Goal: Task Accomplishment & Management: Complete application form

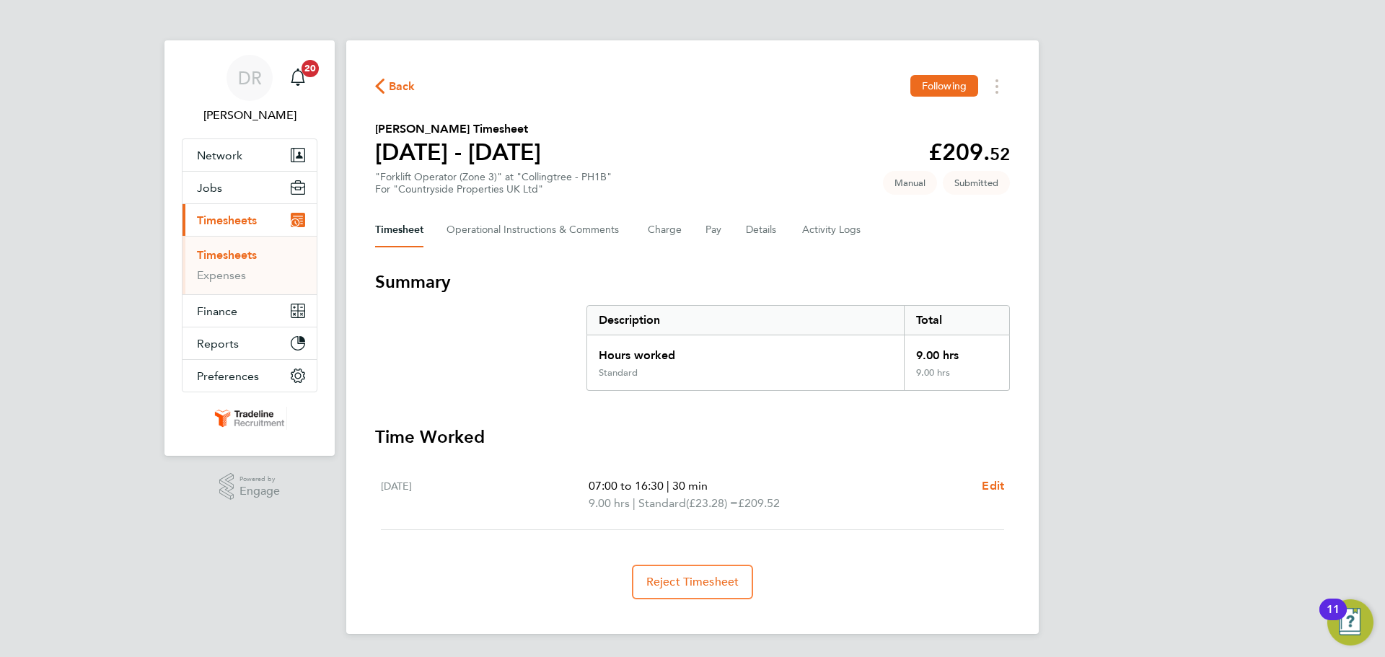
click at [225, 257] on link "Timesheets" at bounding box center [227, 255] width 60 height 14
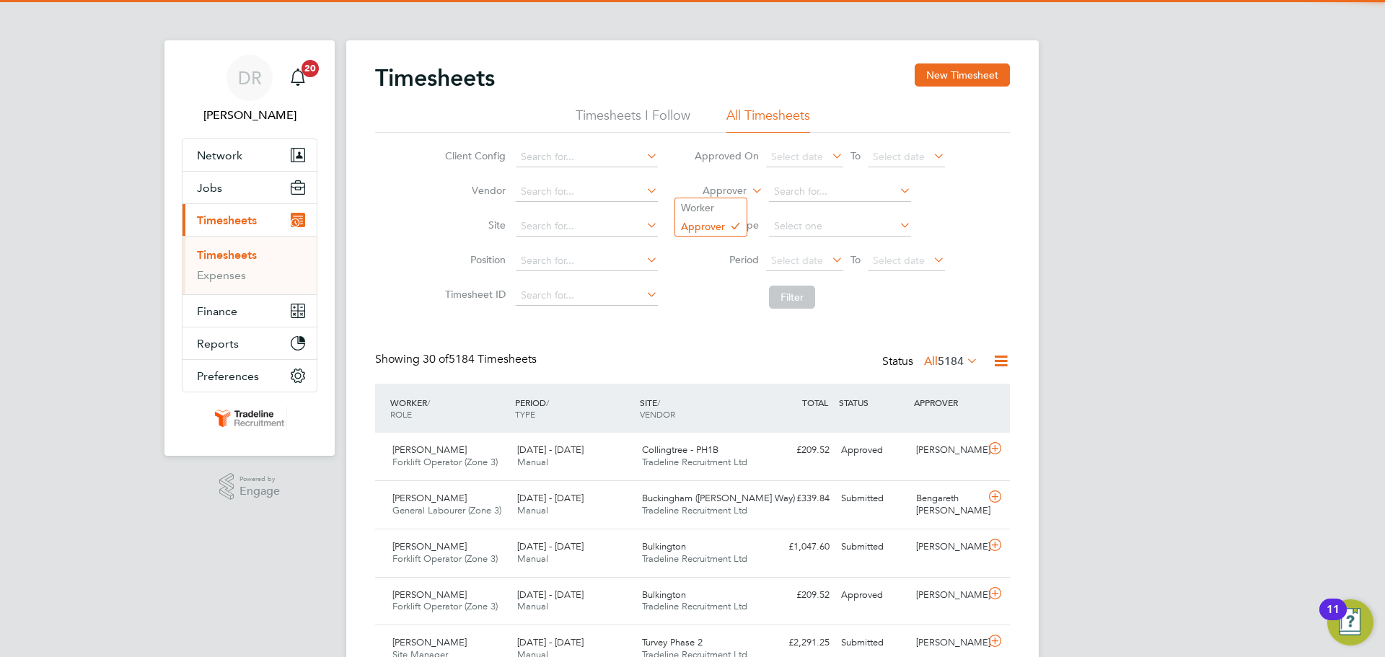
click at [726, 193] on label "Approver" at bounding box center [714, 191] width 65 height 14
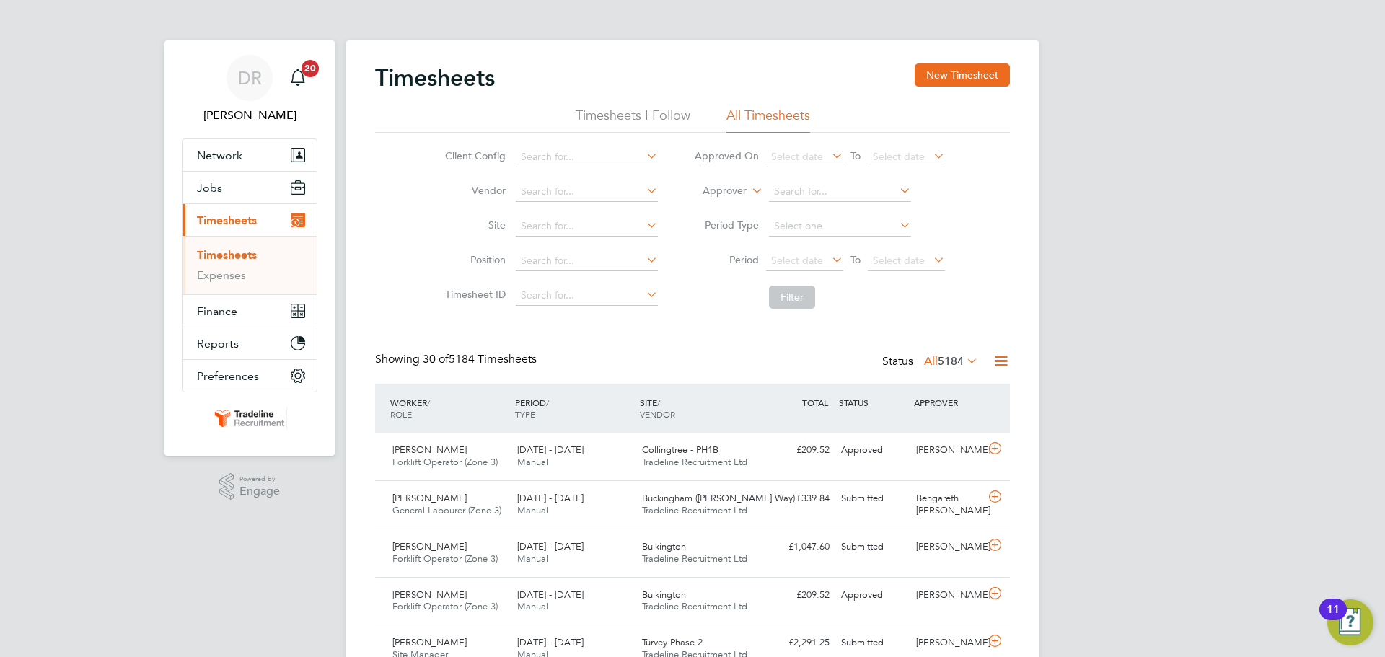
click at [725, 208] on li "Worker" at bounding box center [710, 207] width 71 height 19
click at [806, 193] on input at bounding box center [840, 192] width 142 height 20
click at [803, 175] on li "Worker" at bounding box center [819, 192] width 287 height 35
click at [801, 186] on input at bounding box center [840, 192] width 142 height 20
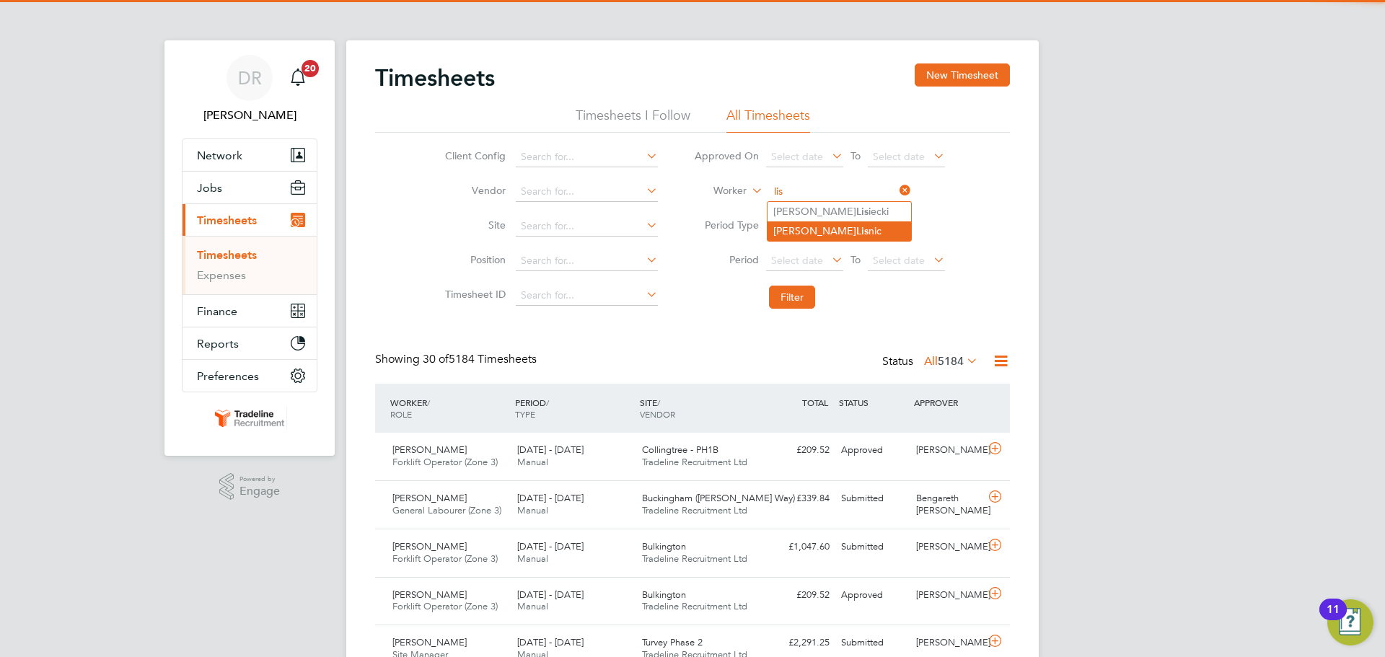
click at [856, 228] on b "Lis" at bounding box center [862, 231] width 12 height 12
type input "[PERSON_NAME]"
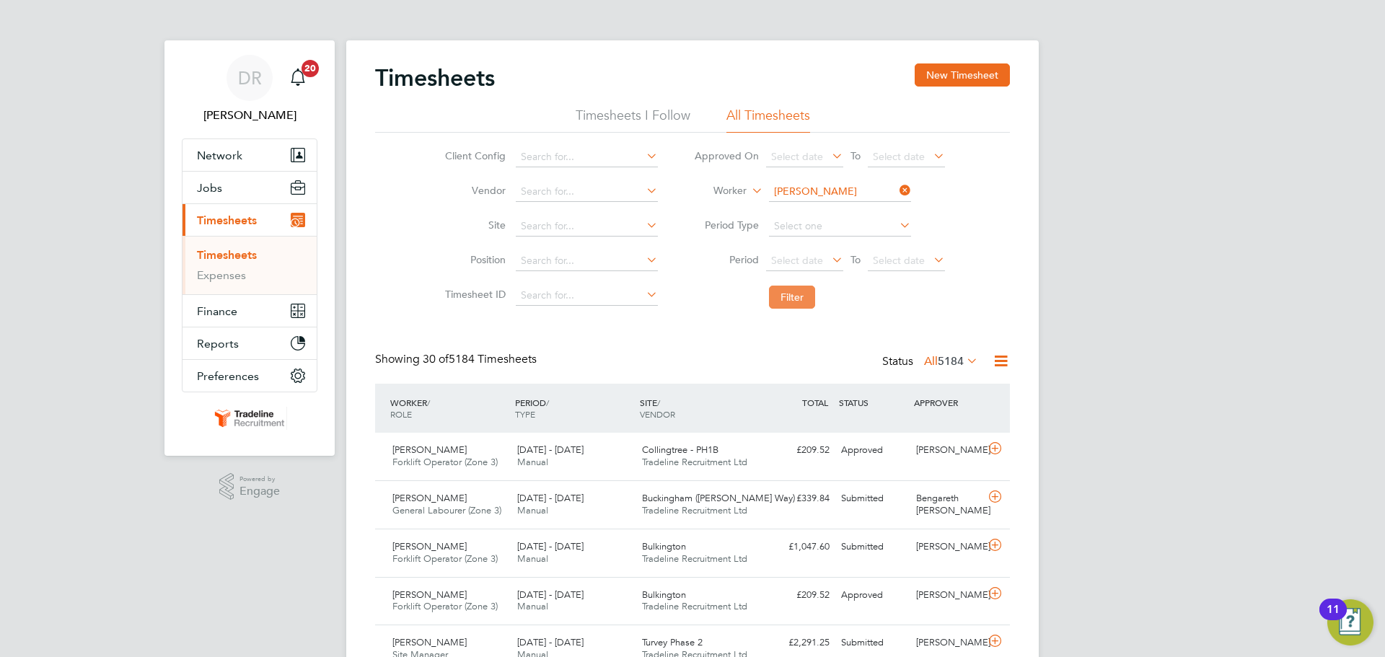
click at [798, 304] on button "Filter" at bounding box center [792, 297] width 46 height 23
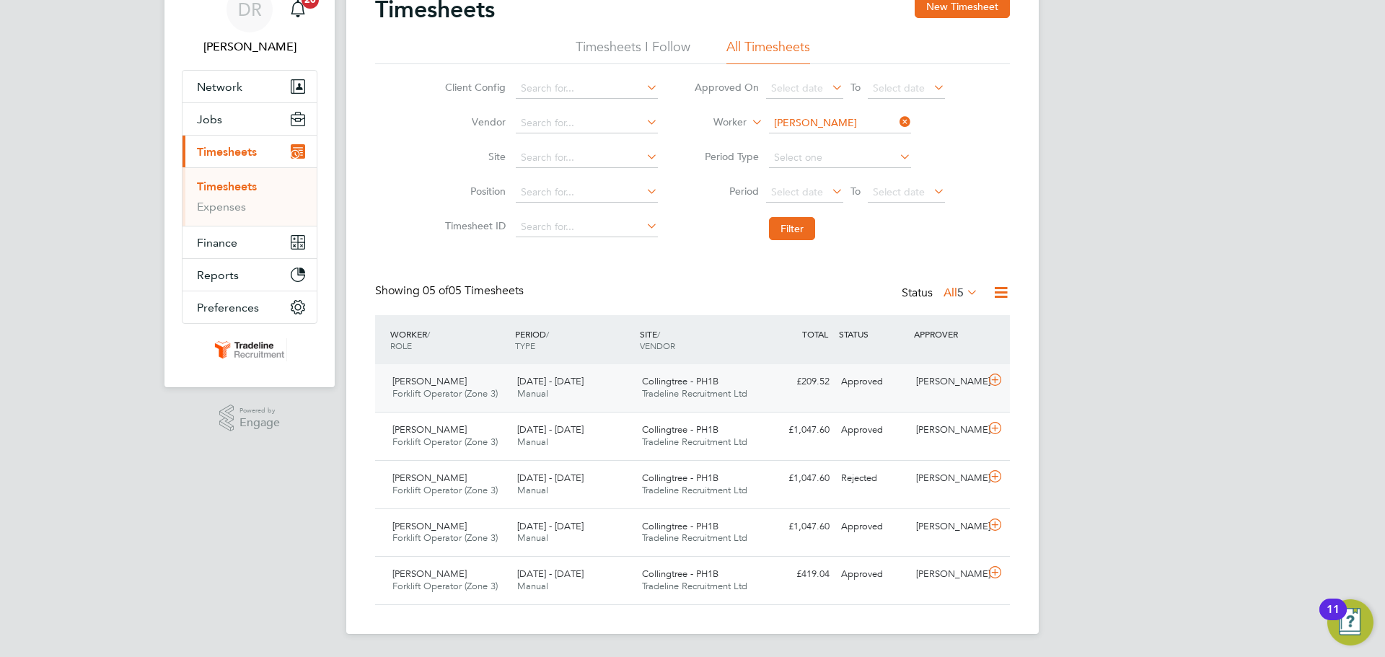
click at [995, 390] on div at bounding box center [997, 381] width 25 height 23
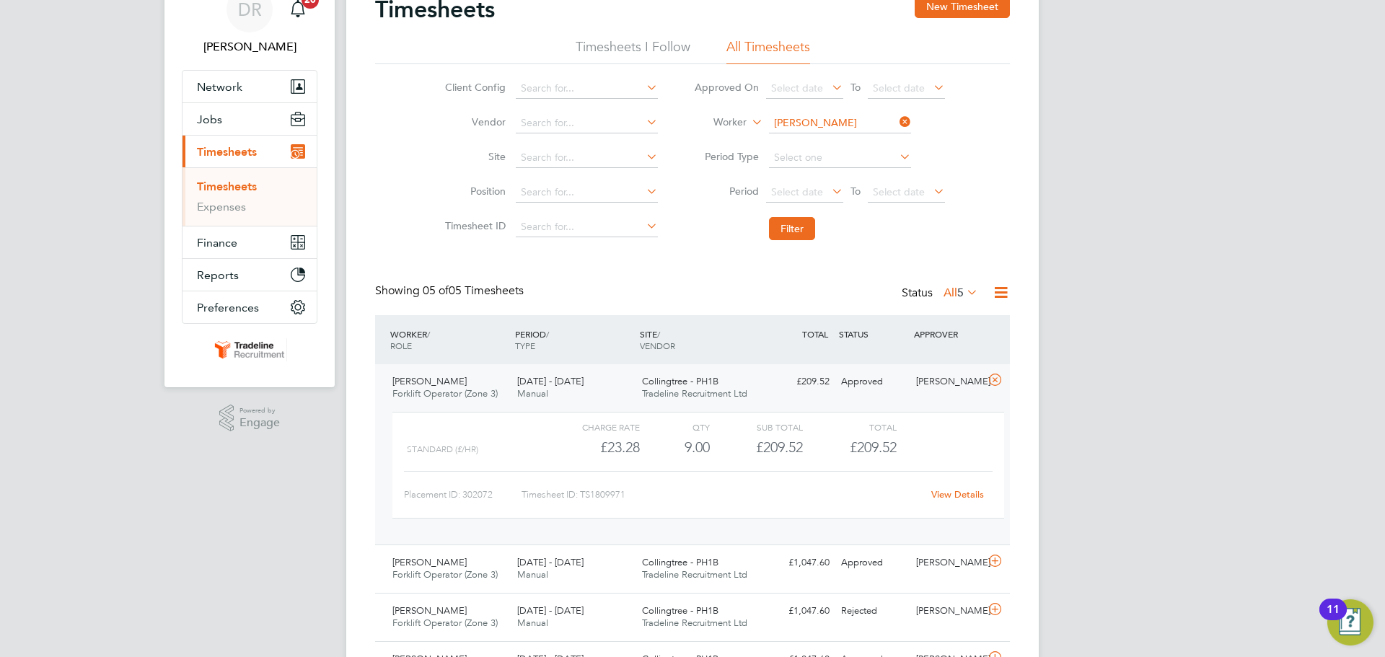
click at [805, 118] on input "[PERSON_NAME]" at bounding box center [840, 123] width 142 height 20
click at [856, 140] on b "Ell" at bounding box center [862, 143] width 12 height 12
type input "[PERSON_NAME]"
click at [798, 227] on button "Filter" at bounding box center [792, 228] width 46 height 23
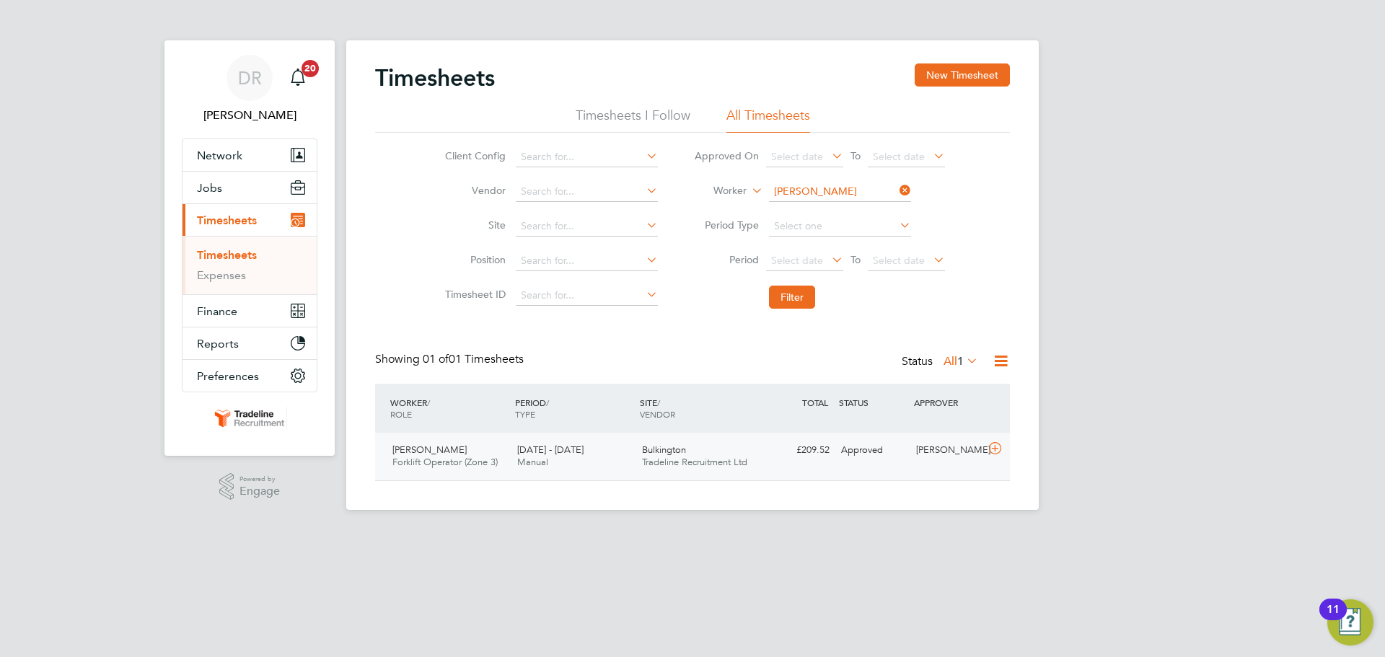
click at [999, 449] on icon at bounding box center [995, 449] width 18 height 12
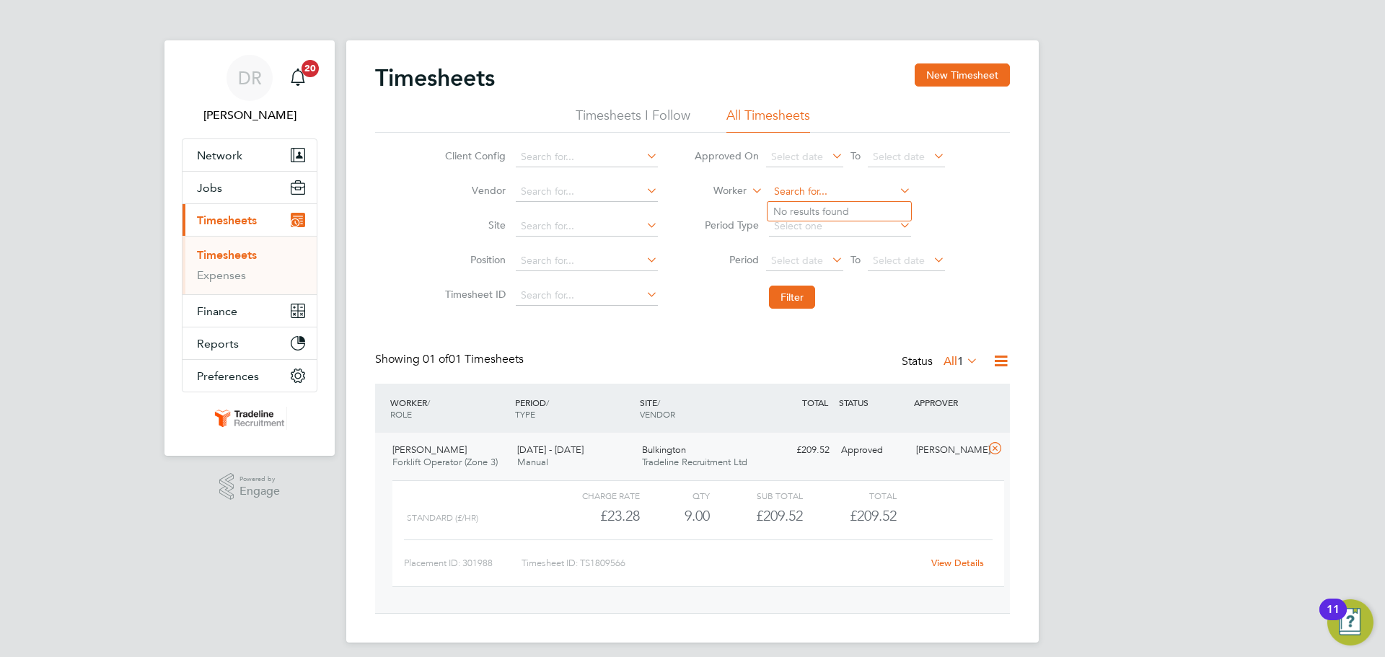
click at [804, 192] on input at bounding box center [840, 192] width 142 height 20
click at [976, 84] on button "New Timesheet" at bounding box center [962, 74] width 95 height 23
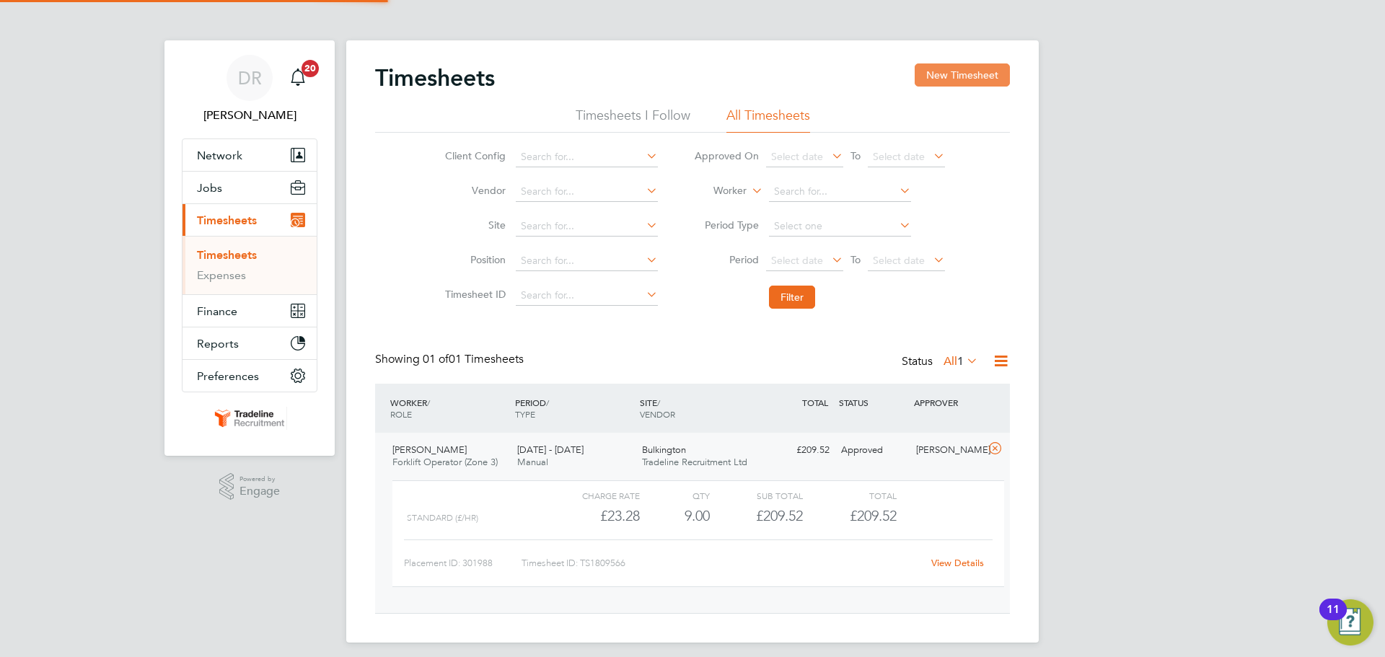
click at [971, 71] on div "Timesheets New Timesheet Timesheets I Follow All Timesheets Client Config Vendo…" at bounding box center [692, 341] width 692 height 602
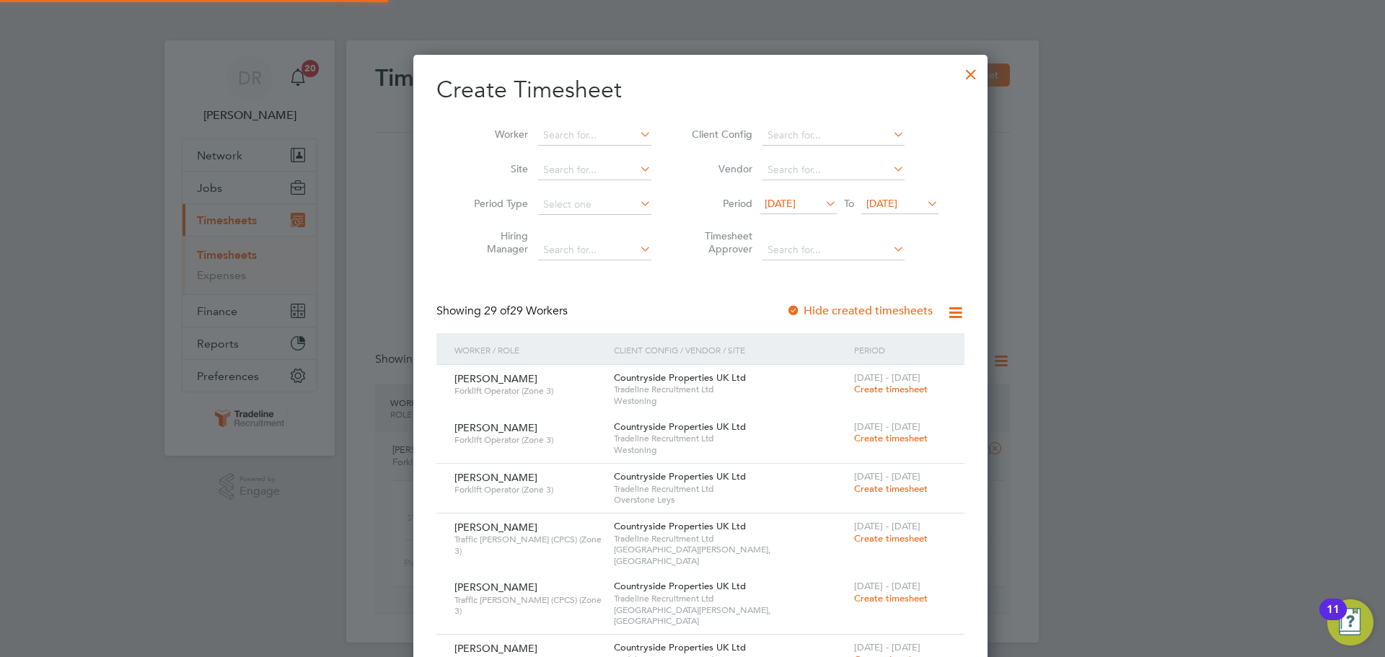
scroll to position [7, 7]
click at [581, 135] on input at bounding box center [594, 136] width 113 height 20
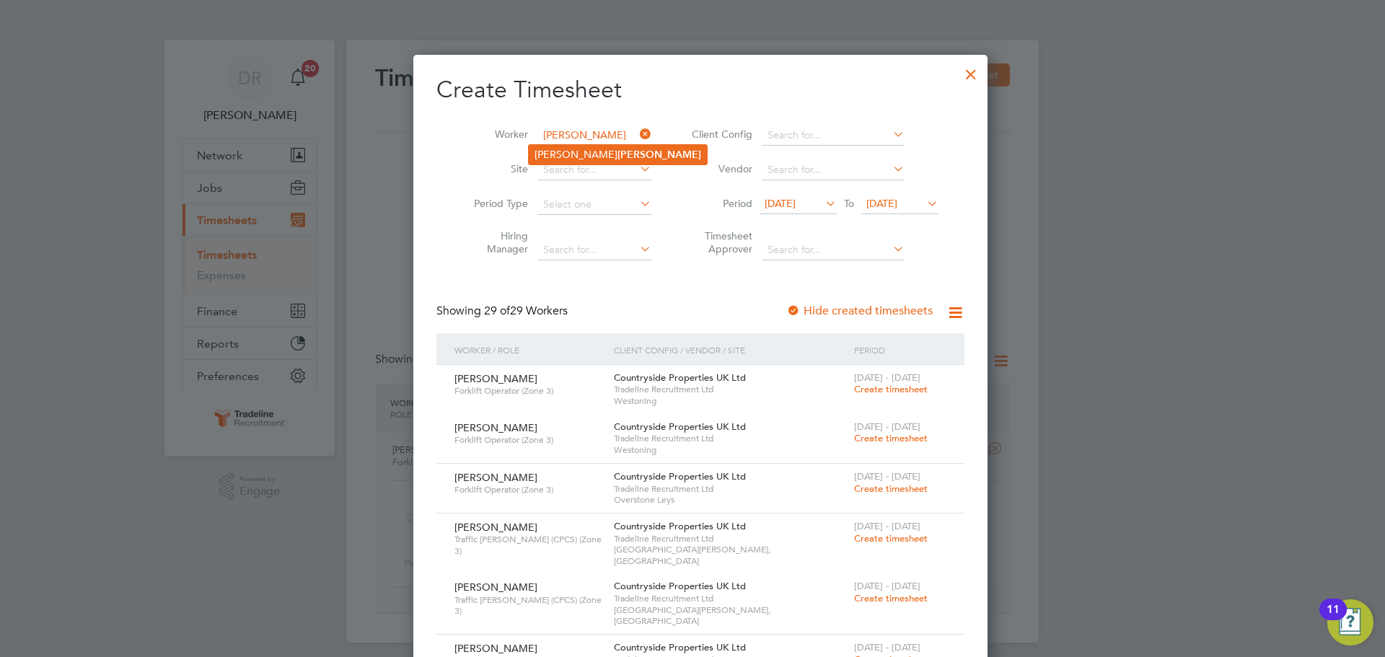
click at [598, 154] on li "[PERSON_NAME]" at bounding box center [618, 154] width 178 height 19
type input "[PERSON_NAME]"
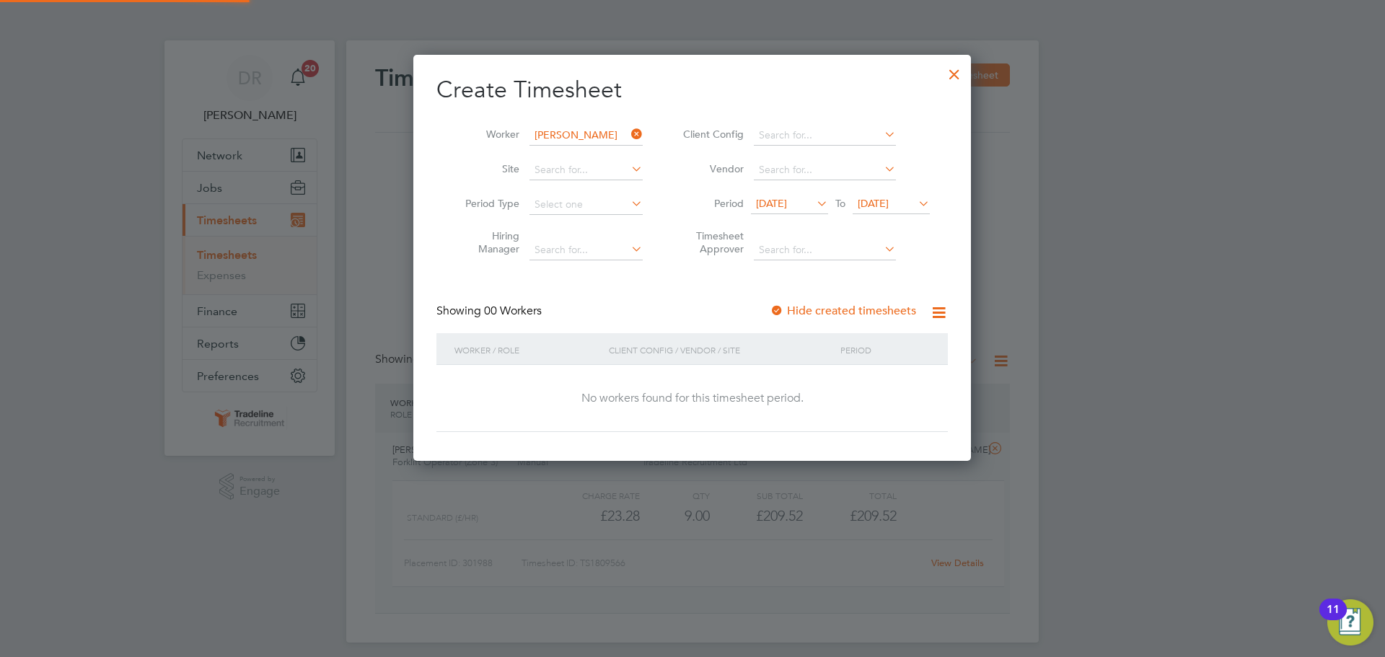
scroll to position [407, 558]
click at [870, 203] on span "[DATE]" at bounding box center [873, 203] width 31 height 13
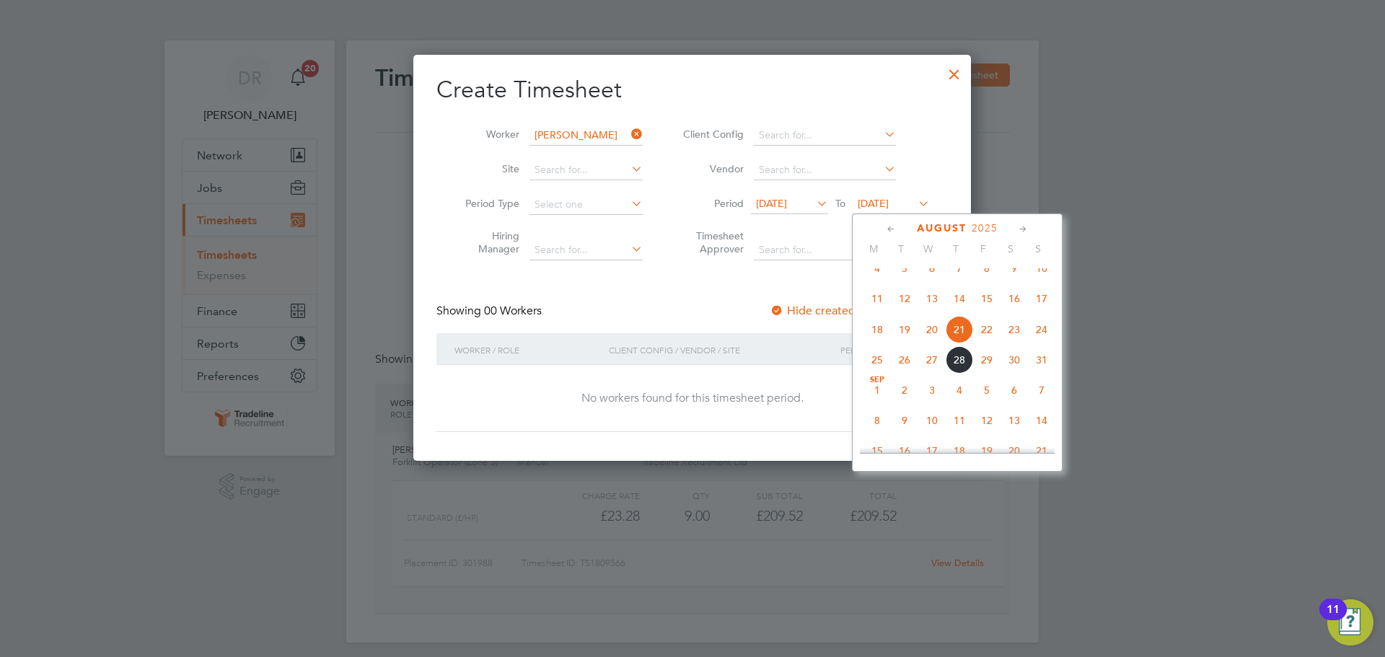
click at [1038, 374] on span "31" at bounding box center [1041, 359] width 27 height 27
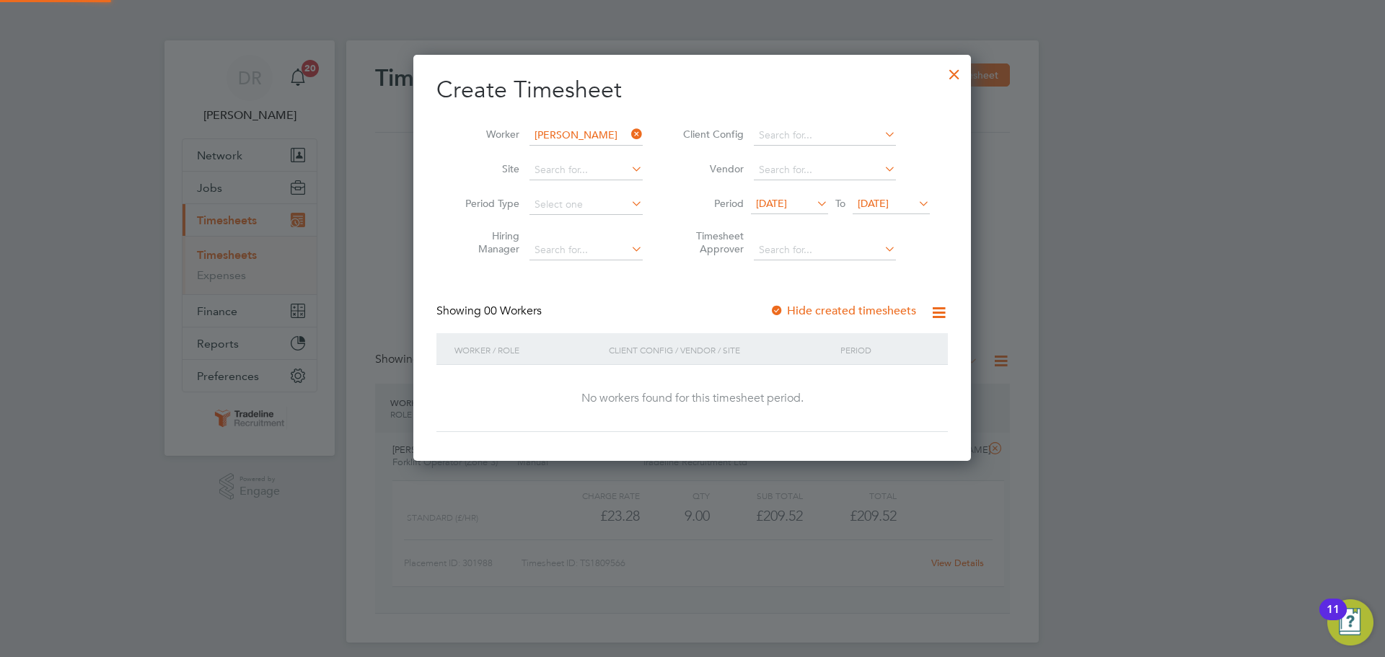
scroll to position [407, 558]
click at [792, 189] on li "Period [DATE] To [DATE]" at bounding box center [804, 205] width 287 height 35
click at [789, 195] on span "[DATE]" at bounding box center [789, 204] width 77 height 19
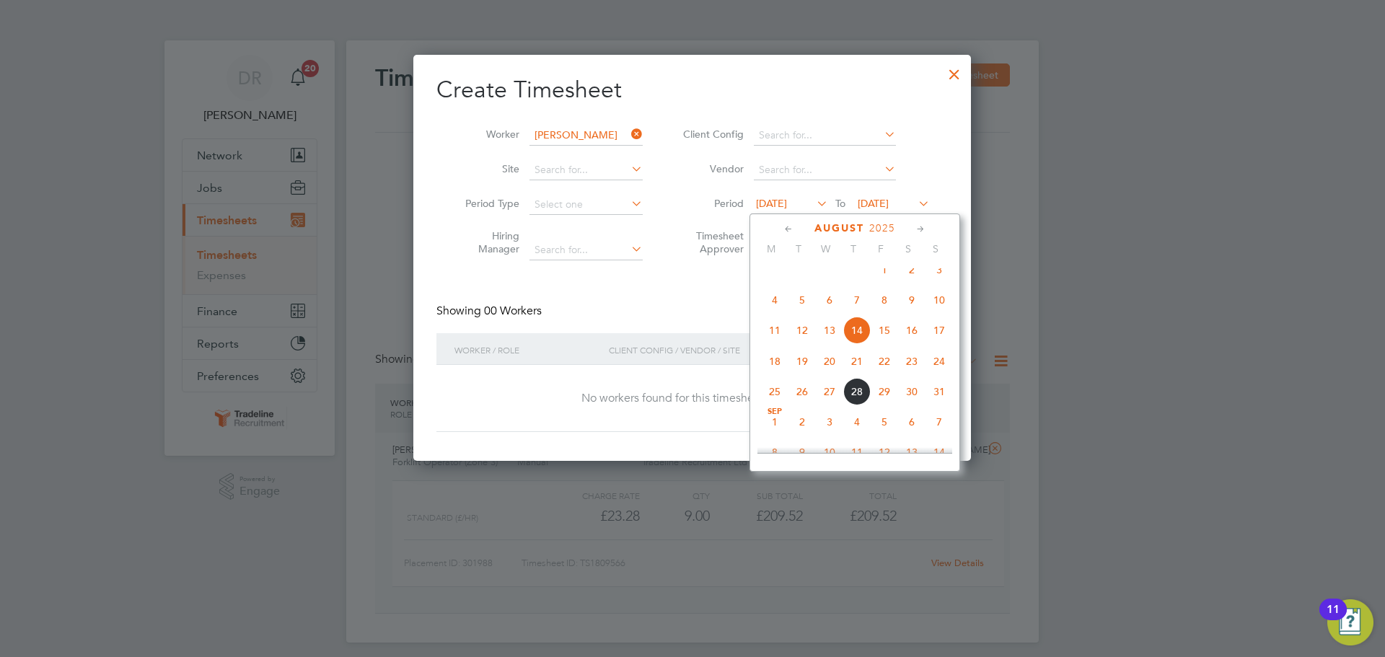
click at [780, 314] on span "4" at bounding box center [774, 299] width 27 height 27
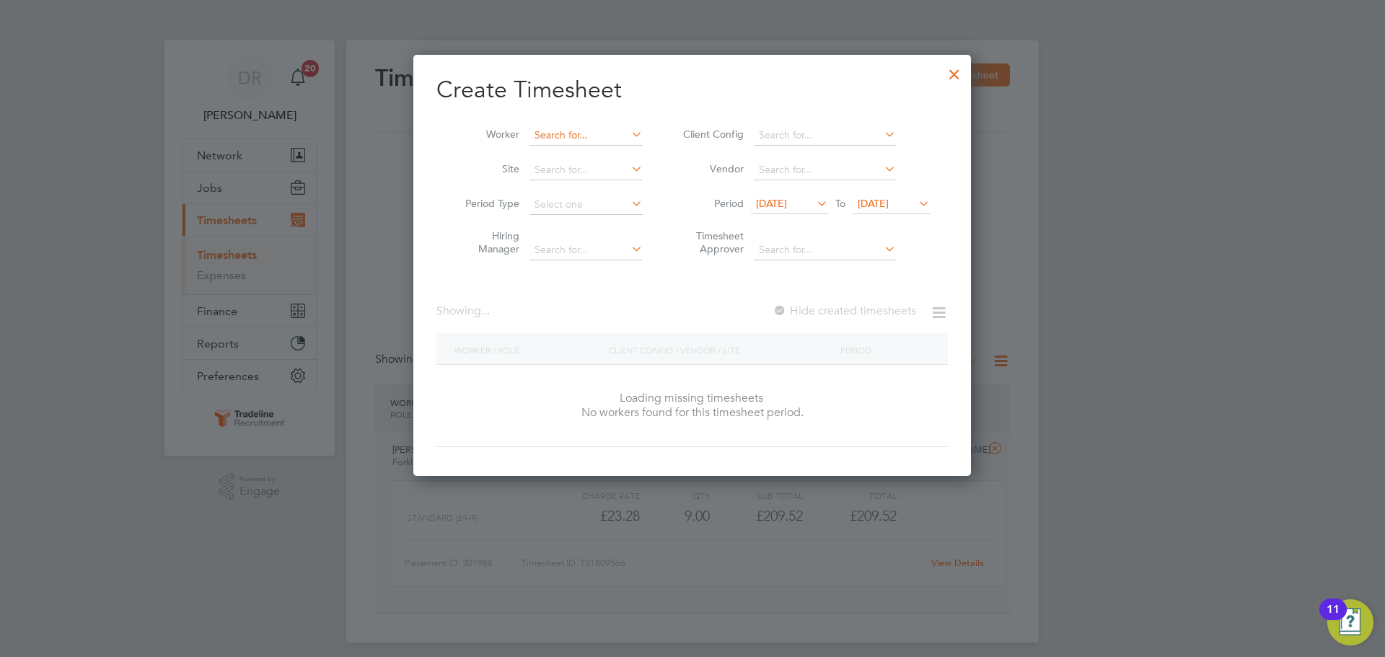
scroll to position [407, 558]
click at [581, 139] on input at bounding box center [585, 136] width 113 height 20
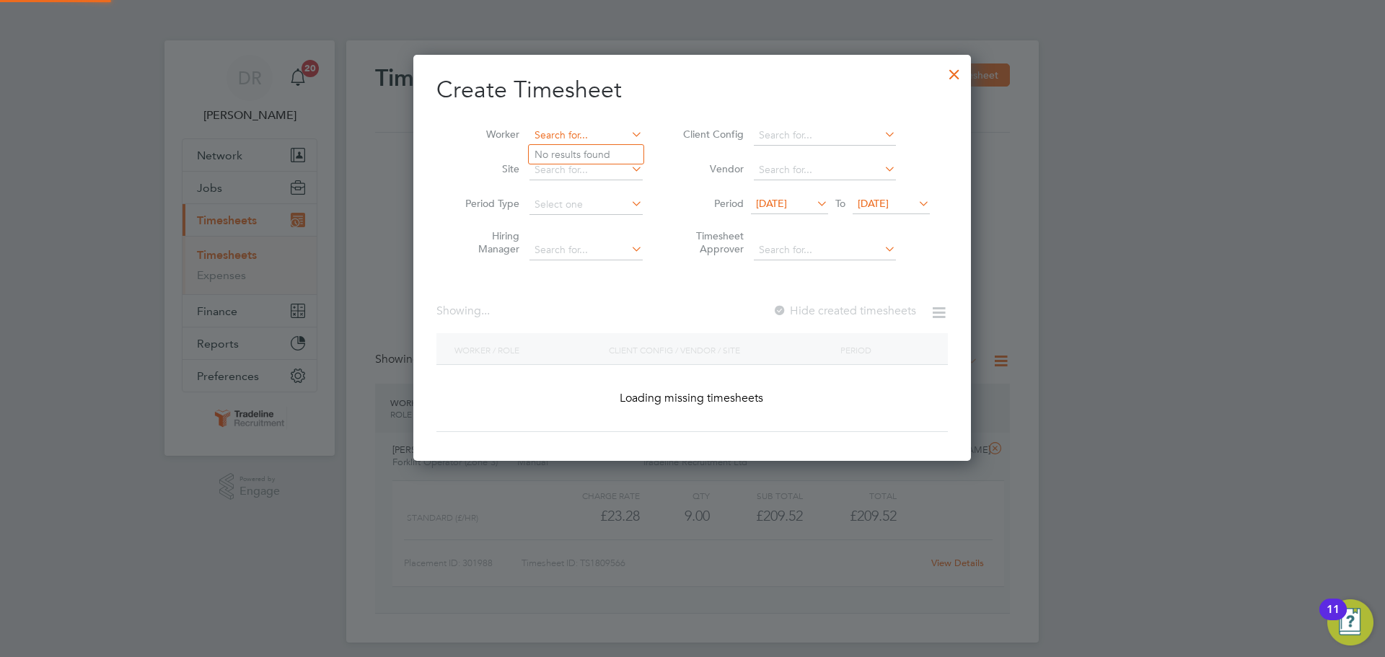
scroll to position [2319, 558]
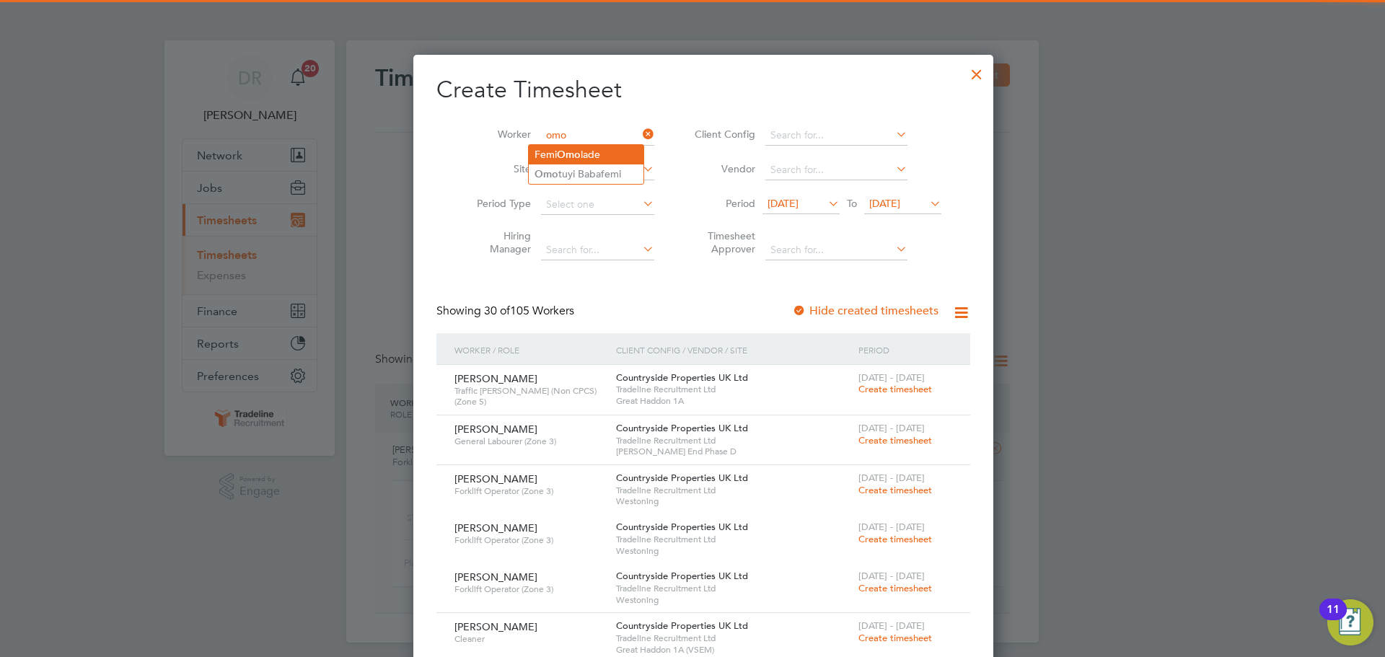
click at [577, 150] on b "Omo" at bounding box center [569, 155] width 24 height 12
type input "[PERSON_NAME]"
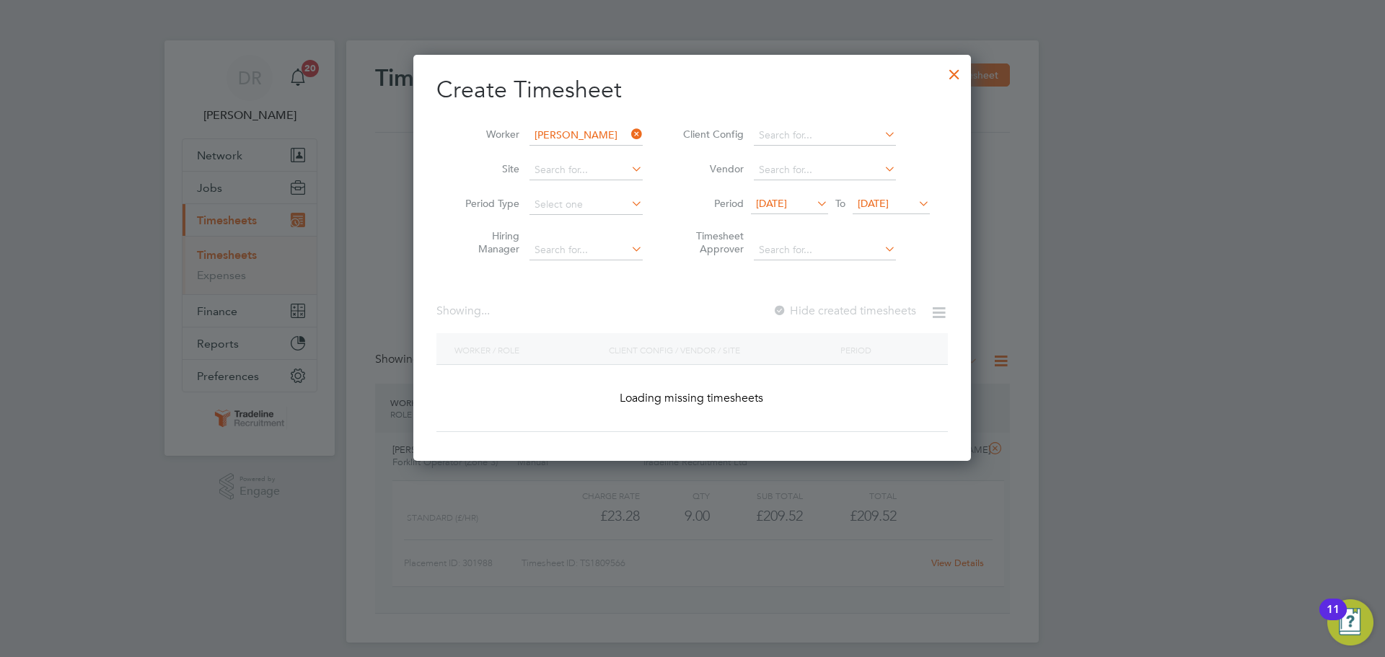
scroll to position [438, 558]
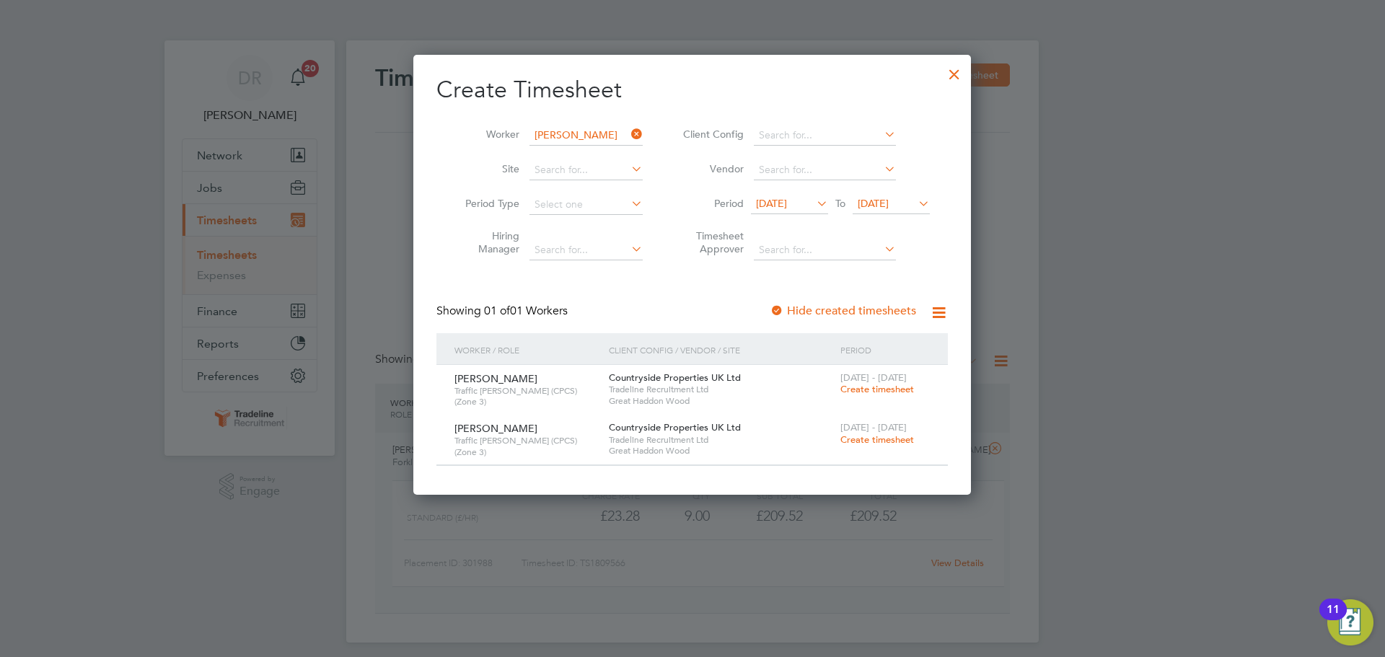
click at [880, 393] on span "Create timesheet" at bounding box center [877, 389] width 74 height 12
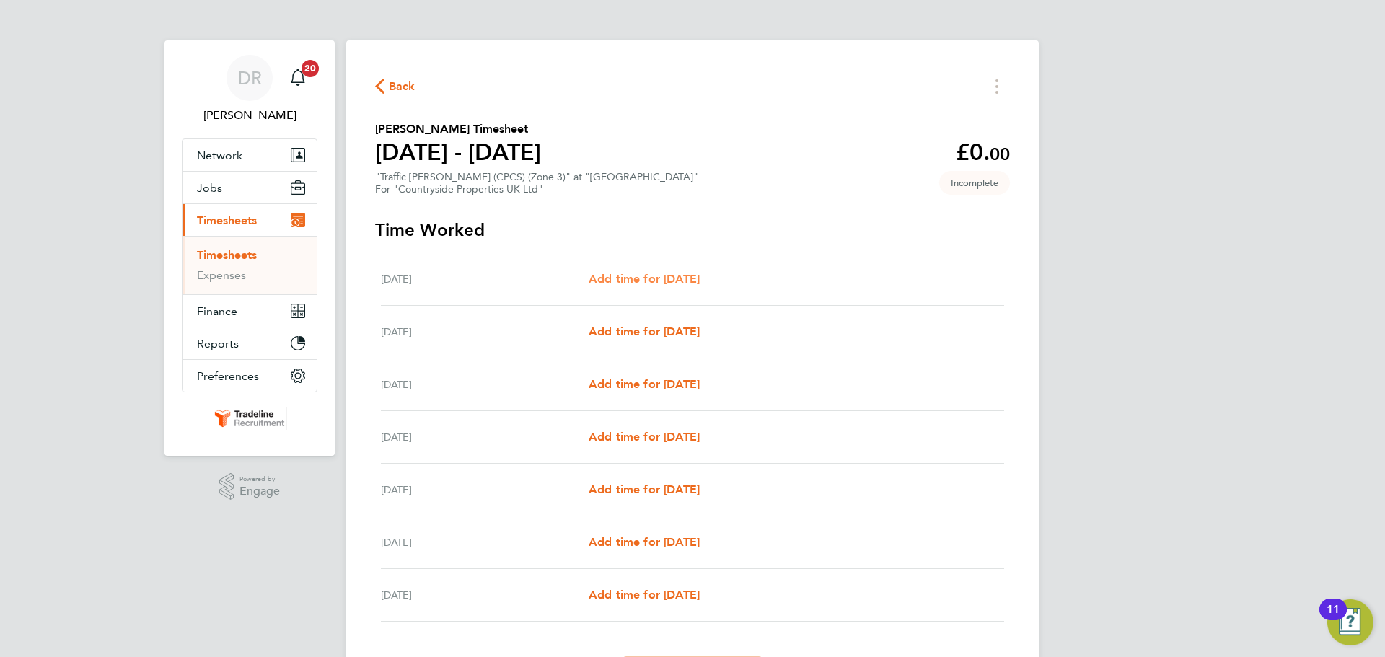
click at [700, 283] on span "Add time for [DATE]" at bounding box center [644, 279] width 111 height 14
select select "30"
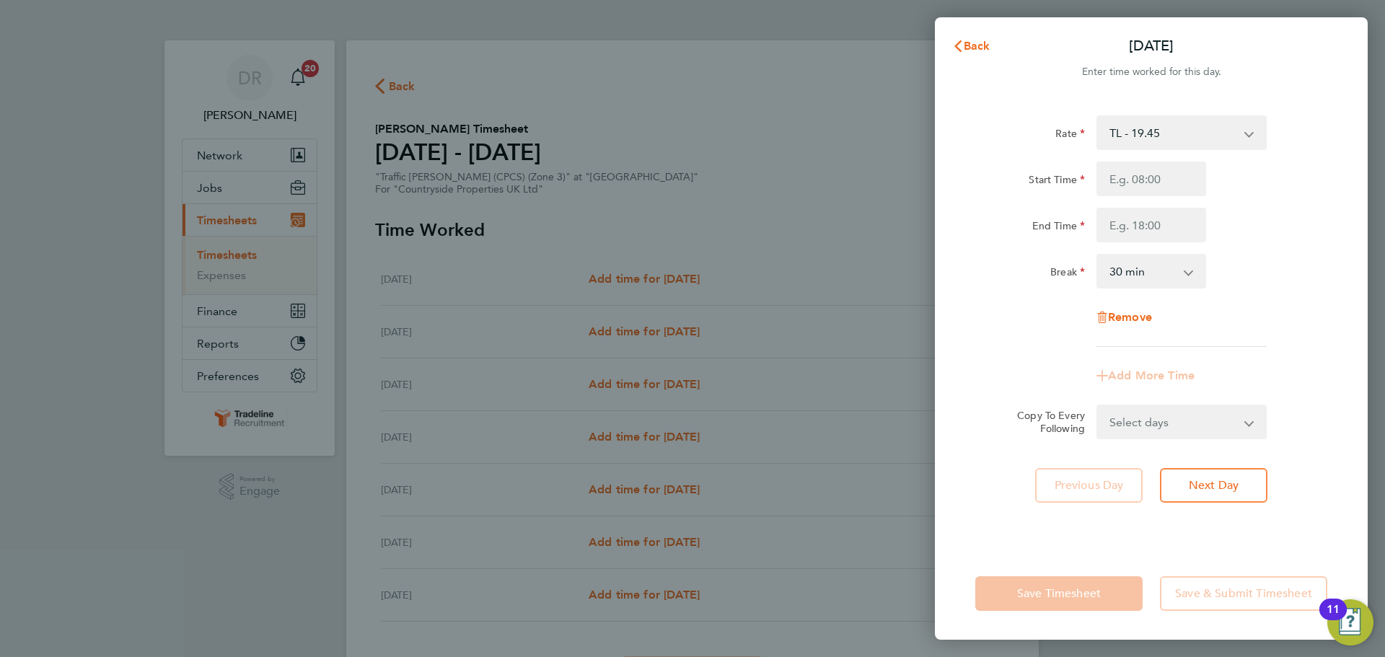
click at [1153, 142] on select "TL - 19.45" at bounding box center [1173, 133] width 150 height 32
click at [984, 46] on span "Back" at bounding box center [977, 46] width 27 height 14
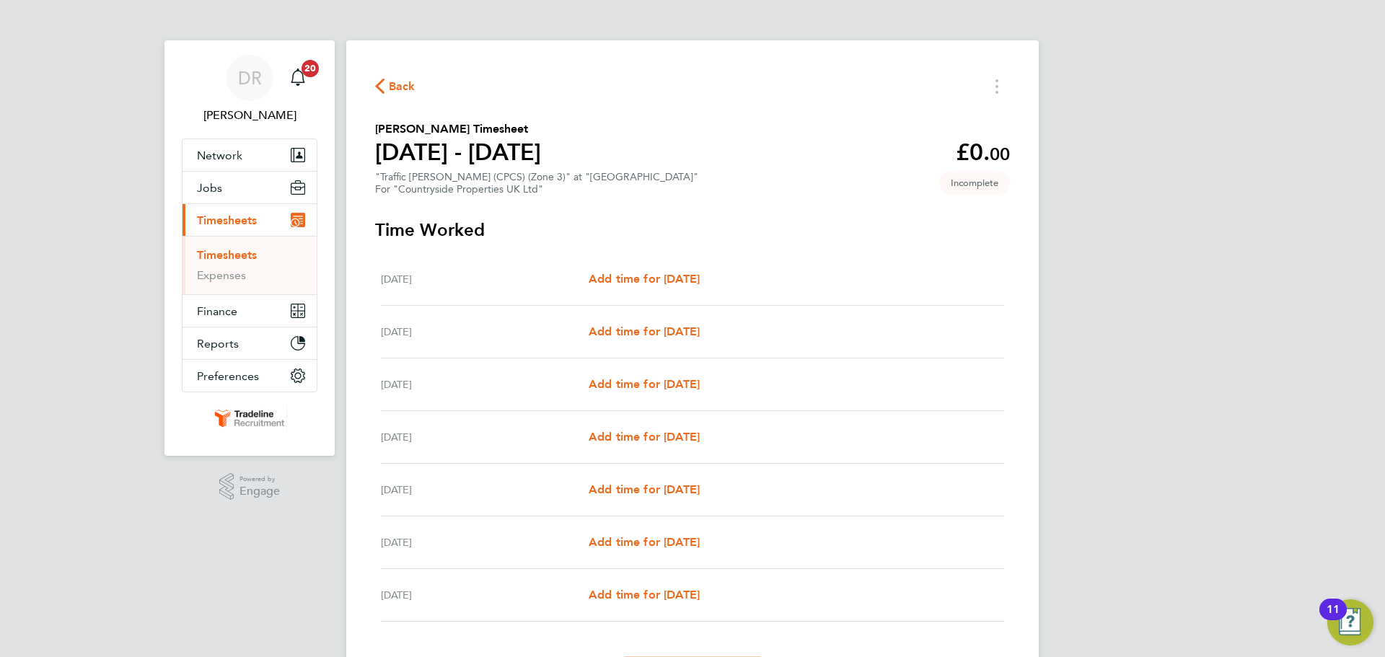
click at [233, 249] on link "Timesheets" at bounding box center [227, 255] width 60 height 14
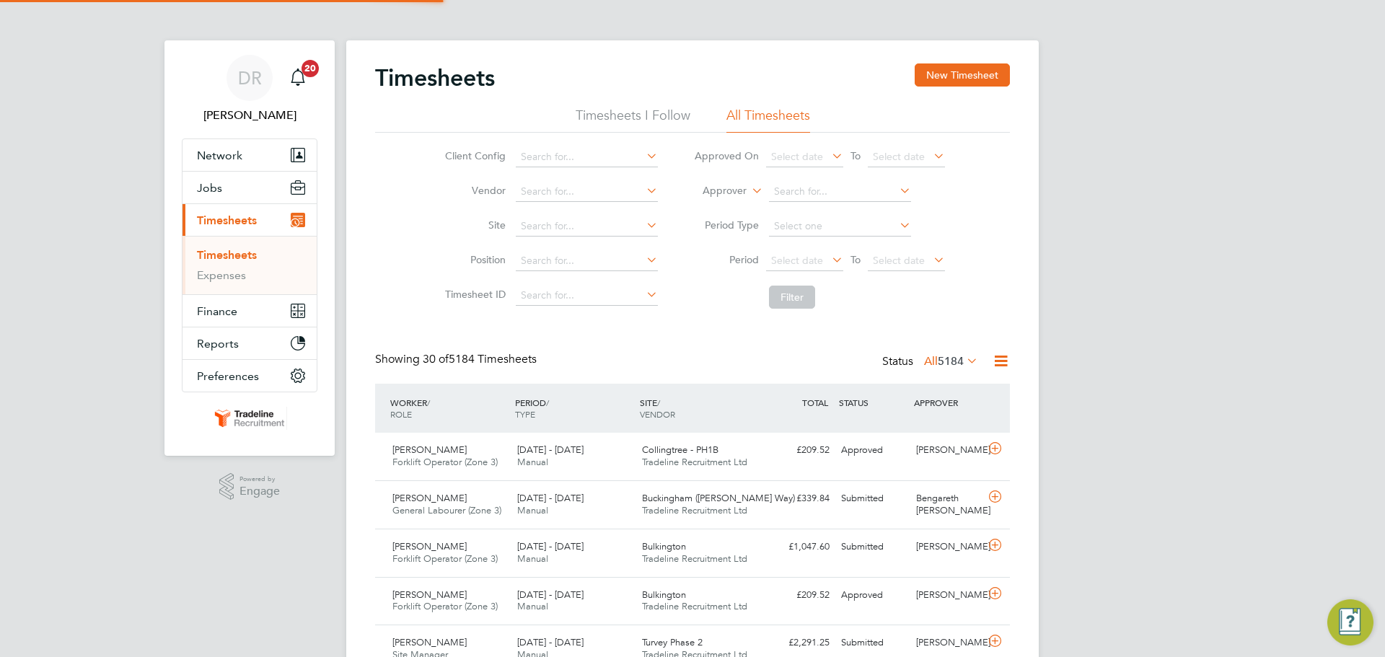
scroll to position [37, 126]
click at [698, 185] on label "Approver" at bounding box center [714, 191] width 65 height 14
click at [946, 81] on button "New Timesheet" at bounding box center [962, 74] width 95 height 23
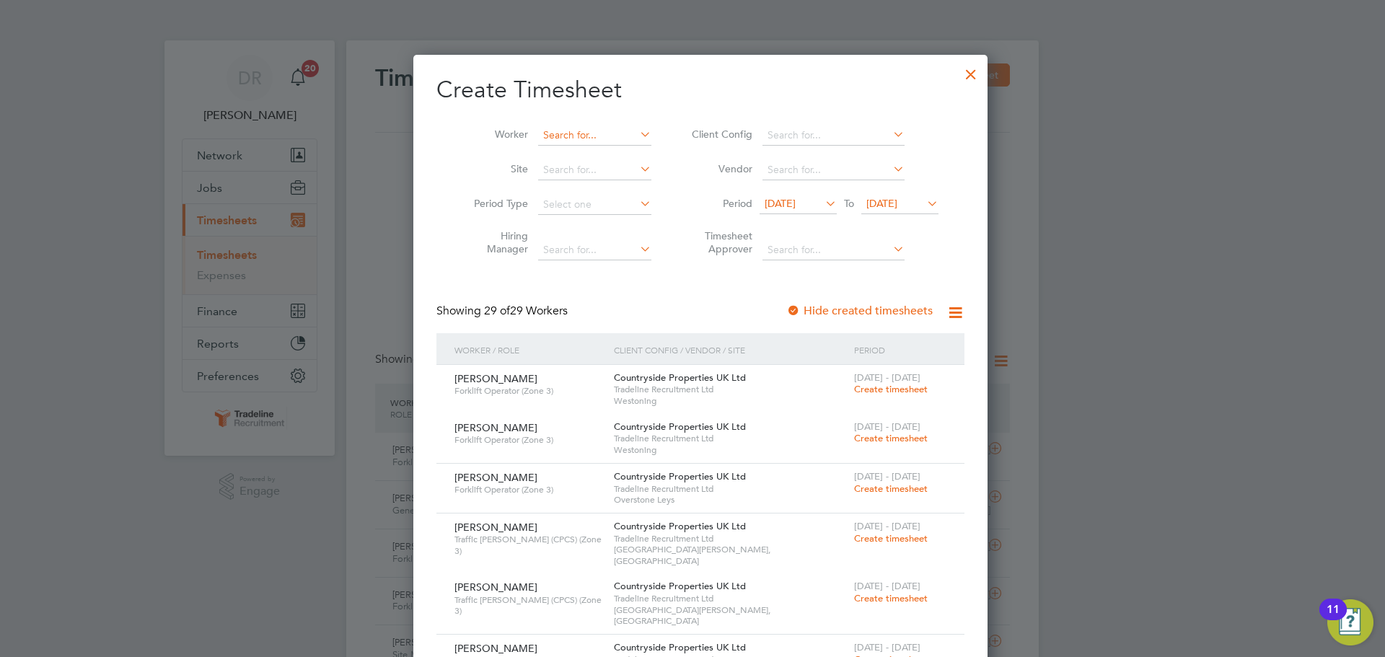
click at [569, 131] on input at bounding box center [594, 136] width 113 height 20
click at [566, 139] on input at bounding box center [594, 136] width 113 height 20
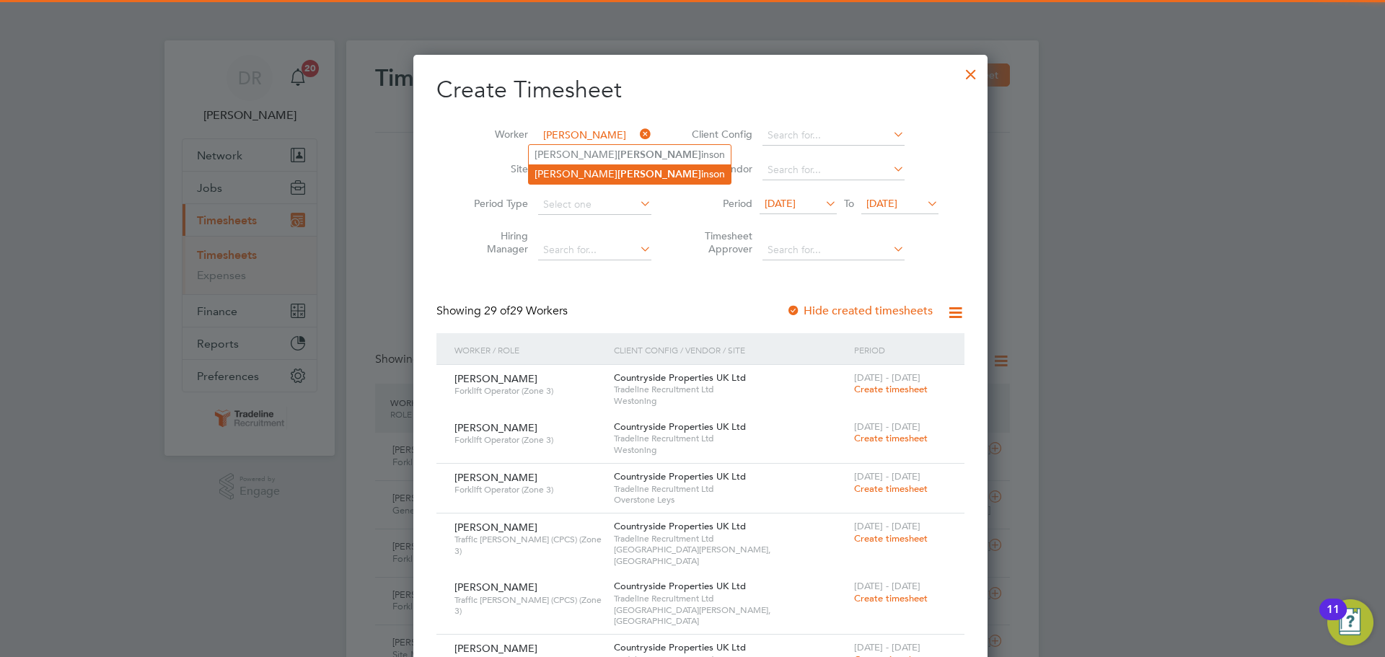
click at [617, 169] on b "[PERSON_NAME]" at bounding box center [659, 174] width 84 height 12
type input "[PERSON_NAME]"
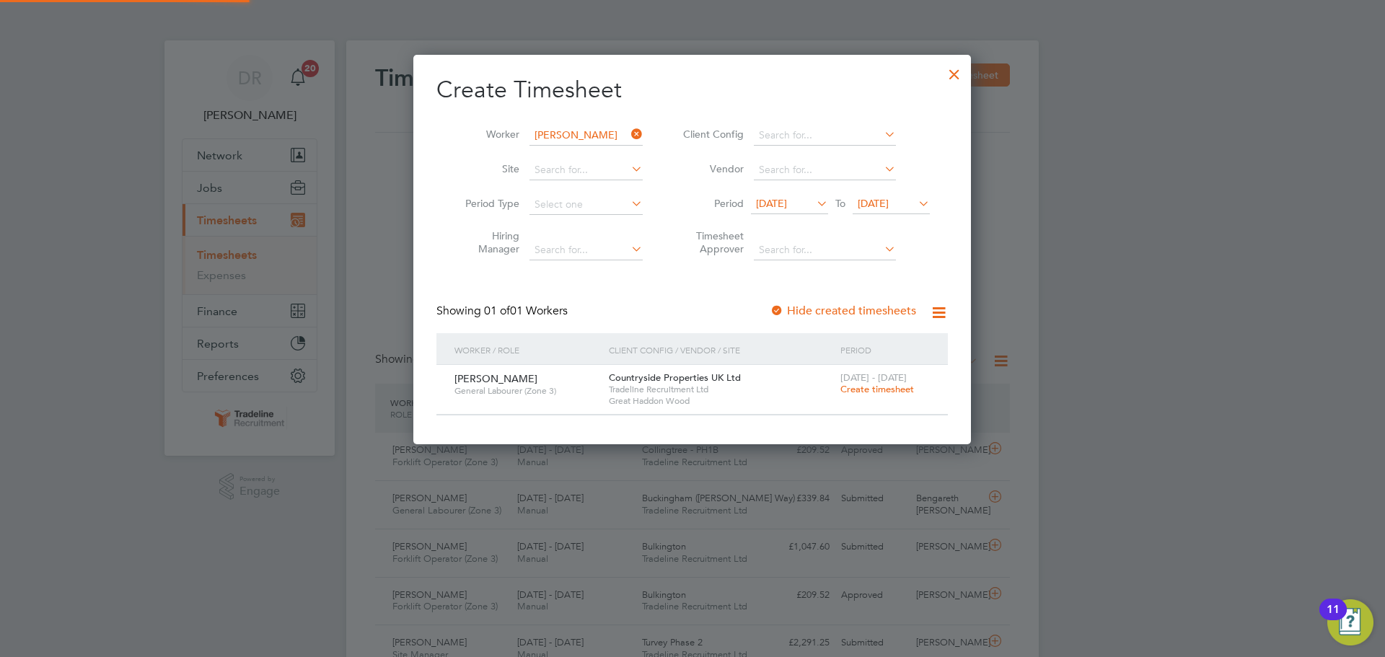
click at [863, 385] on span "Create timesheet" at bounding box center [877, 389] width 74 height 12
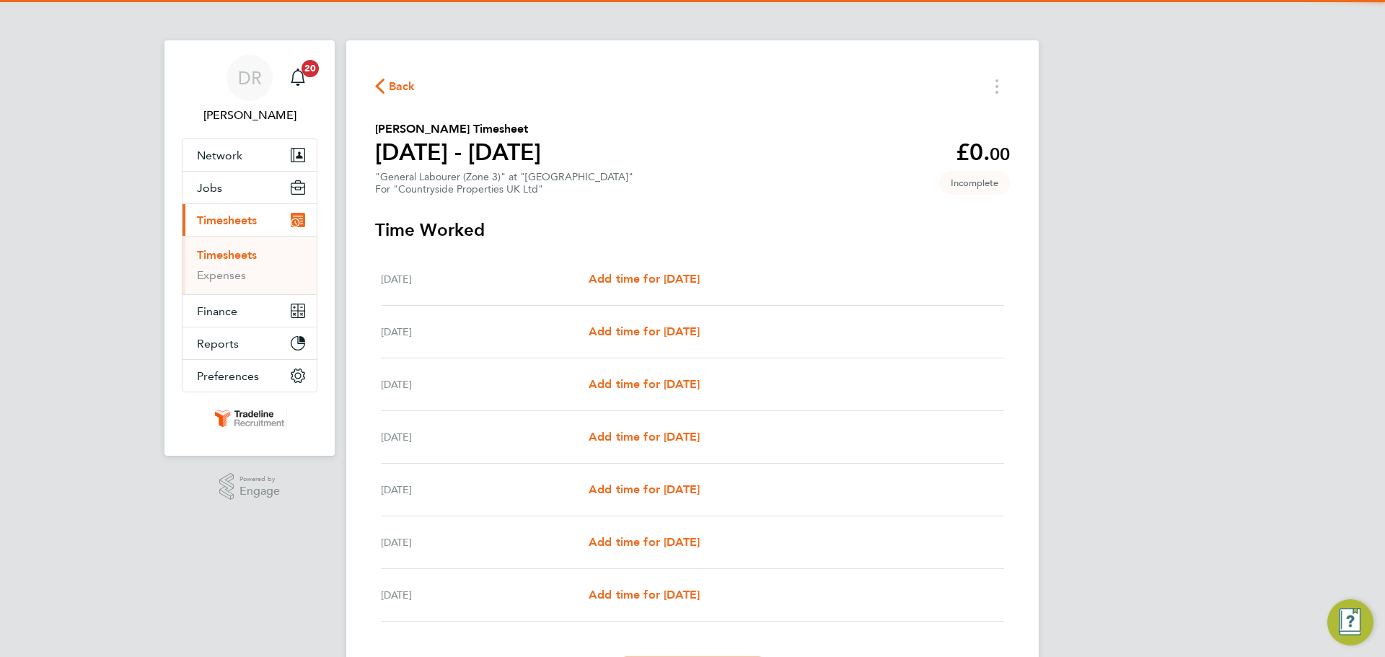
click at [659, 269] on div "[DATE] Add time for [DATE] Add time for [DATE]" at bounding box center [692, 279] width 623 height 53
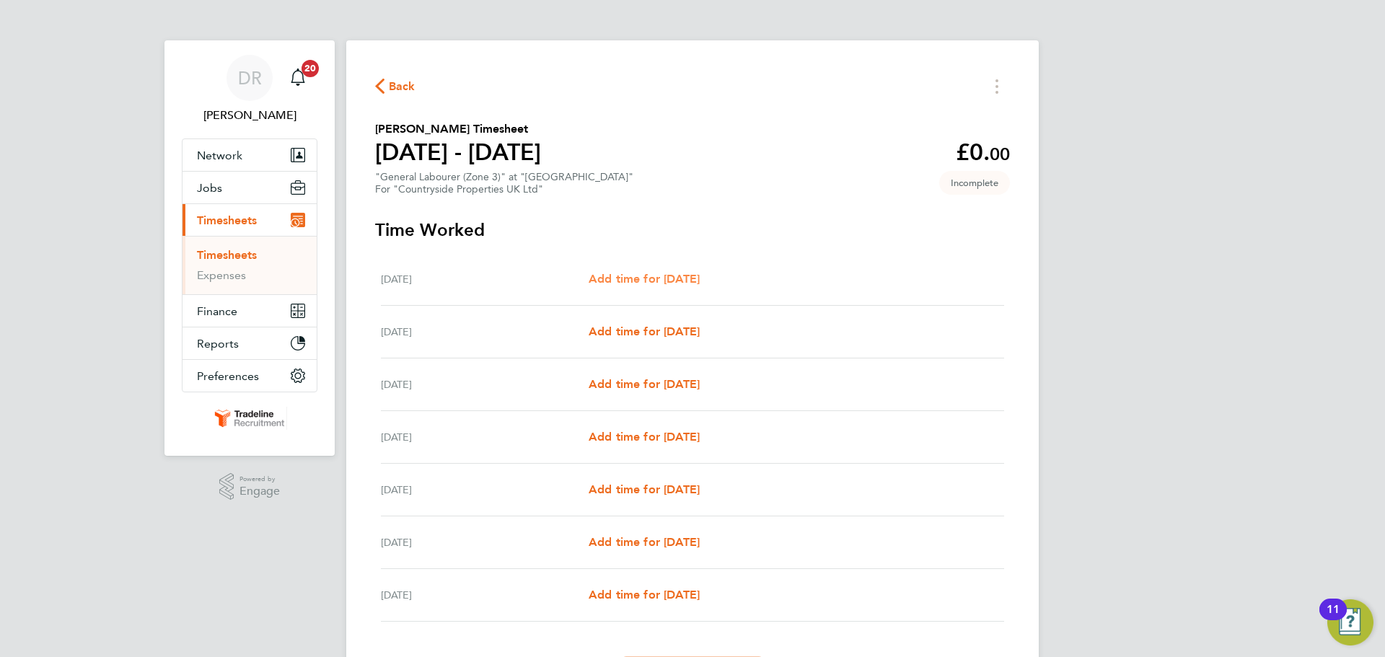
click at [656, 279] on span "Add time for [DATE]" at bounding box center [644, 279] width 111 height 14
select select "30"
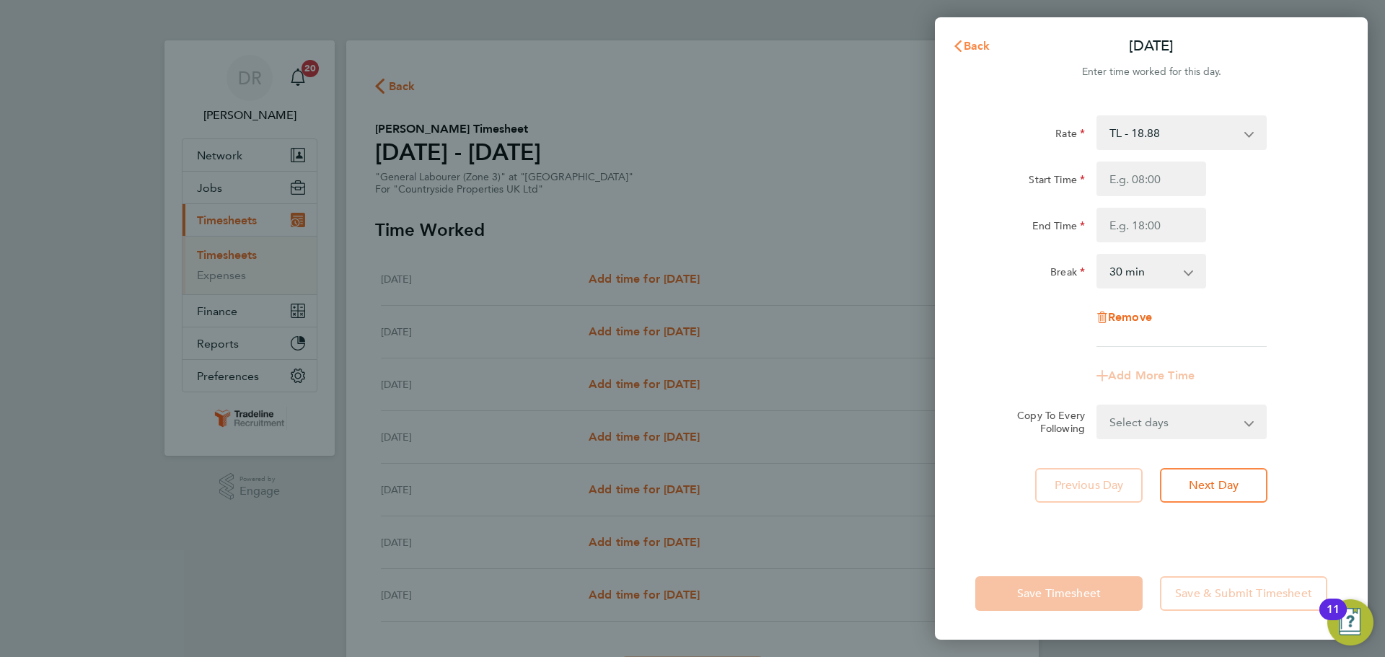
click at [966, 43] on span "Back" at bounding box center [977, 46] width 27 height 14
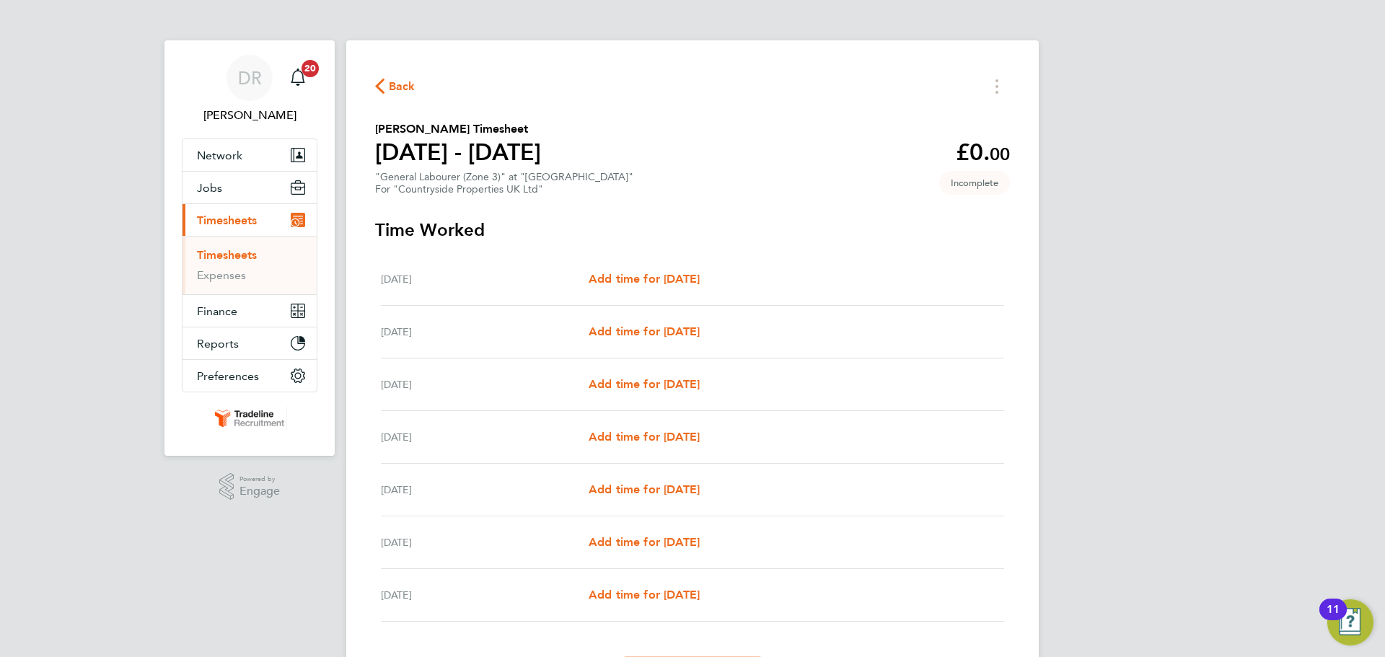
click at [223, 260] on link "Timesheets" at bounding box center [227, 255] width 60 height 14
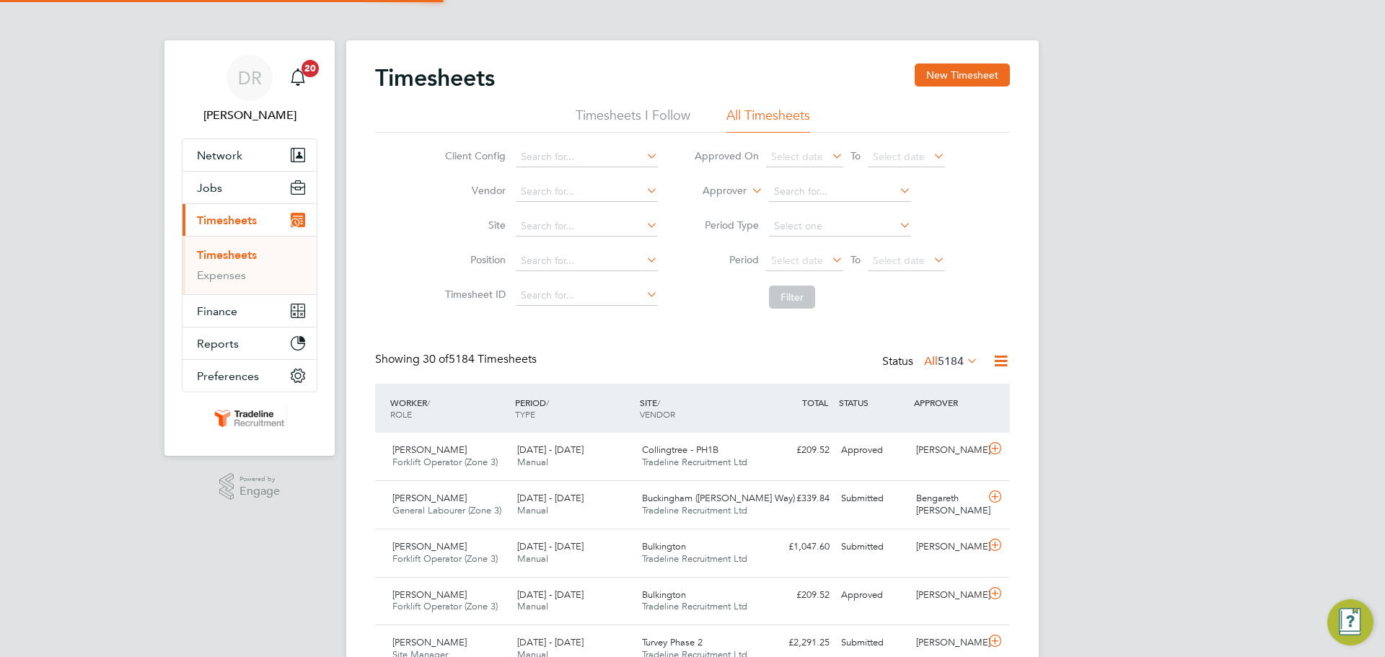
scroll to position [37, 126]
click at [706, 190] on label "Approver" at bounding box center [714, 191] width 65 height 14
click at [721, 200] on li "Worker" at bounding box center [710, 207] width 71 height 19
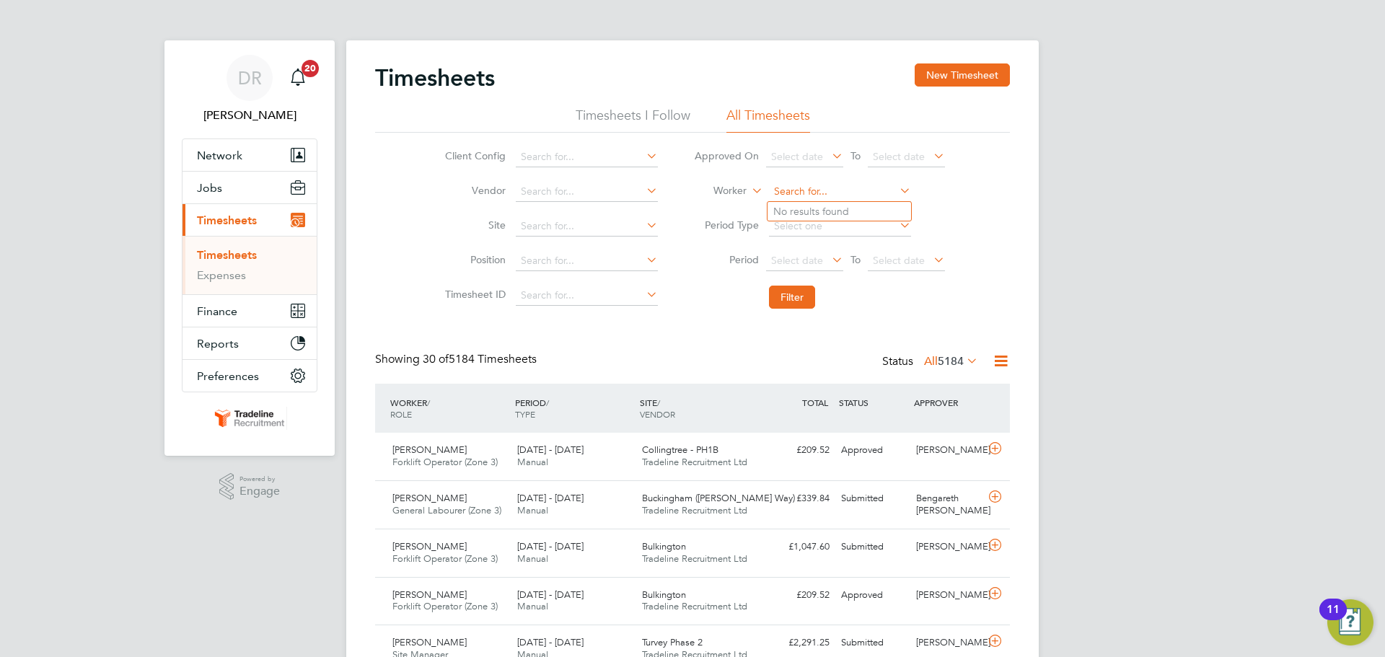
click at [788, 191] on input at bounding box center [840, 192] width 142 height 20
click at [853, 208] on li "[PERSON_NAME] moah" at bounding box center [868, 211] width 203 height 19
type input "[PERSON_NAME]"
click at [797, 291] on button "Filter" at bounding box center [792, 297] width 46 height 23
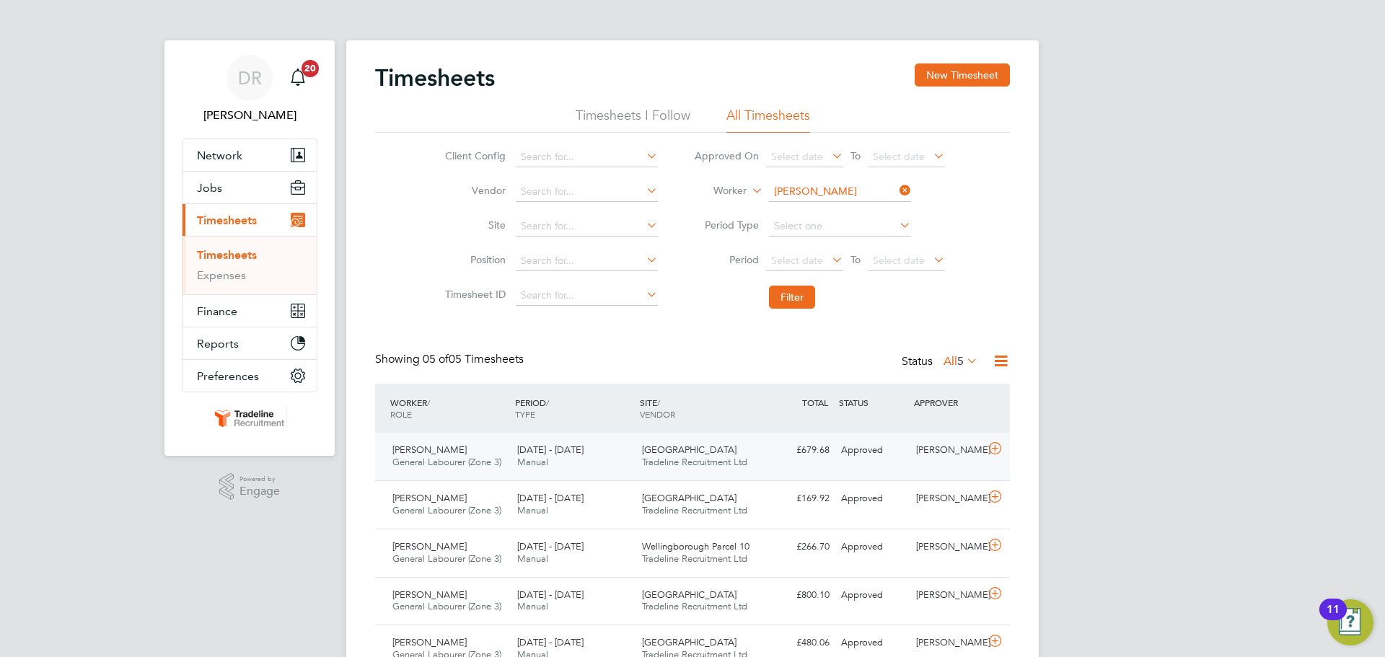
click at [992, 449] on icon at bounding box center [995, 449] width 18 height 12
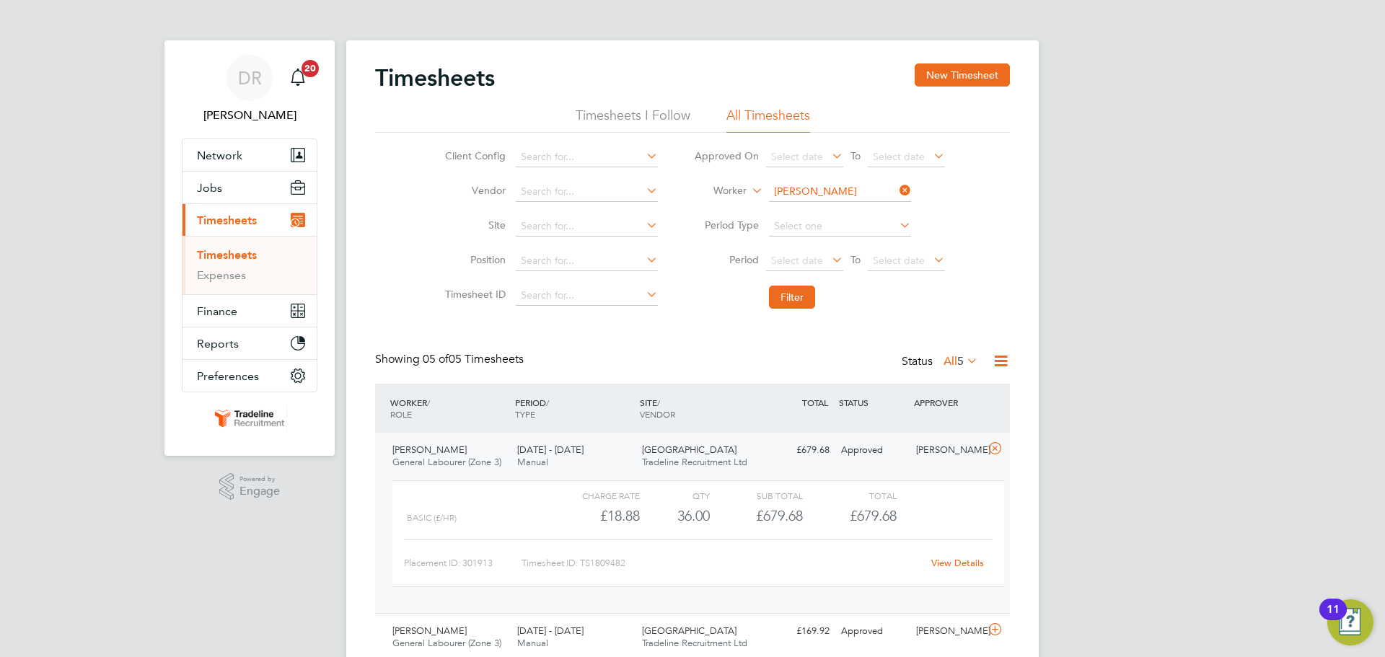
drag, startPoint x: 779, startPoint y: 188, endPoint x: 725, endPoint y: 73, distance: 126.8
click at [779, 188] on input "[PERSON_NAME]" at bounding box center [840, 192] width 142 height 20
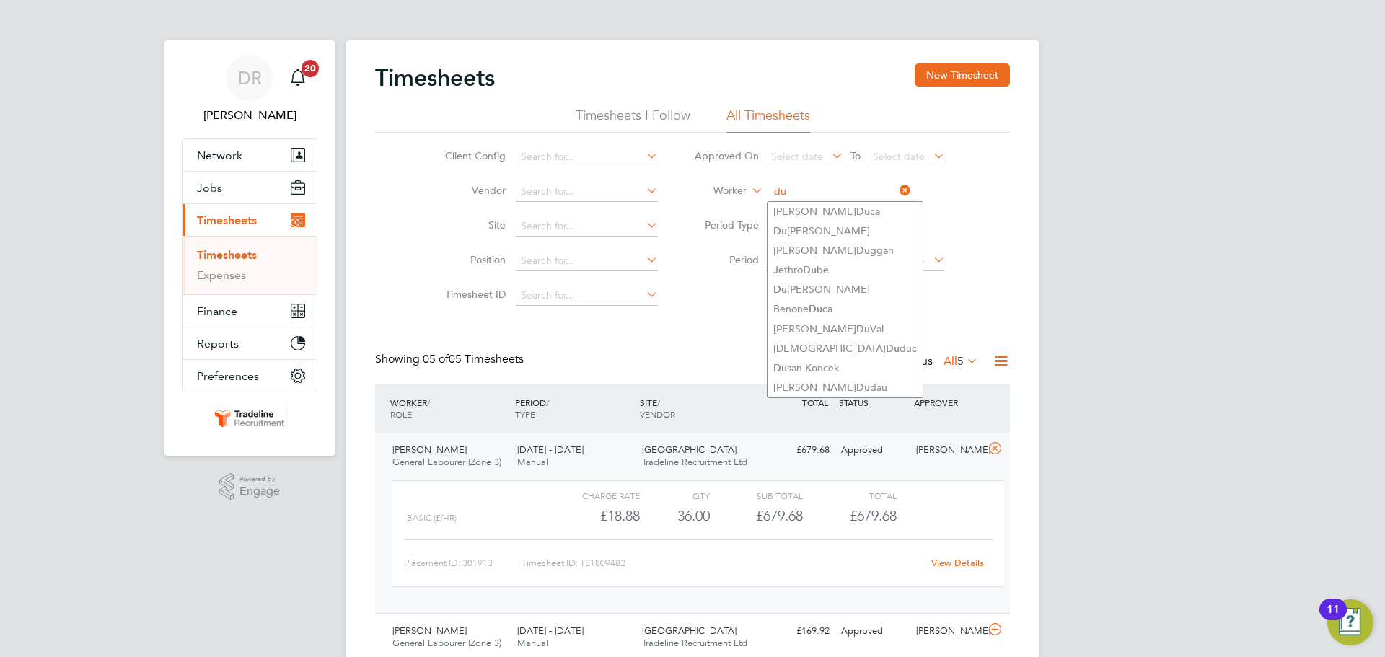
drag, startPoint x: 820, startPoint y: 192, endPoint x: 800, endPoint y: 191, distance: 20.2
click at [800, 191] on input "du" at bounding box center [840, 192] width 142 height 20
click at [825, 326] on li "[PERSON_NAME] Du [PERSON_NAME]" at bounding box center [844, 329] width 155 height 19
type input "[PERSON_NAME] Du [PERSON_NAME]"
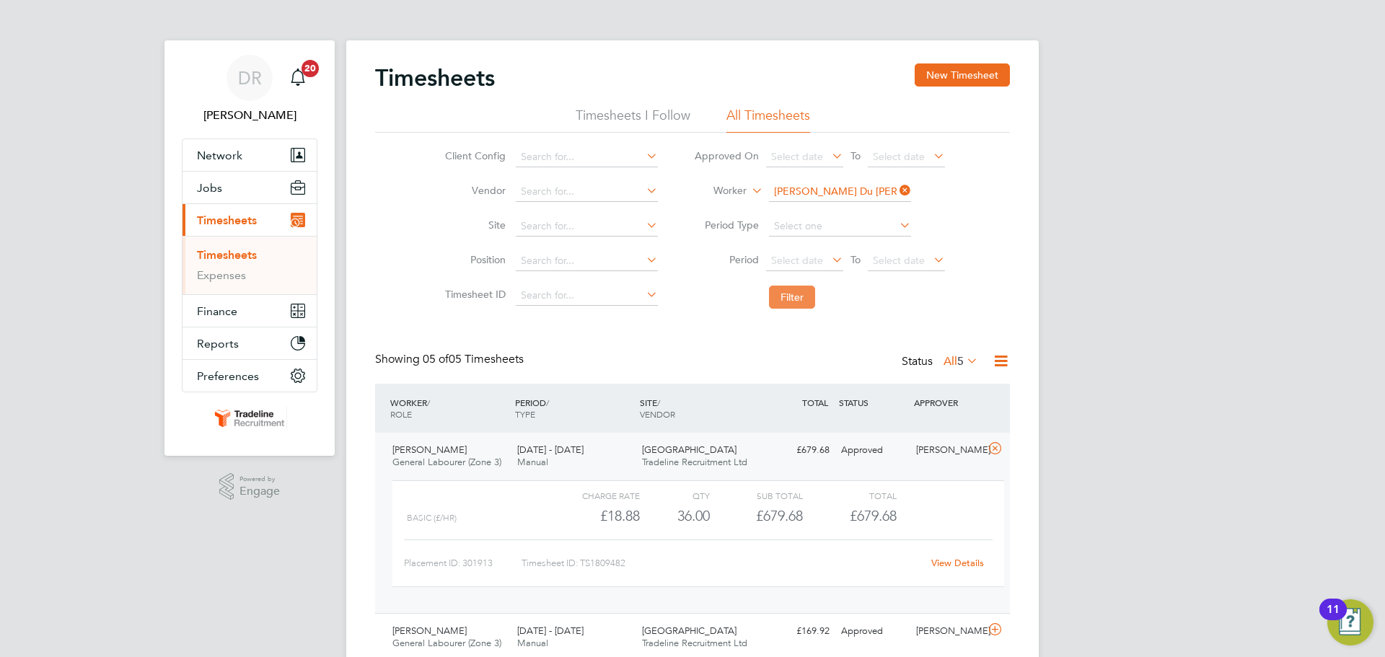
click at [796, 309] on button "Filter" at bounding box center [792, 297] width 46 height 23
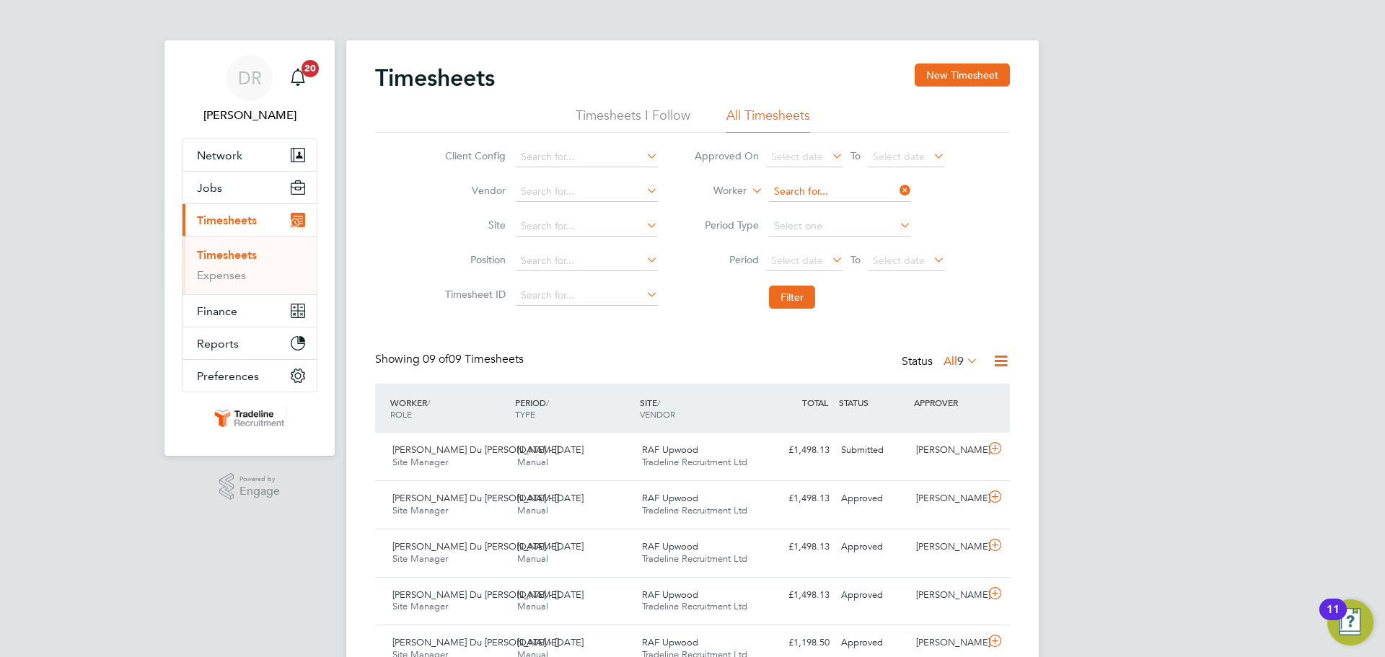
click at [782, 193] on input at bounding box center [840, 192] width 142 height 20
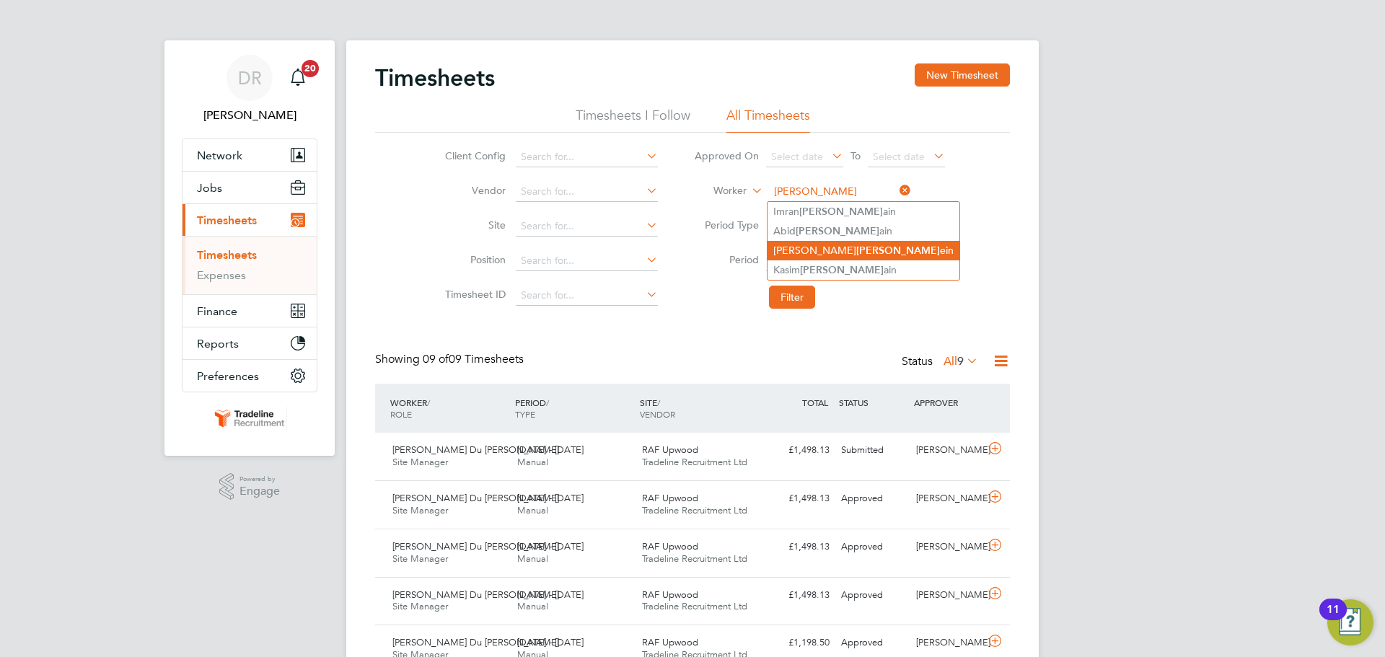
click at [856, 250] on b "[PERSON_NAME]" at bounding box center [898, 251] width 84 height 12
type input "[PERSON_NAME]"
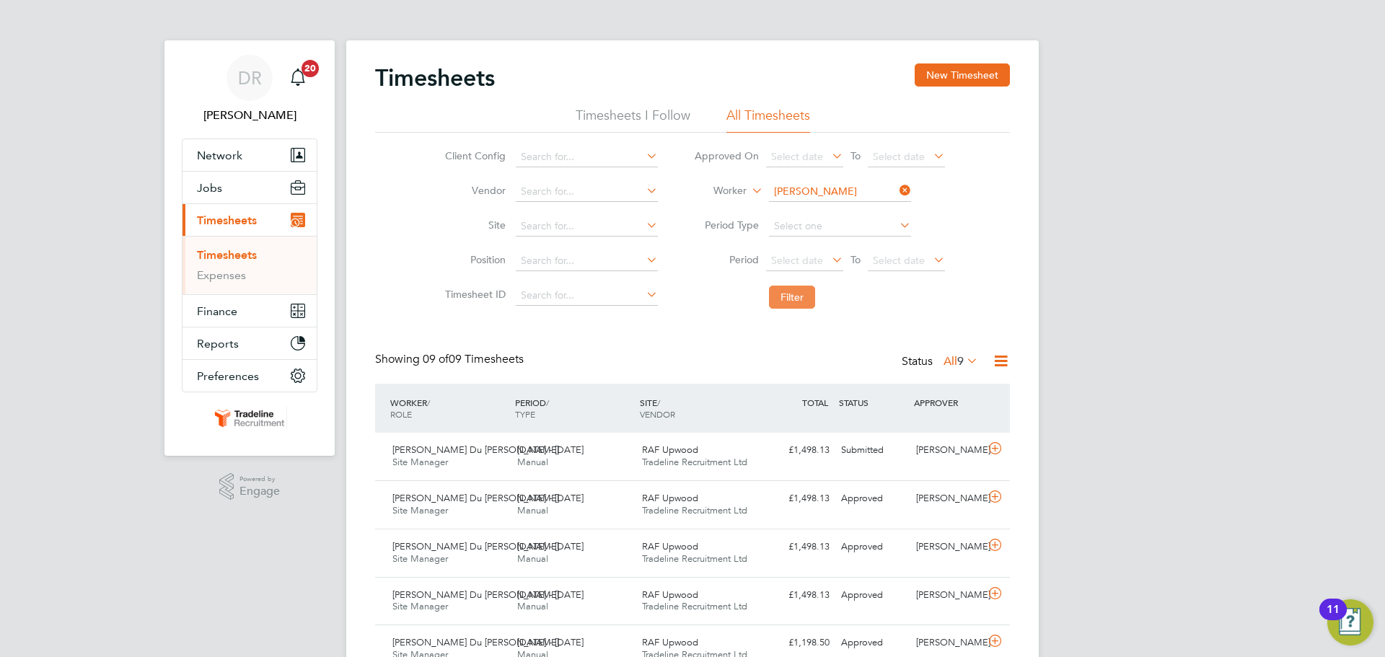
click at [805, 298] on button "Filter" at bounding box center [792, 297] width 46 height 23
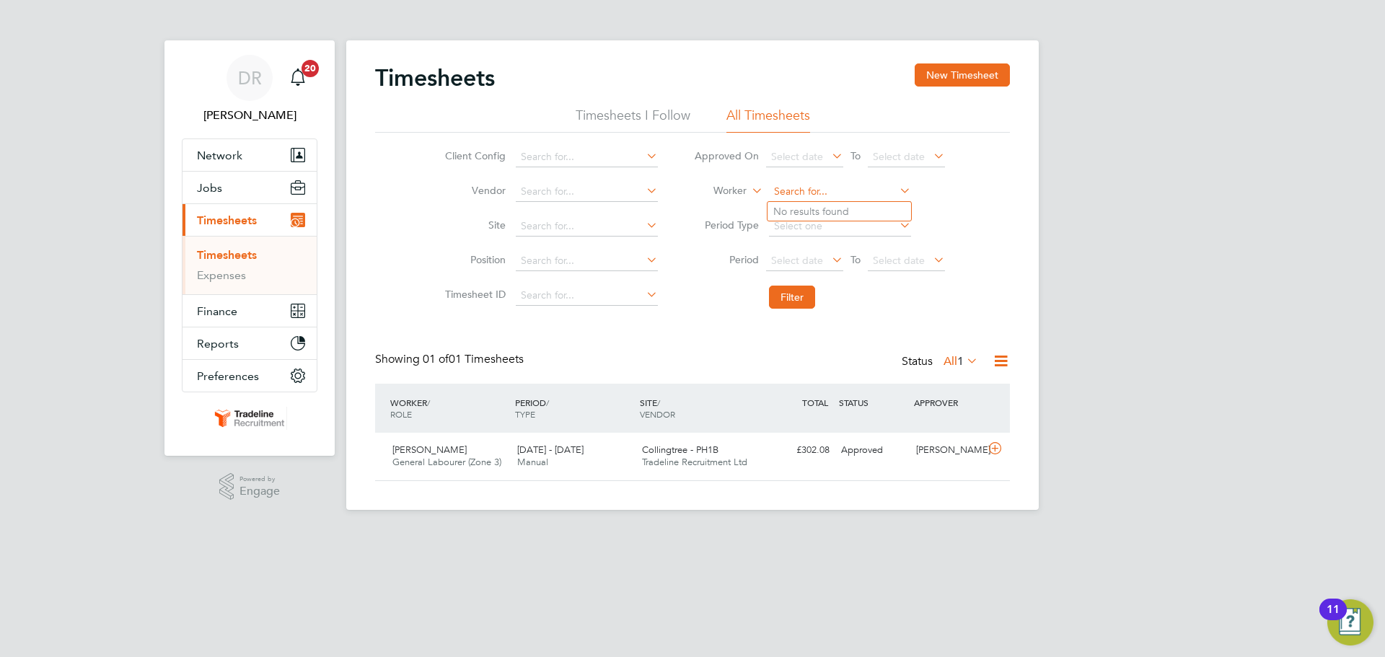
click at [802, 186] on input at bounding box center [840, 192] width 142 height 20
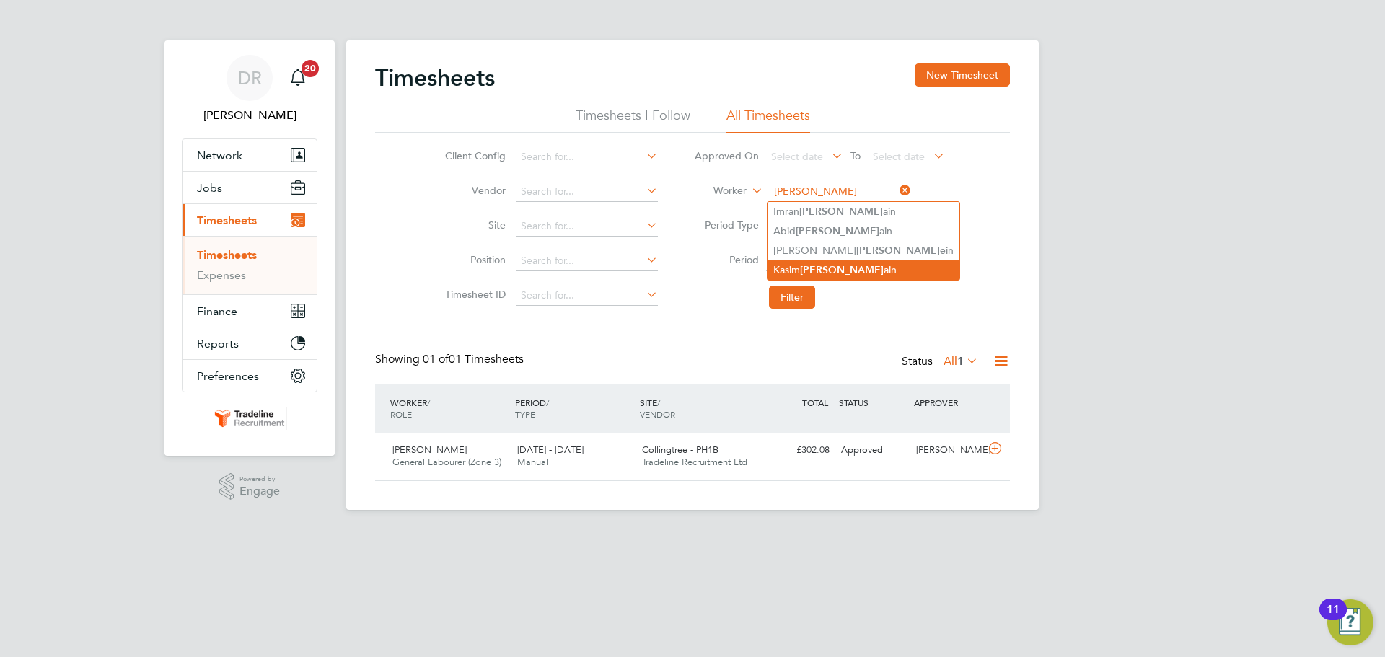
click at [806, 264] on b "[PERSON_NAME]" at bounding box center [842, 270] width 84 height 12
type input "[PERSON_NAME]"
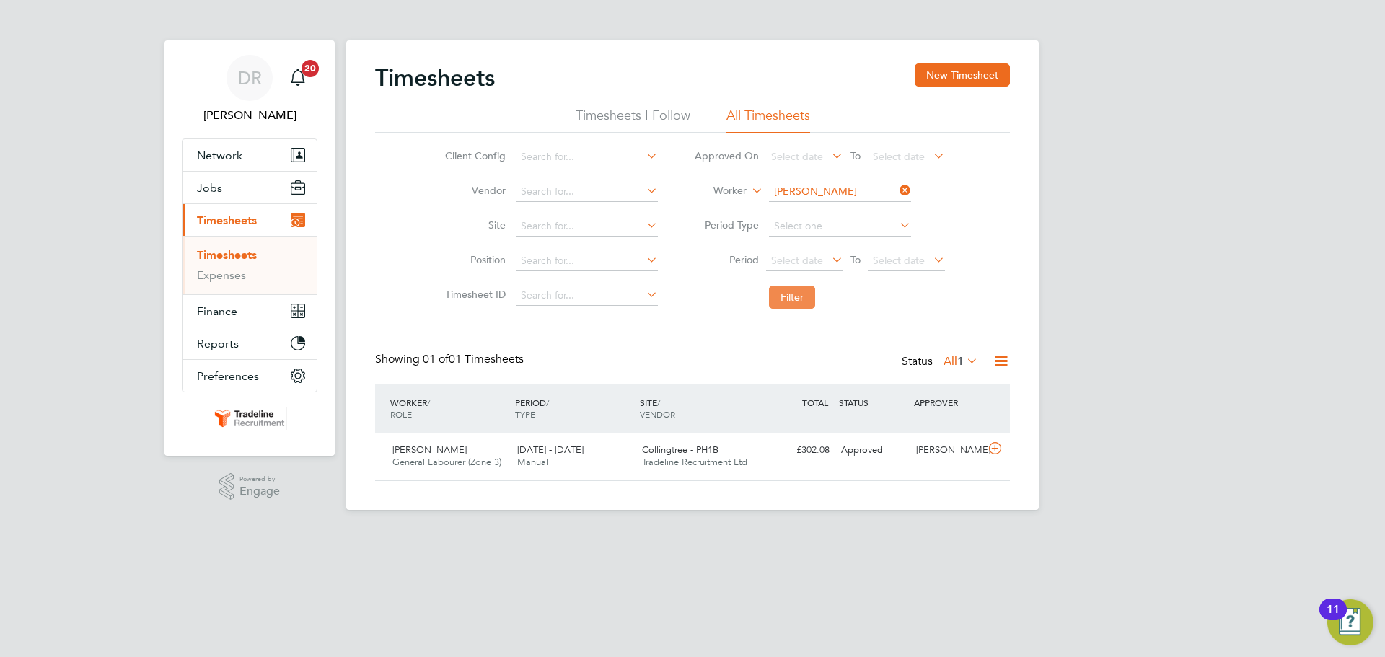
click at [797, 302] on button "Filter" at bounding box center [792, 297] width 46 height 23
click at [814, 195] on input at bounding box center [840, 192] width 142 height 20
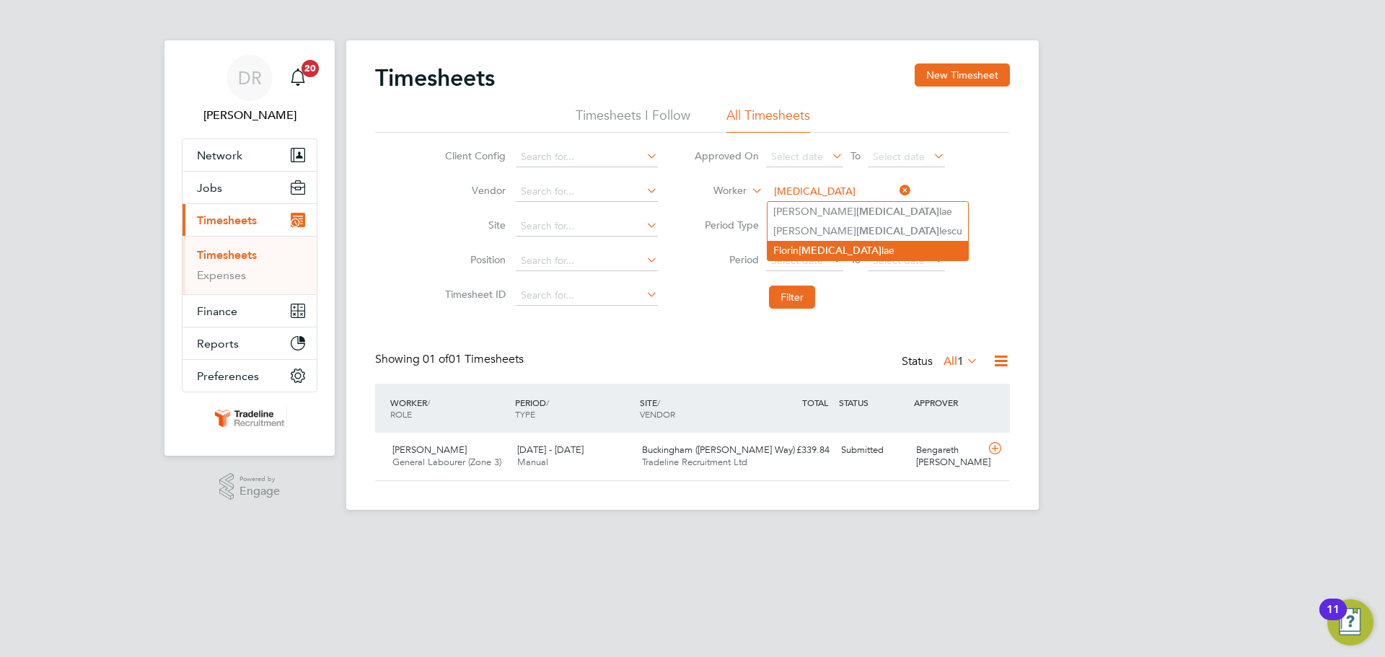
click at [801, 248] on li "[PERSON_NAME][MEDICAL_DATA]" at bounding box center [867, 250] width 201 height 19
type input "[PERSON_NAME]"
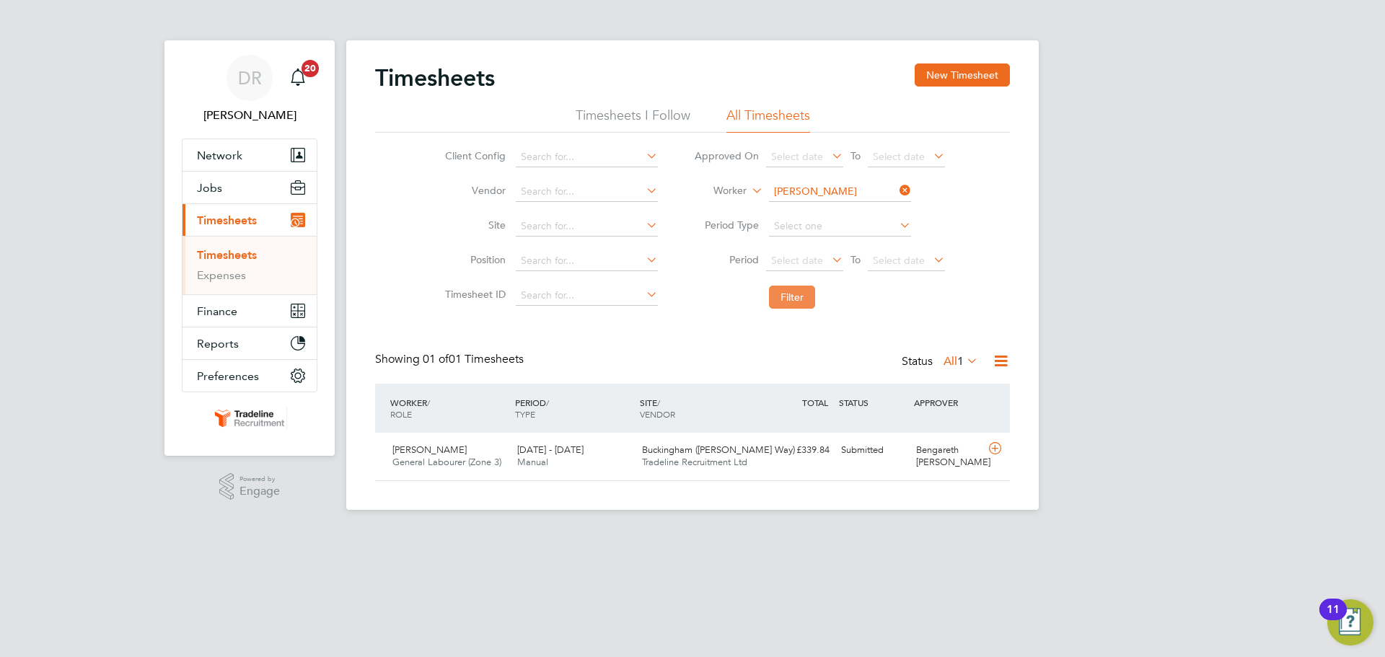
click at [804, 304] on button "Filter" at bounding box center [792, 297] width 46 height 23
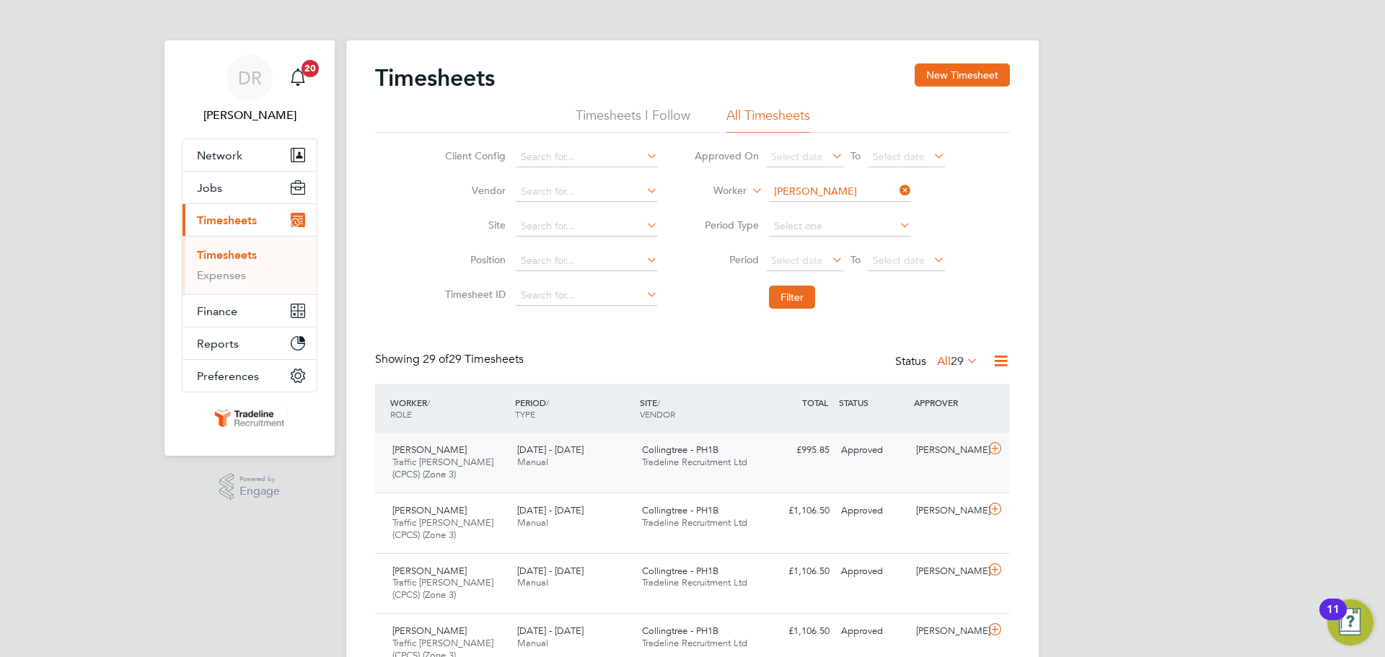
click at [998, 443] on icon at bounding box center [995, 449] width 18 height 12
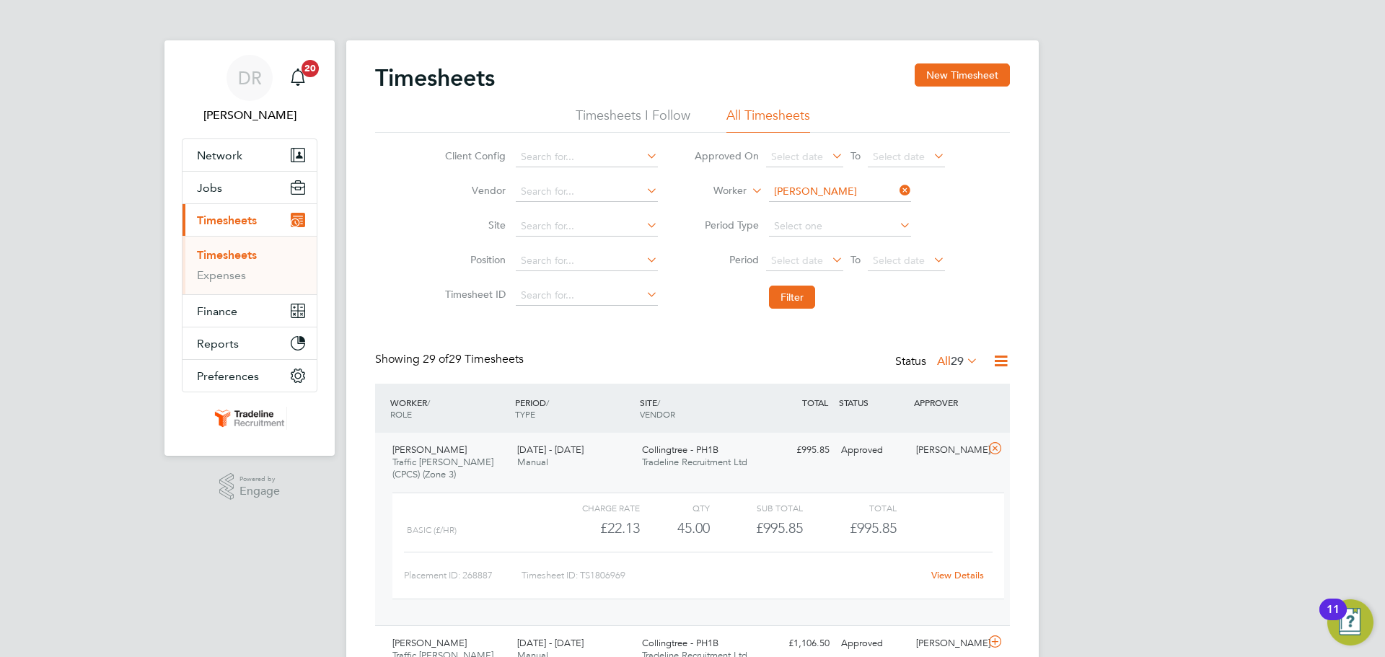
click at [804, 195] on input "[PERSON_NAME]" at bounding box center [840, 192] width 142 height 20
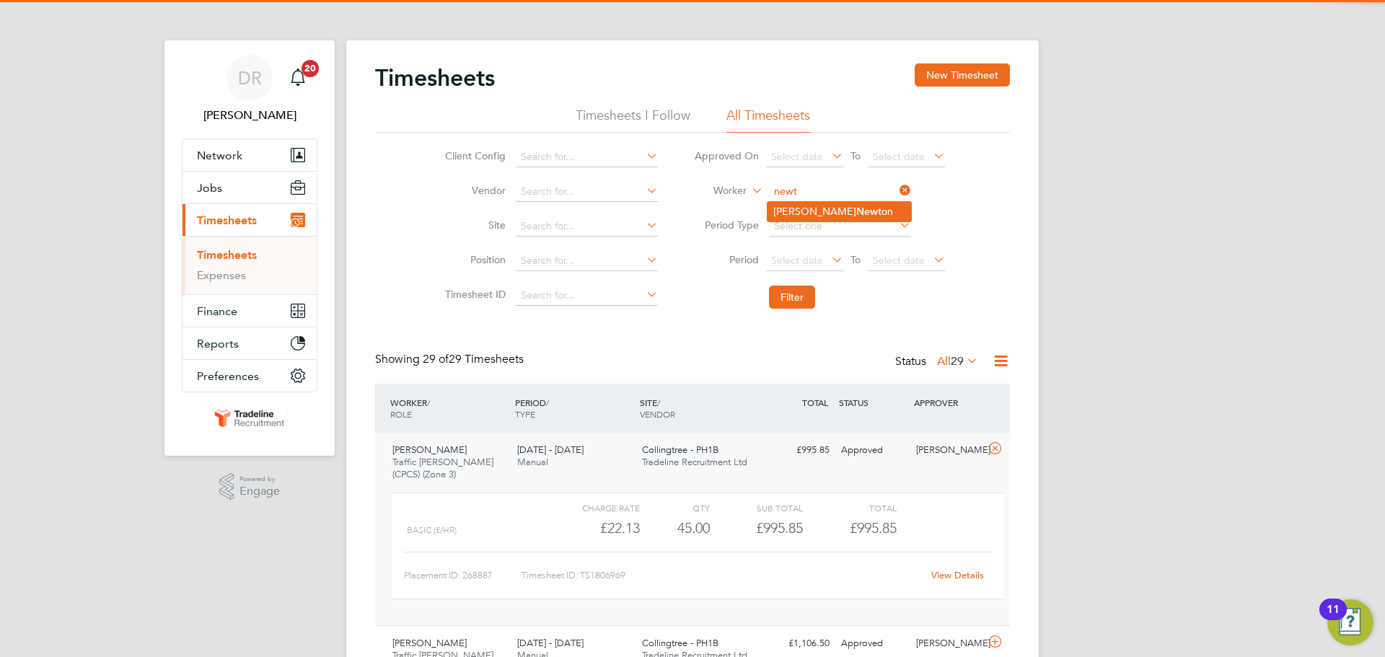
click at [807, 211] on li "[PERSON_NAME] [PERSON_NAME] on" at bounding box center [839, 211] width 144 height 19
type input "[PERSON_NAME]"
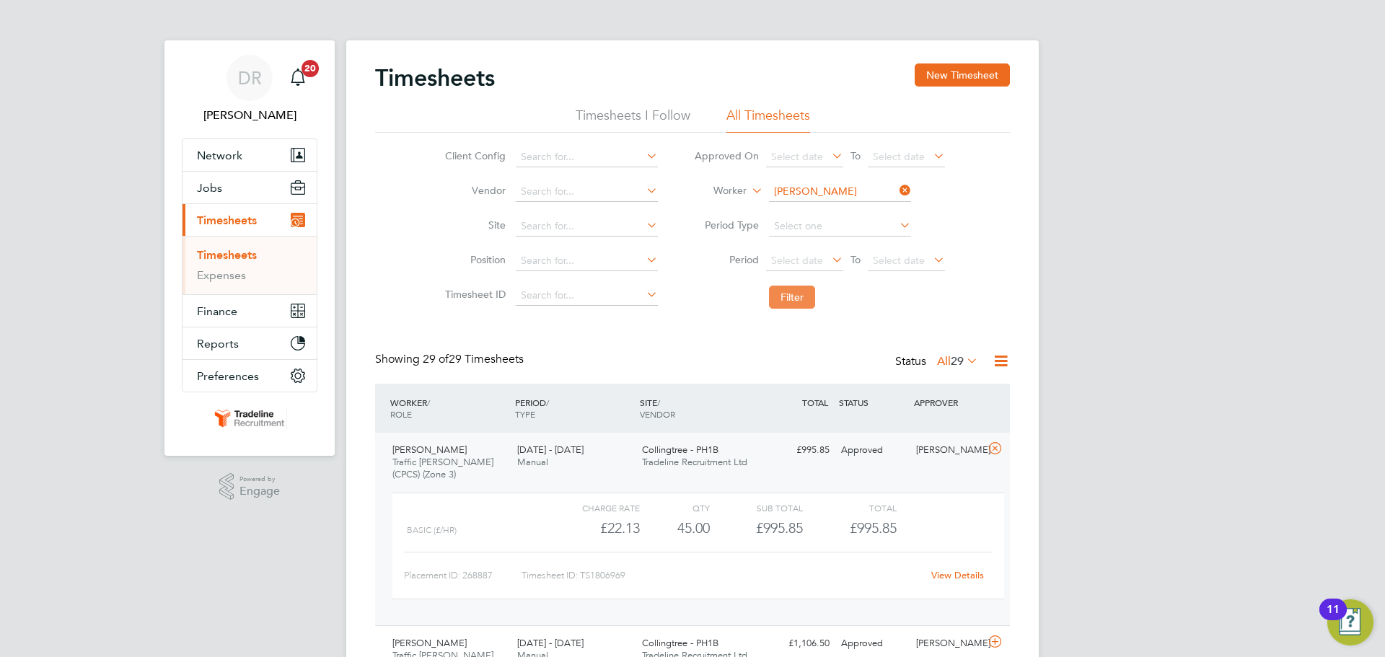
click at [792, 307] on button "Filter" at bounding box center [792, 297] width 46 height 23
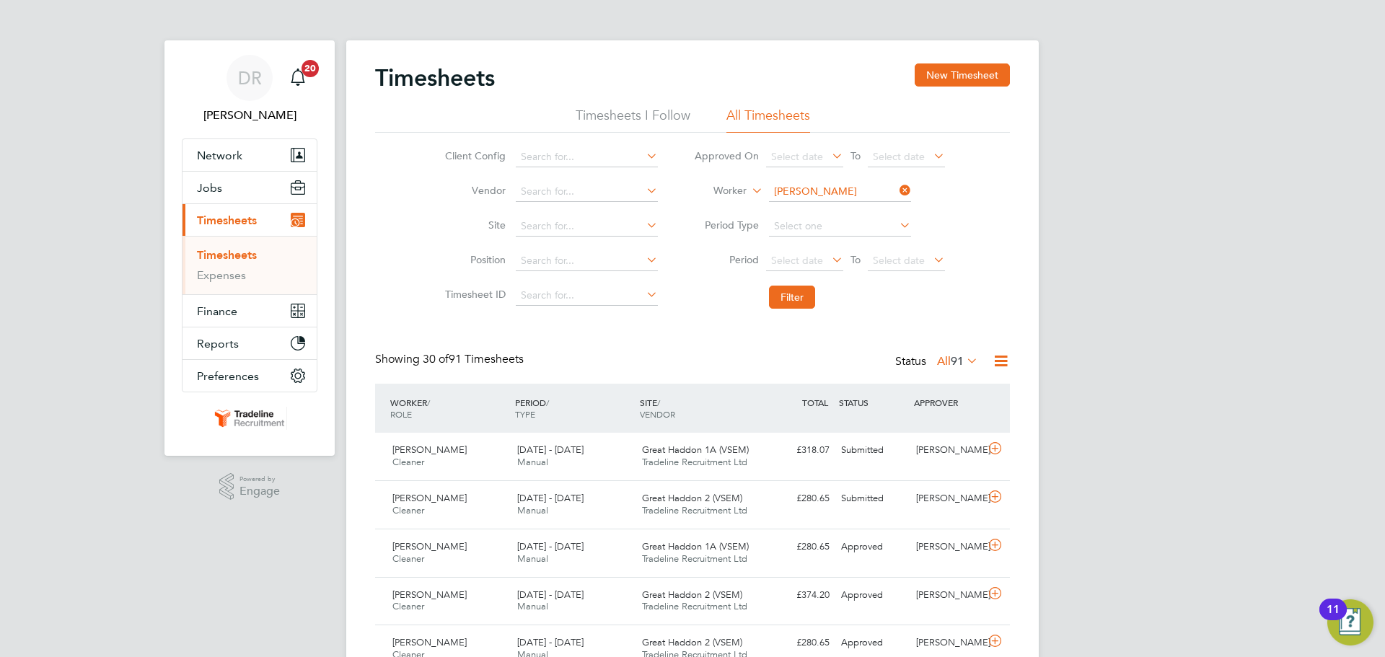
click at [824, 190] on input "[PERSON_NAME]" at bounding box center [840, 192] width 142 height 20
click at [811, 226] on li "[PERSON_NAME]" at bounding box center [856, 230] width 178 height 19
type input "[PERSON_NAME]"
click at [790, 283] on li "Filter" at bounding box center [819, 297] width 287 height 38
click at [791, 299] on button "Filter" at bounding box center [792, 297] width 46 height 23
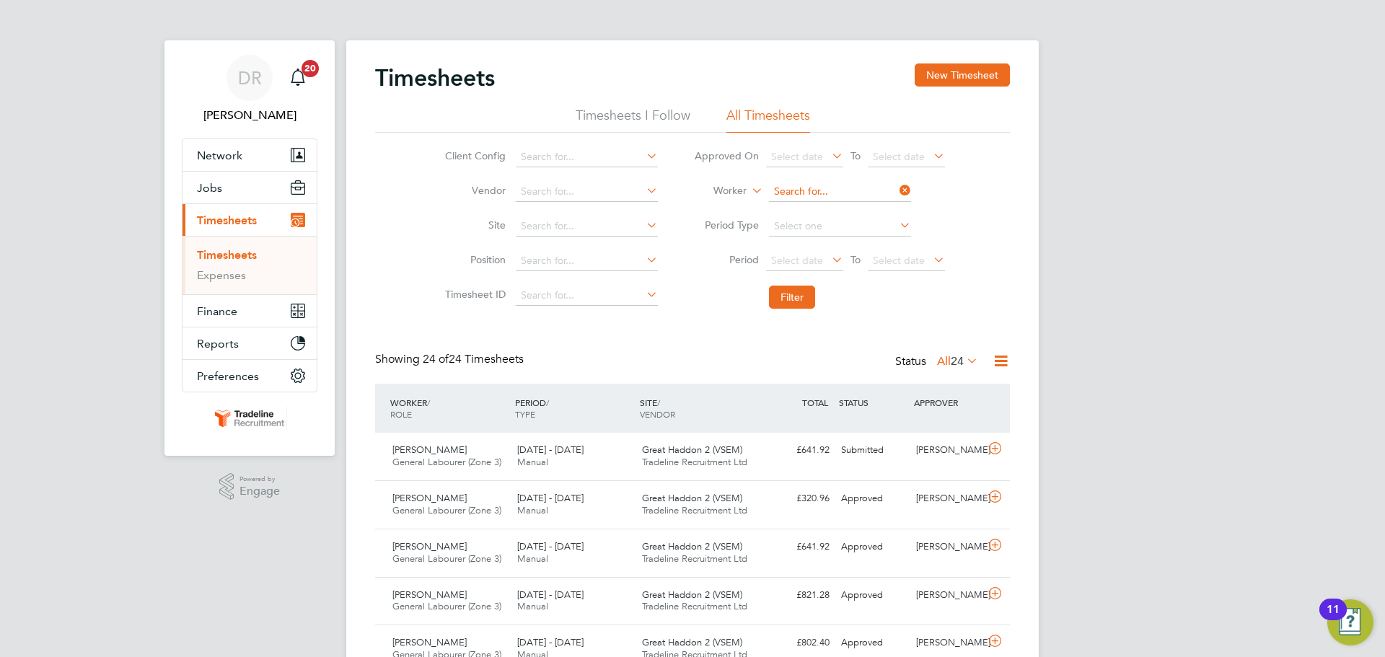
click at [818, 188] on input at bounding box center [840, 192] width 142 height 20
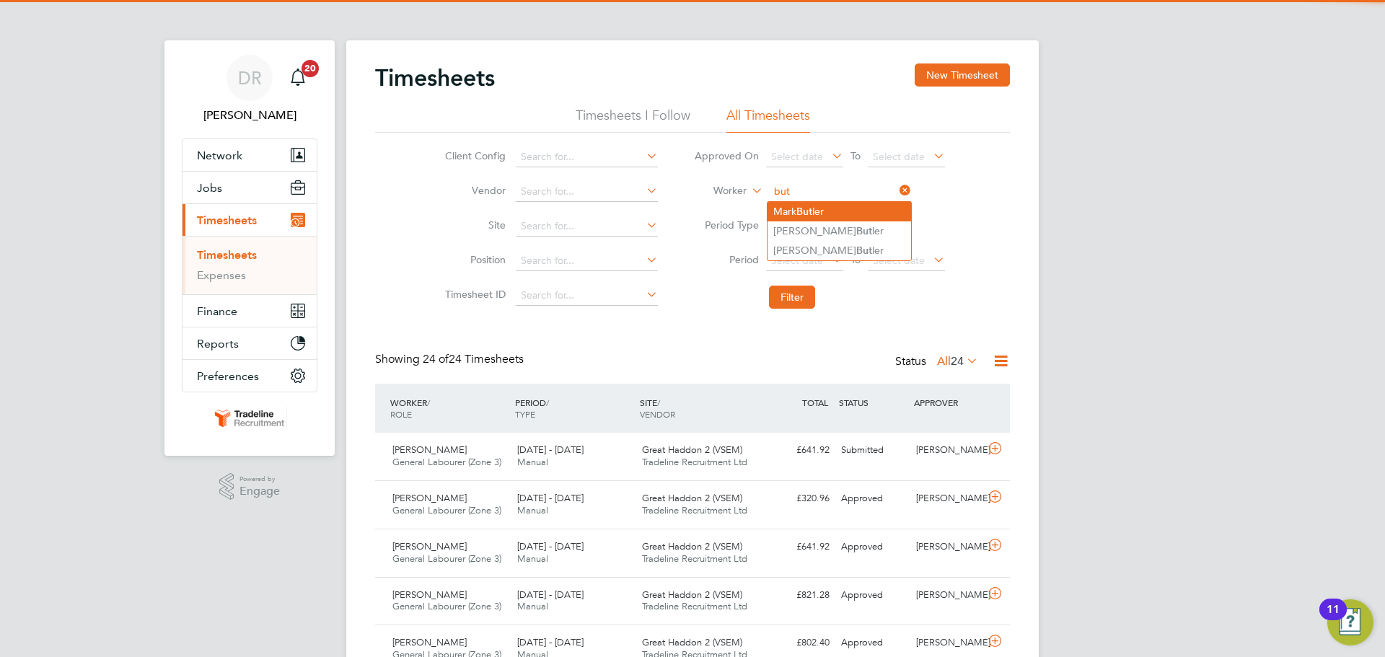
click at [812, 209] on b "But" at bounding box center [804, 212] width 16 height 12
type input "[PERSON_NAME]"
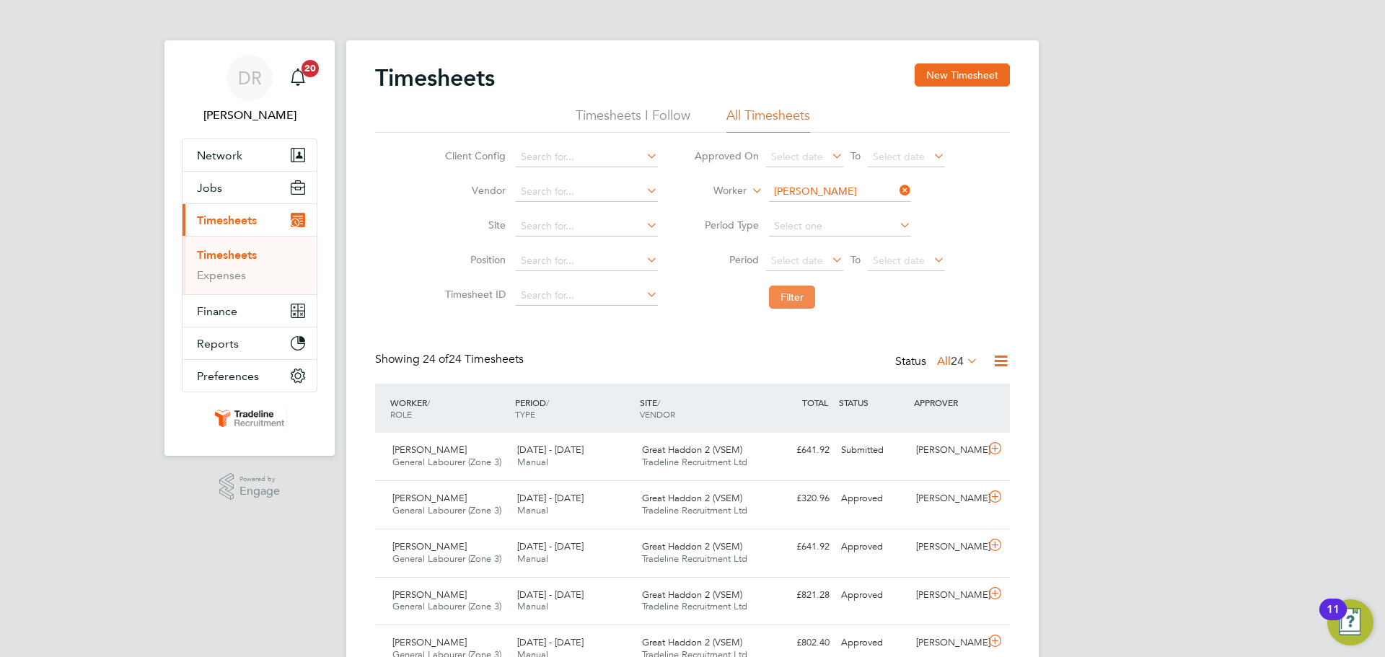
click at [814, 292] on button "Filter" at bounding box center [792, 297] width 46 height 23
click at [814, 188] on input at bounding box center [840, 192] width 142 height 20
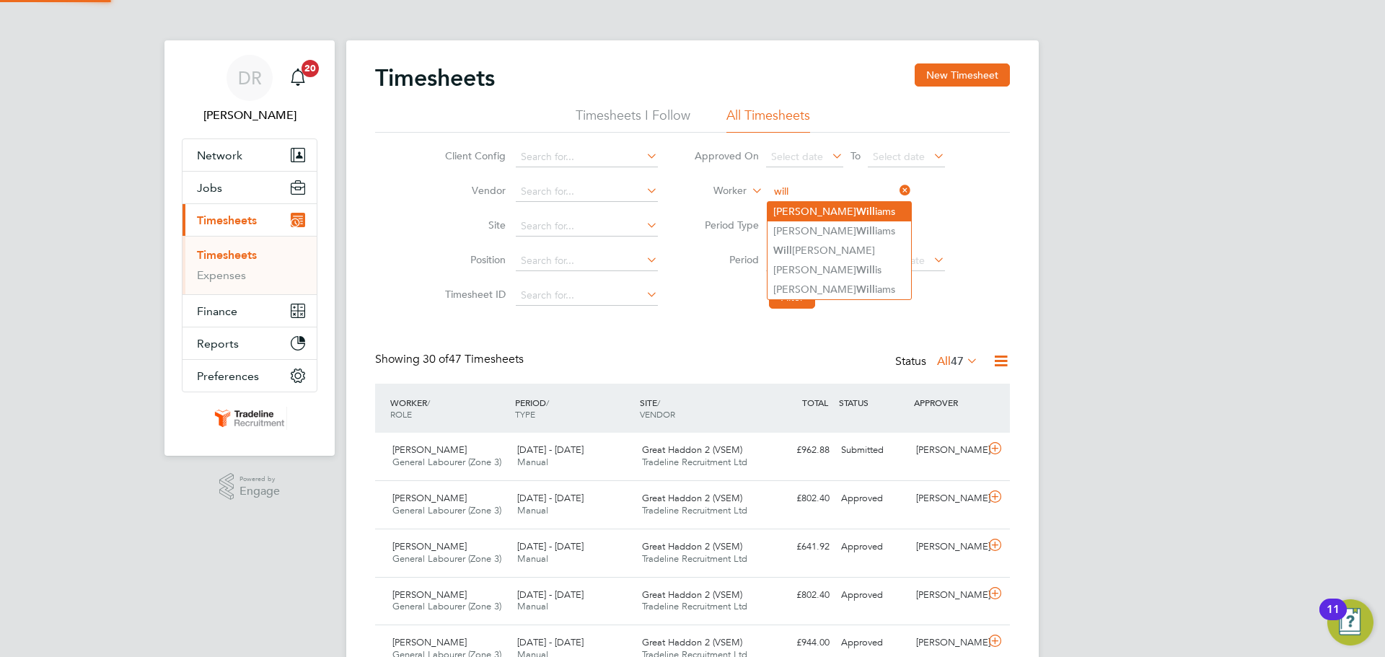
click at [856, 210] on b "Will" at bounding box center [865, 212] width 19 height 12
type input "[PERSON_NAME]"
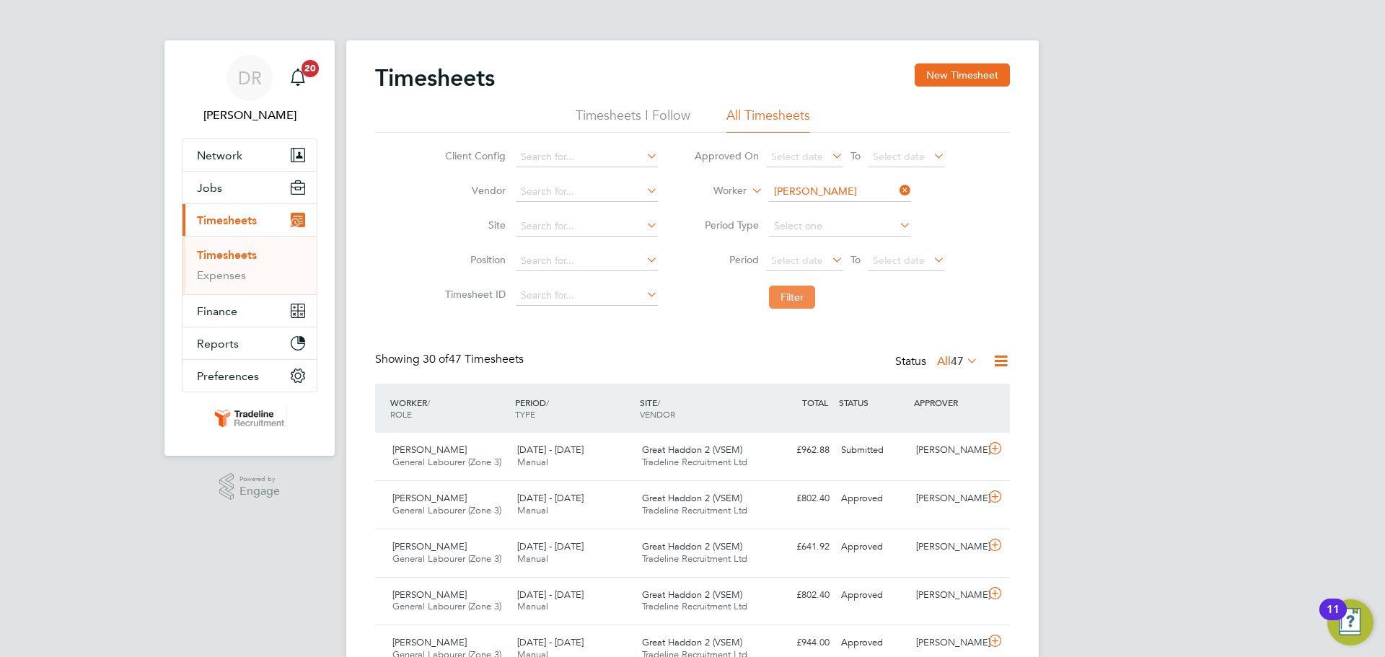
click at [805, 301] on button "Filter" at bounding box center [792, 297] width 46 height 23
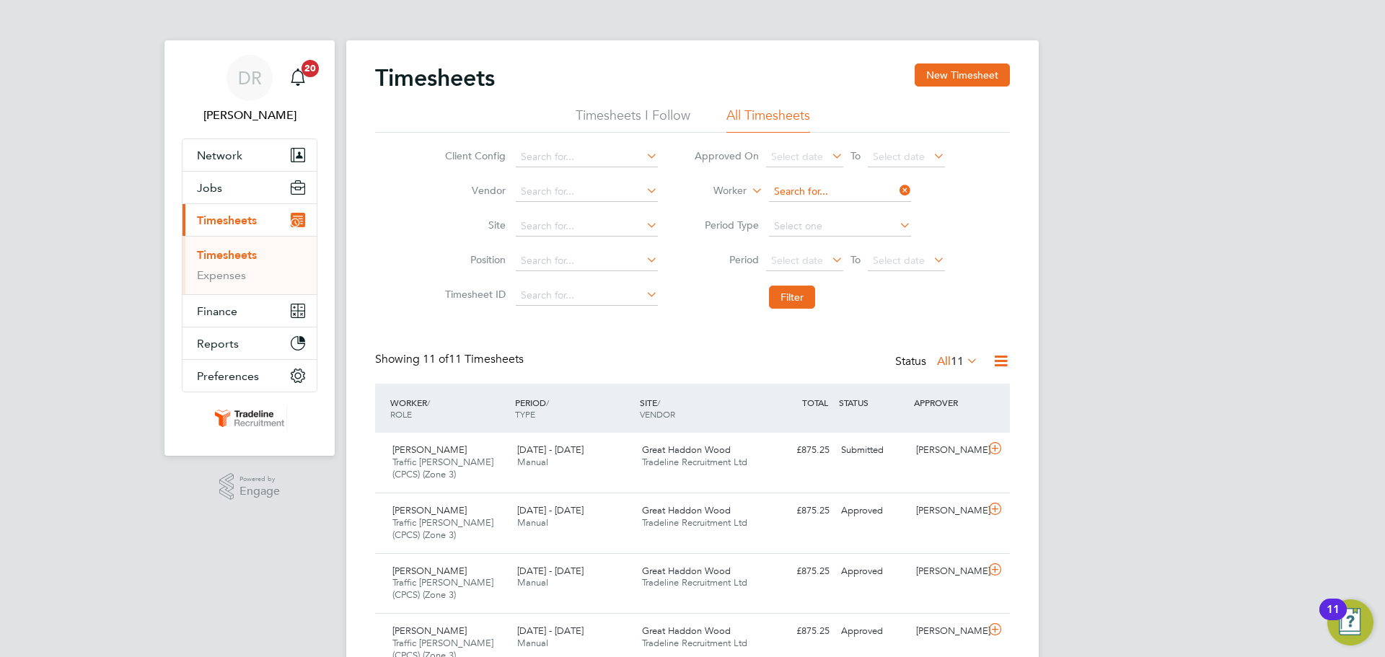
click at [782, 193] on input at bounding box center [840, 192] width 142 height 20
click at [856, 226] on b "Simp" at bounding box center [868, 231] width 24 height 12
type input "[PERSON_NAME]"
click at [804, 306] on button "Filter" at bounding box center [792, 297] width 46 height 23
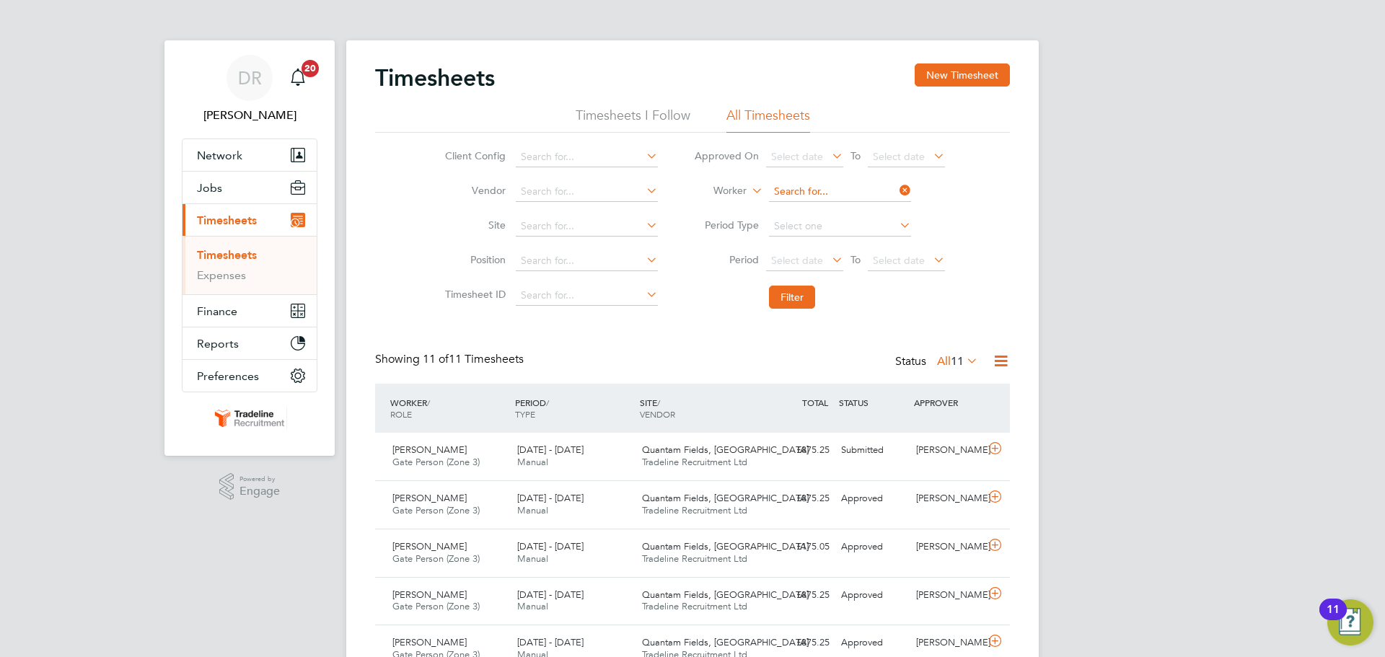
click at [844, 188] on input at bounding box center [840, 192] width 142 height 20
click at [818, 247] on li "Constantin Cos oana" at bounding box center [839, 250] width 144 height 19
type input "[PERSON_NAME]"
click at [803, 288] on button "Filter" at bounding box center [792, 297] width 46 height 23
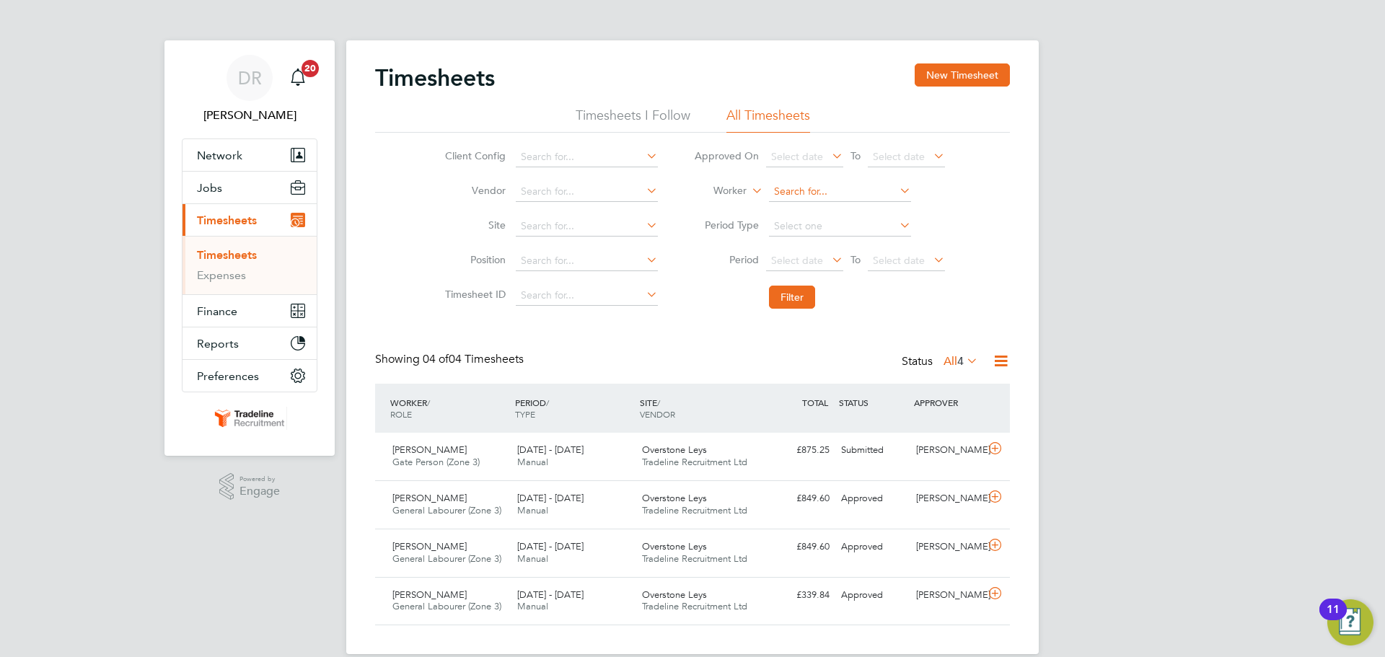
click at [805, 189] on input at bounding box center [840, 192] width 142 height 20
drag, startPoint x: 829, startPoint y: 226, endPoint x: 821, endPoint y: 238, distance: 14.6
click at [829, 226] on li "[PERSON_NAME] u" at bounding box center [839, 230] width 144 height 19
type input "[PERSON_NAME]"
click at [786, 295] on button "Filter" at bounding box center [792, 297] width 46 height 23
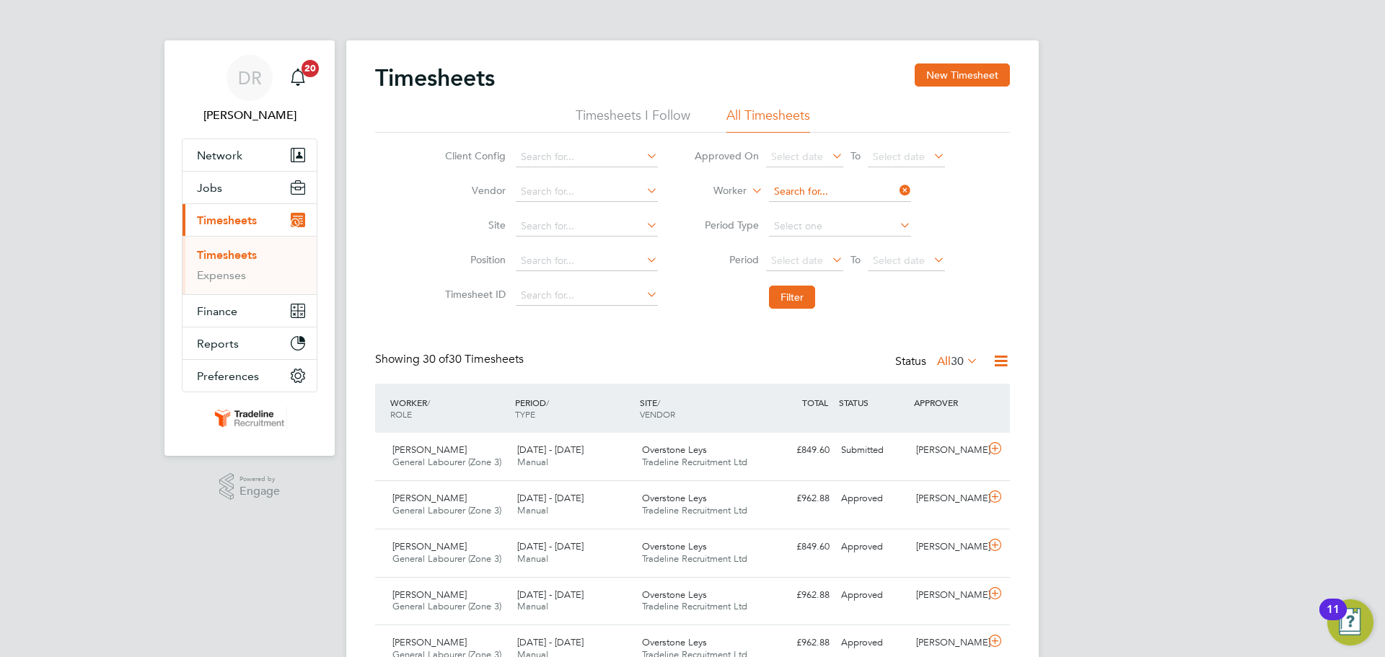
click at [794, 193] on input at bounding box center [840, 192] width 142 height 20
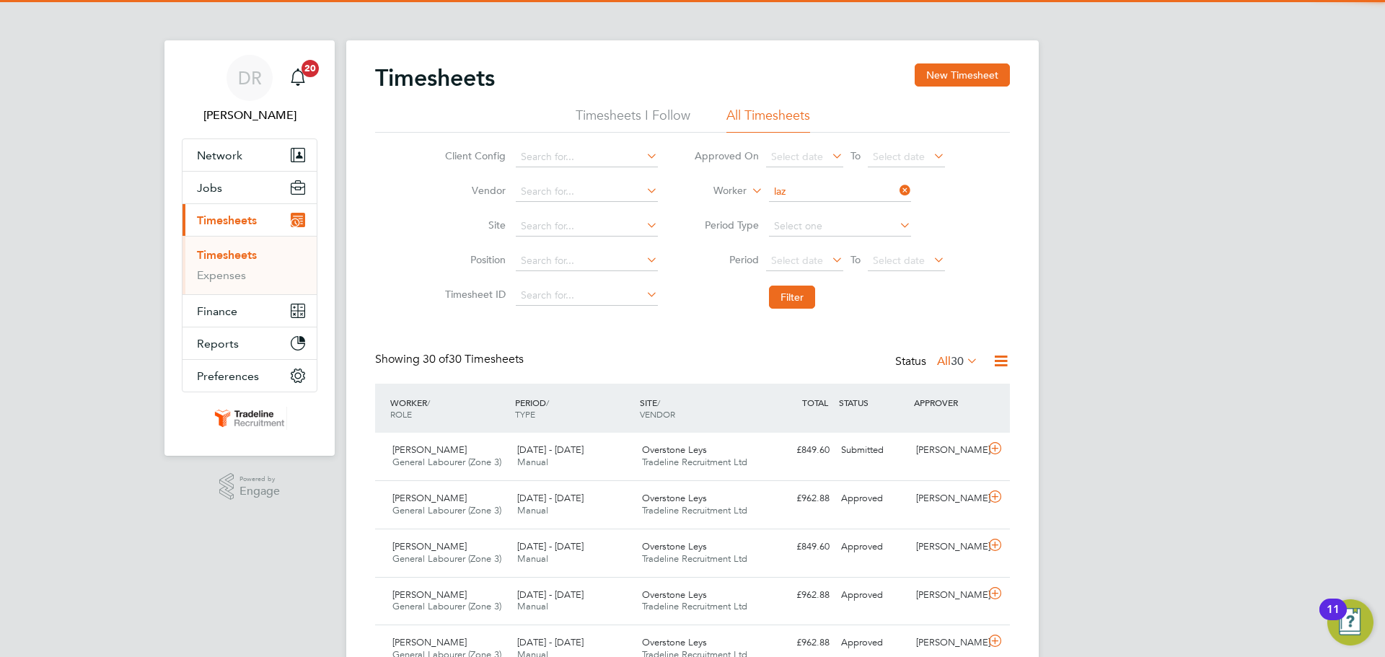
click at [800, 214] on li "[PERSON_NAME] ar" at bounding box center [839, 211] width 144 height 19
type input "Florin-[PERSON_NAME]"
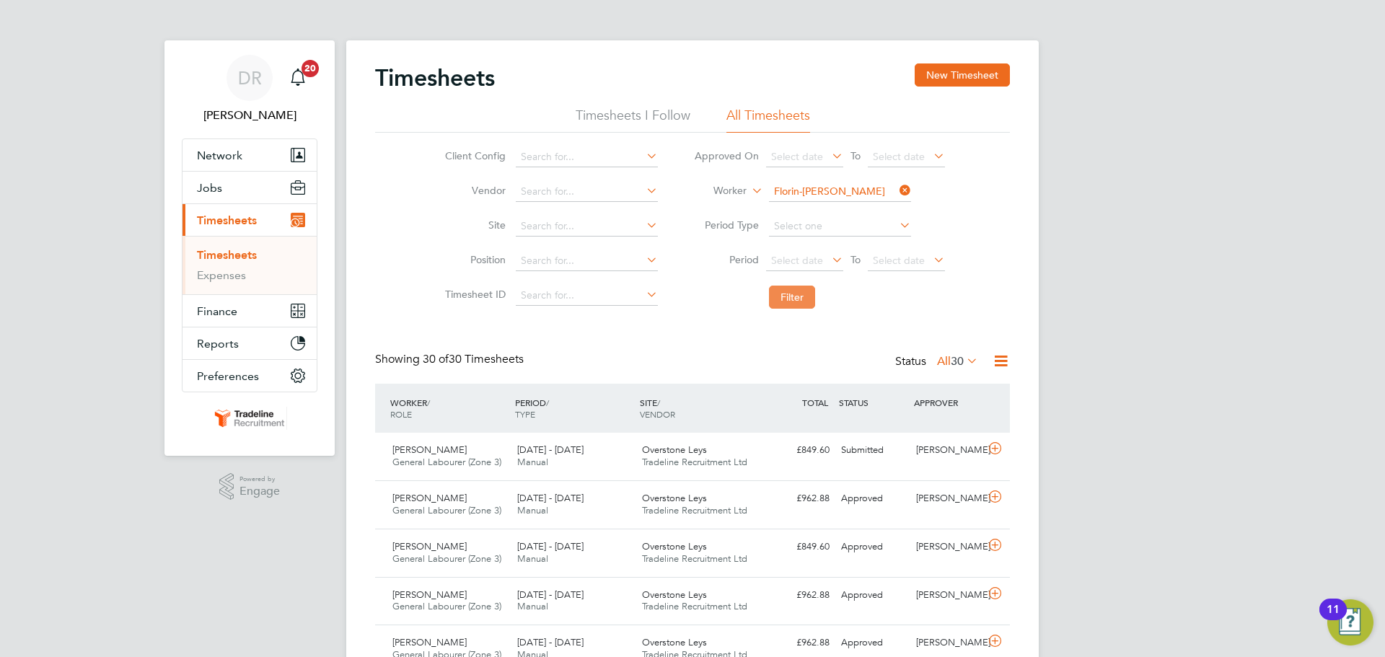
click at [785, 286] on button "Filter" at bounding box center [792, 297] width 46 height 23
click at [819, 189] on input at bounding box center [840, 192] width 142 height 20
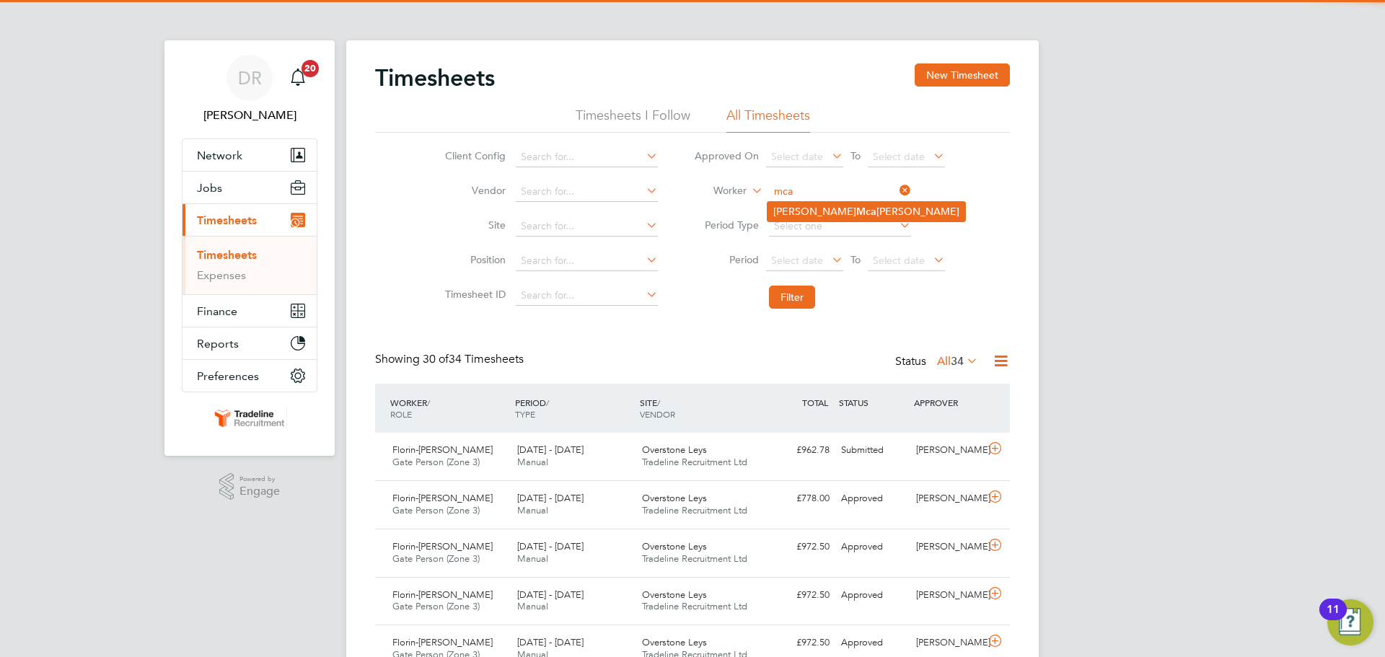
click at [856, 211] on b "Mca" at bounding box center [866, 212] width 20 height 12
type input "[PERSON_NAME]"
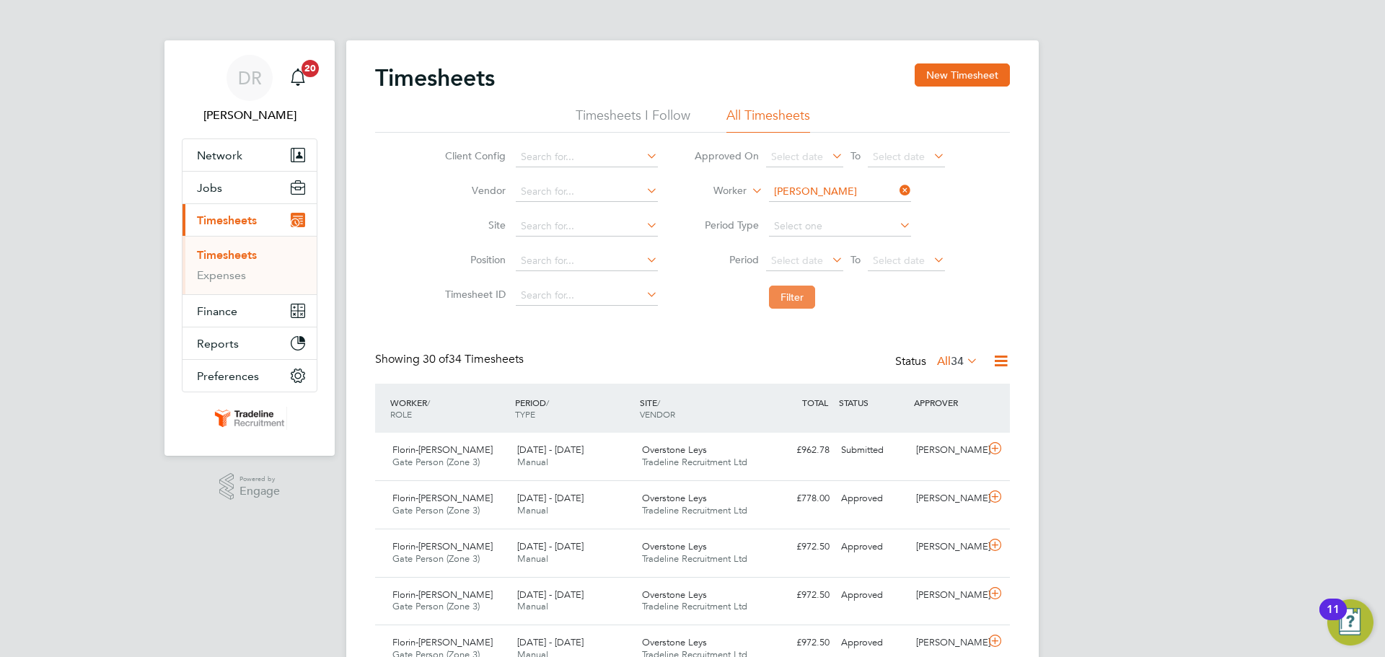
click at [795, 294] on button "Filter" at bounding box center [792, 297] width 46 height 23
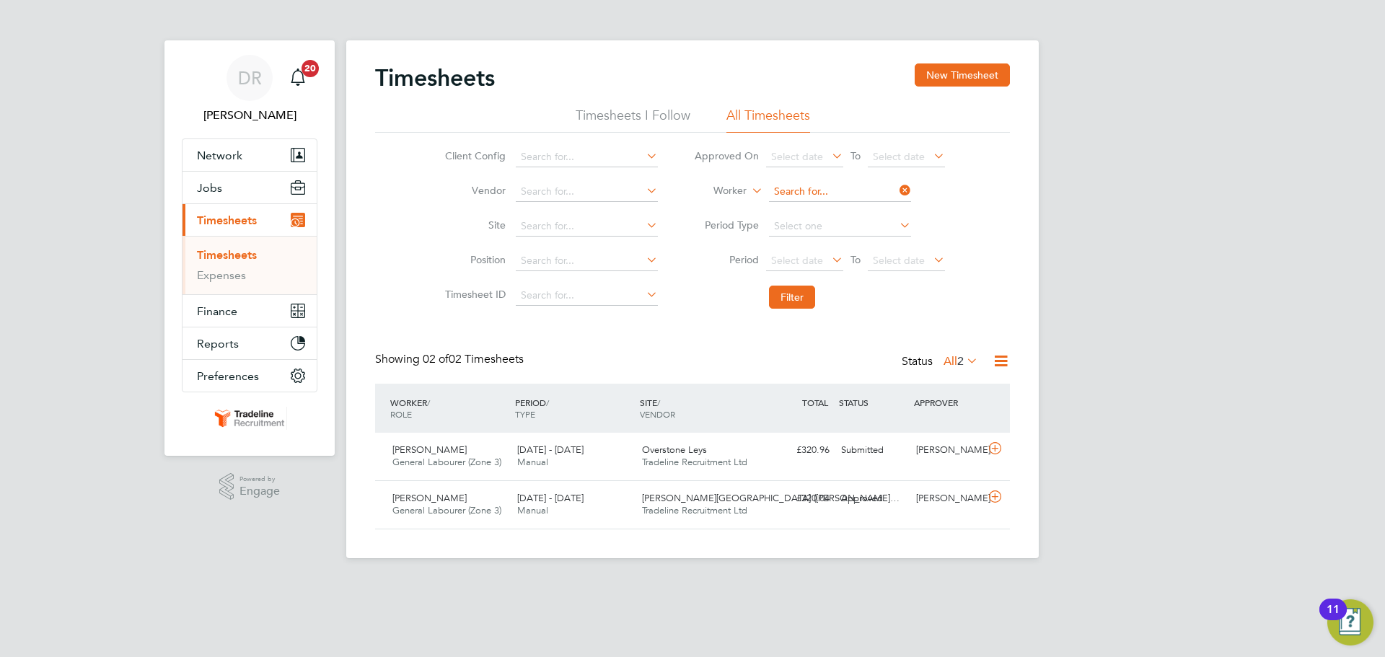
click at [794, 188] on input at bounding box center [840, 192] width 142 height 20
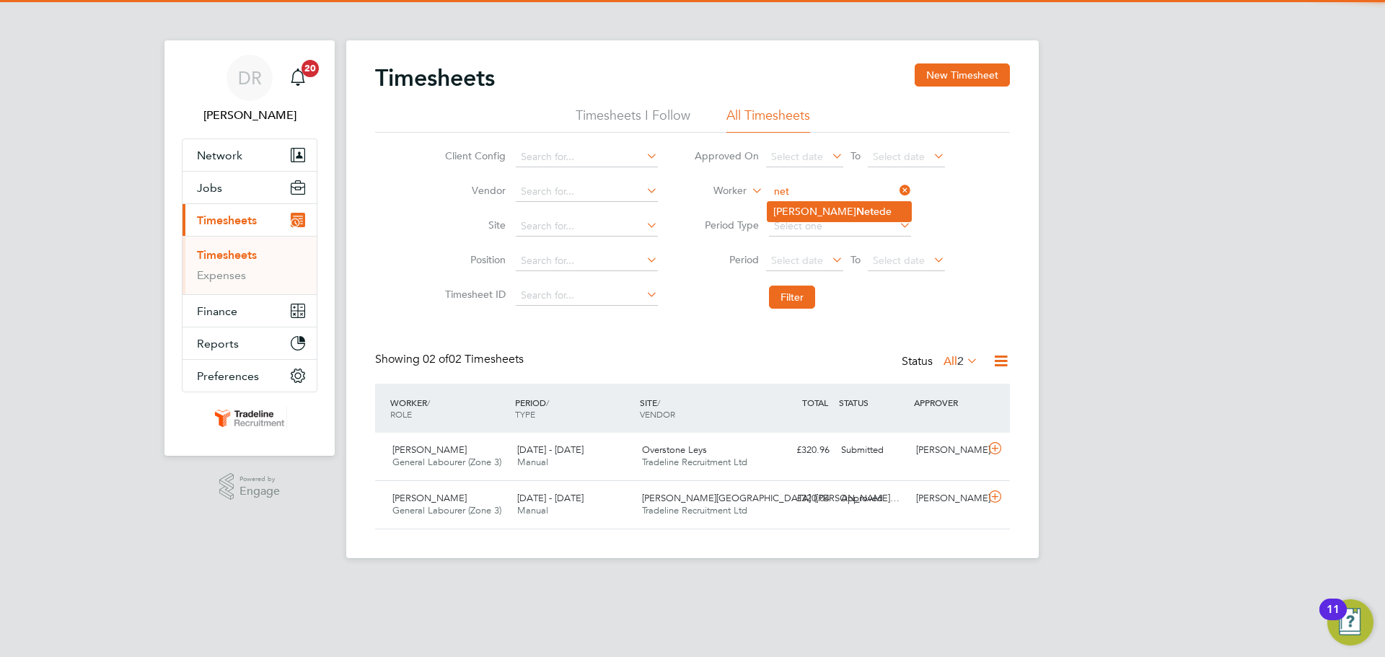
click at [856, 212] on b "Net" at bounding box center [864, 212] width 17 height 12
type input "[PERSON_NAME]"
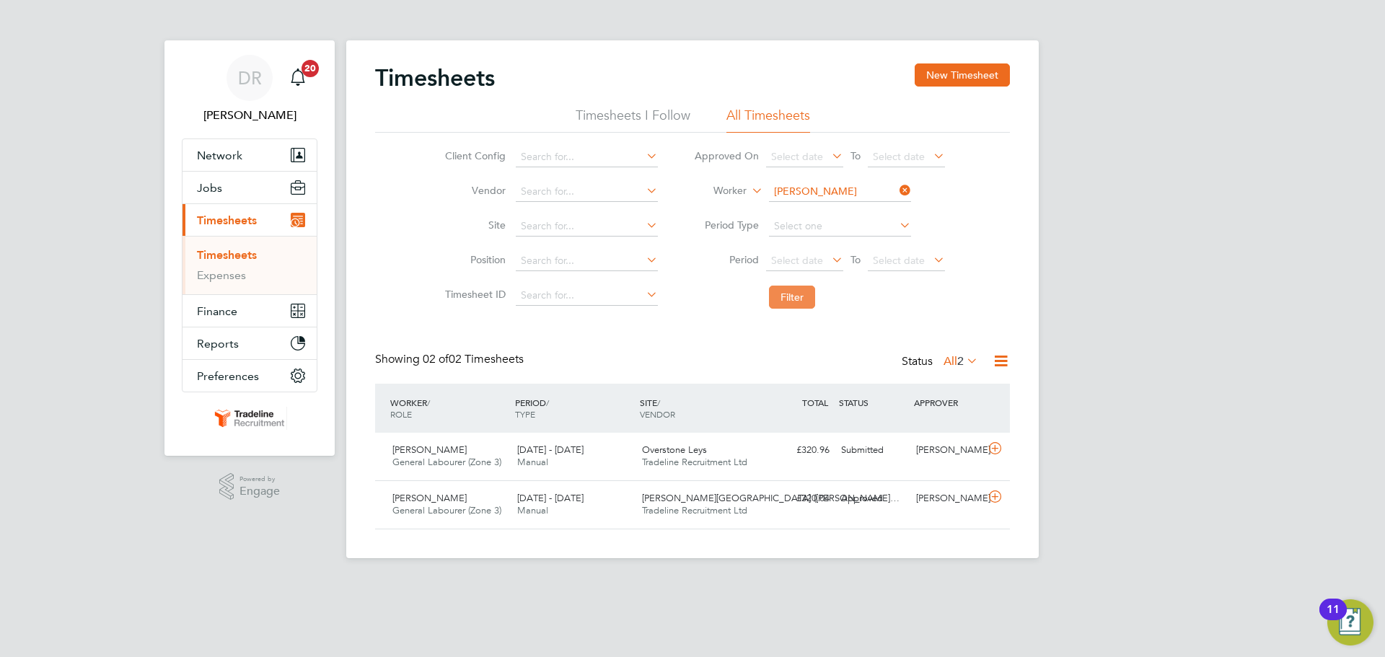
click at [797, 306] on button "Filter" at bounding box center [792, 297] width 46 height 23
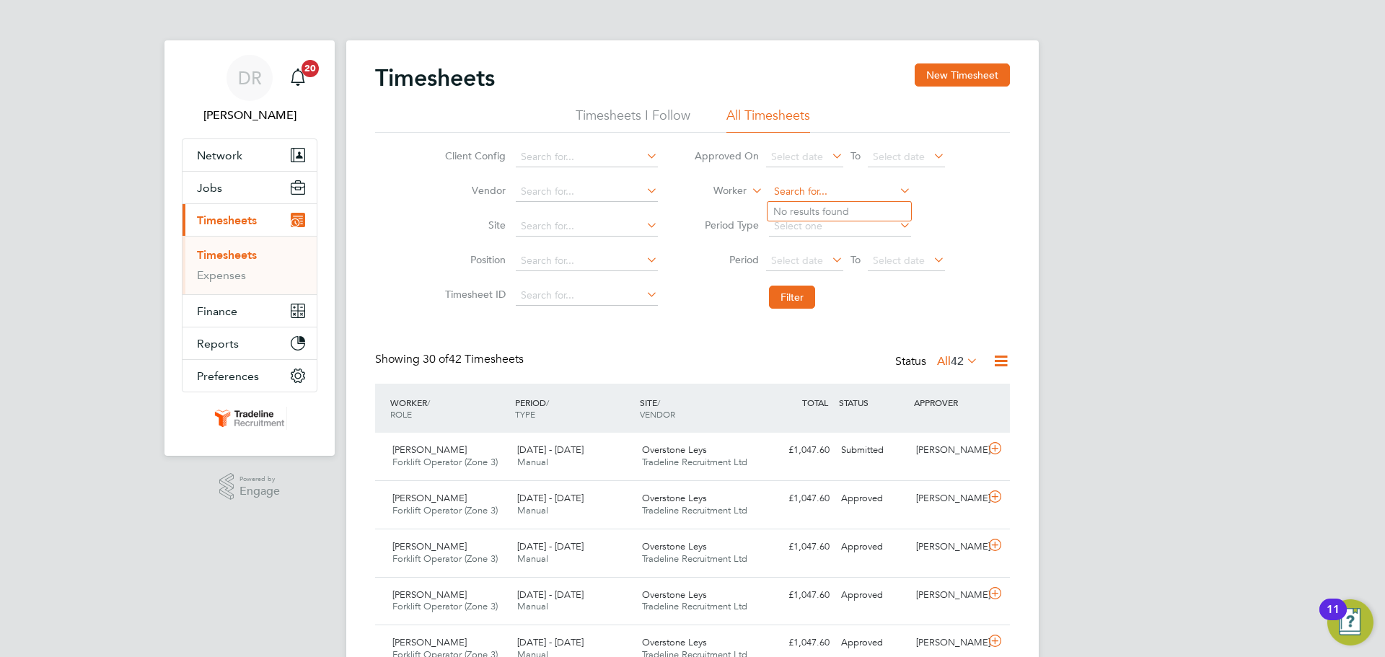
click at [814, 193] on input at bounding box center [840, 192] width 142 height 20
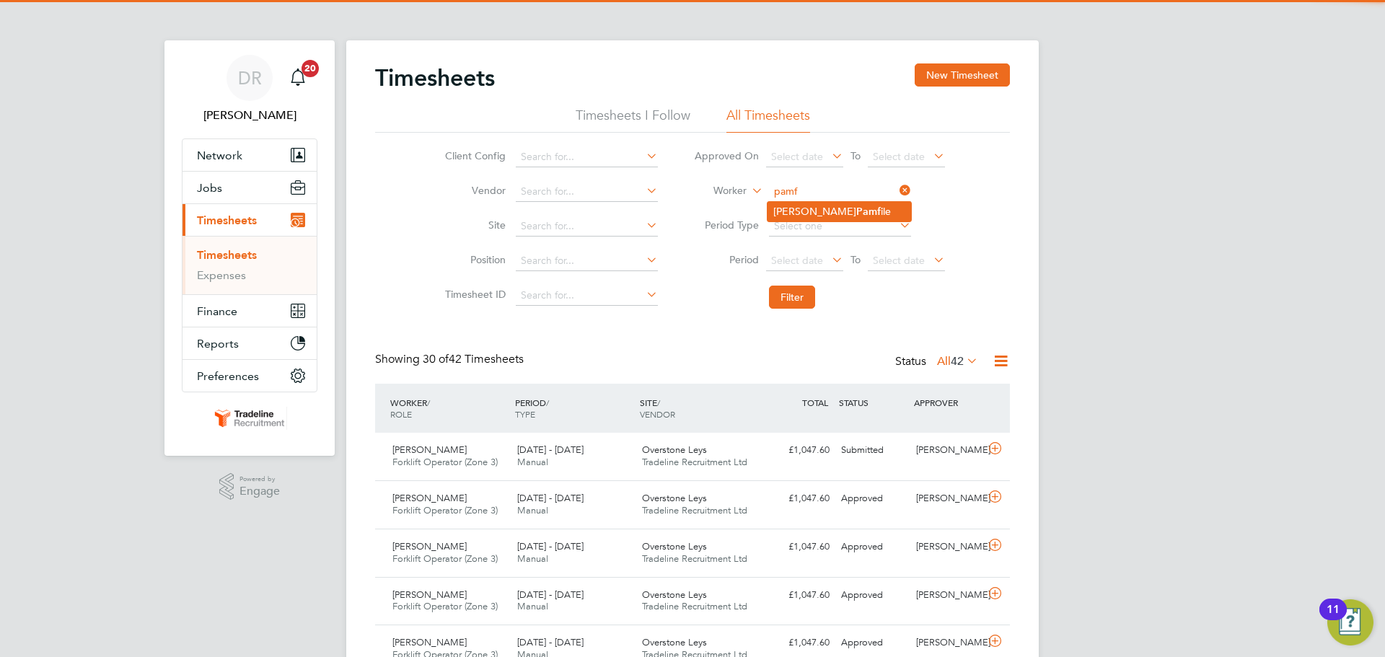
click at [828, 212] on li "[PERSON_NAME] ile" at bounding box center [839, 211] width 144 height 19
type input "Aurelian-[PERSON_NAME]"
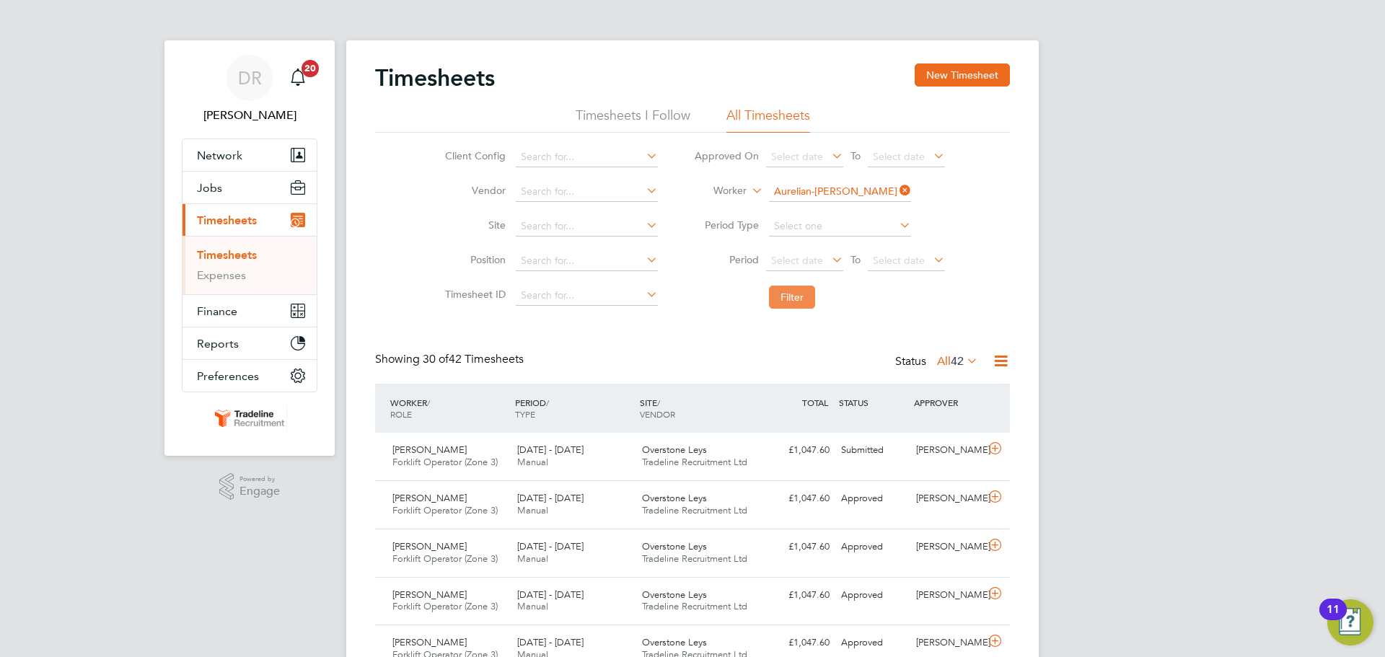
click at [794, 298] on button "Filter" at bounding box center [792, 297] width 46 height 23
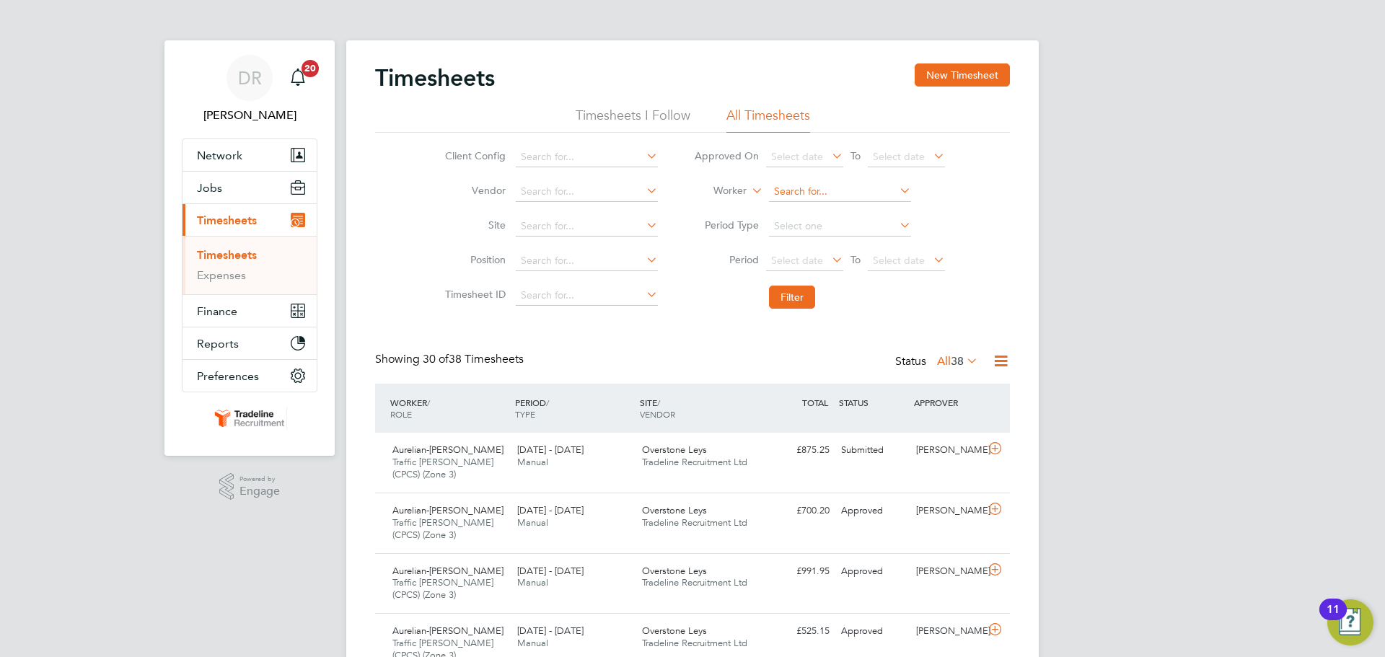
click at [809, 191] on input at bounding box center [840, 192] width 142 height 20
click at [816, 245] on li "[PERSON_NAME]" at bounding box center [839, 250] width 144 height 19
type input "[PERSON_NAME]"
click at [777, 300] on button "Filter" at bounding box center [792, 297] width 46 height 23
click at [809, 187] on input at bounding box center [840, 192] width 142 height 20
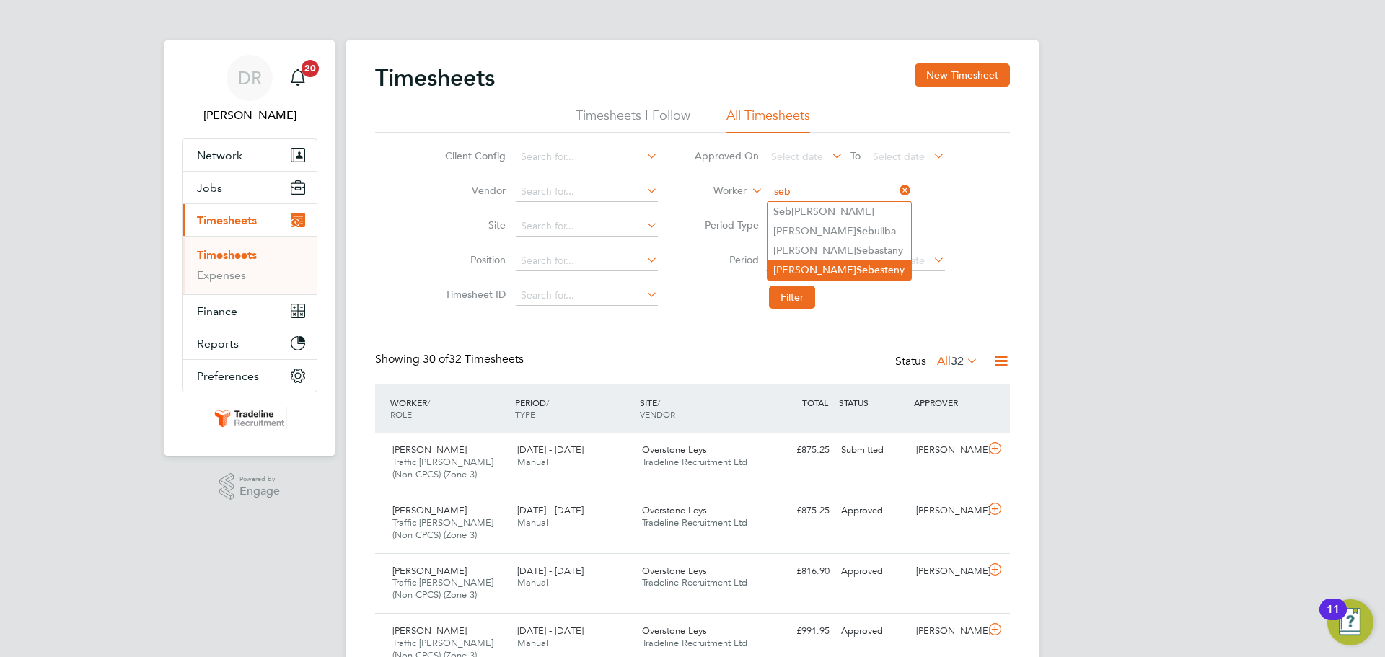
click at [818, 260] on li "[PERSON_NAME] esteny" at bounding box center [839, 269] width 144 height 19
type input "[PERSON_NAME]"
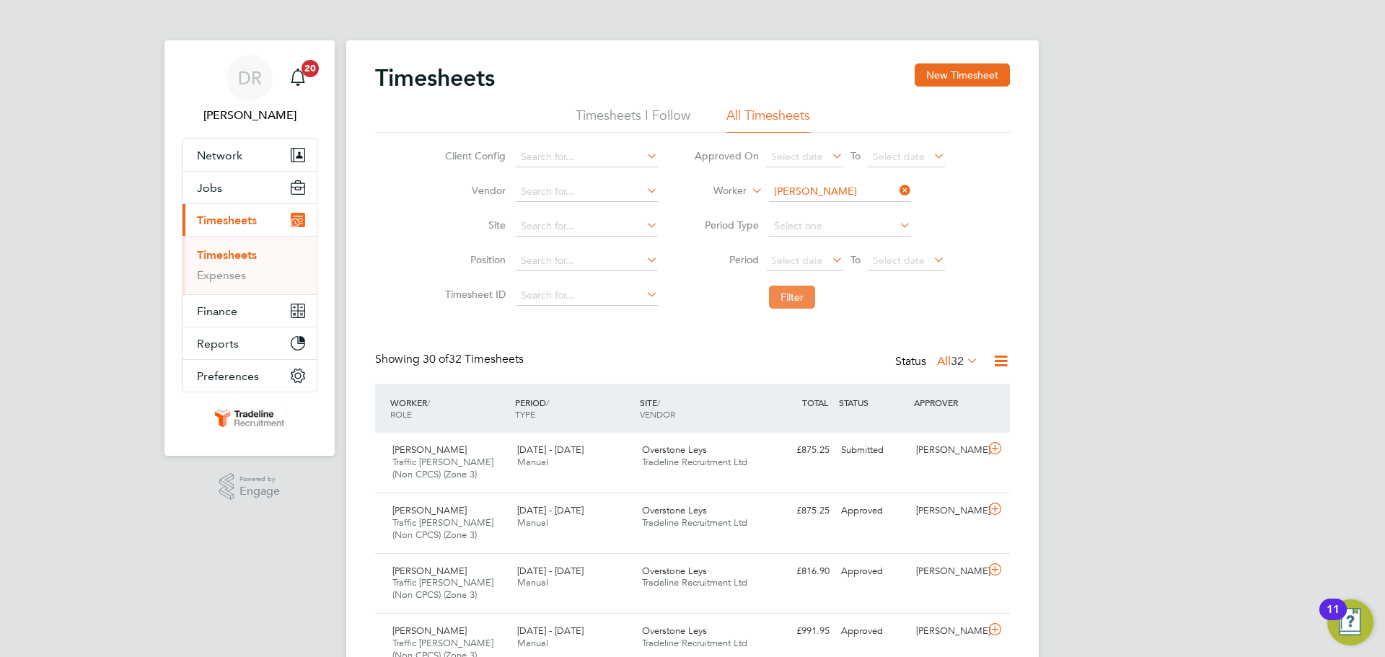
click at [794, 296] on button "Filter" at bounding box center [792, 297] width 46 height 23
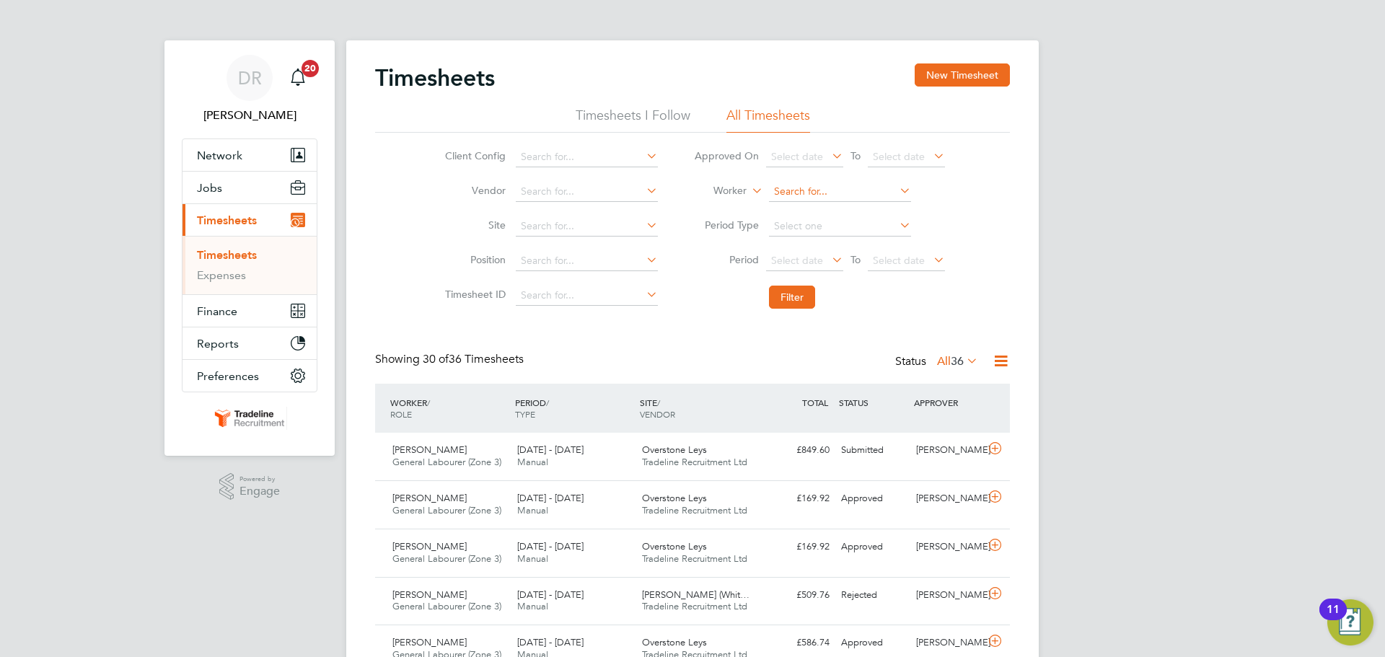
click at [824, 190] on input at bounding box center [840, 192] width 142 height 20
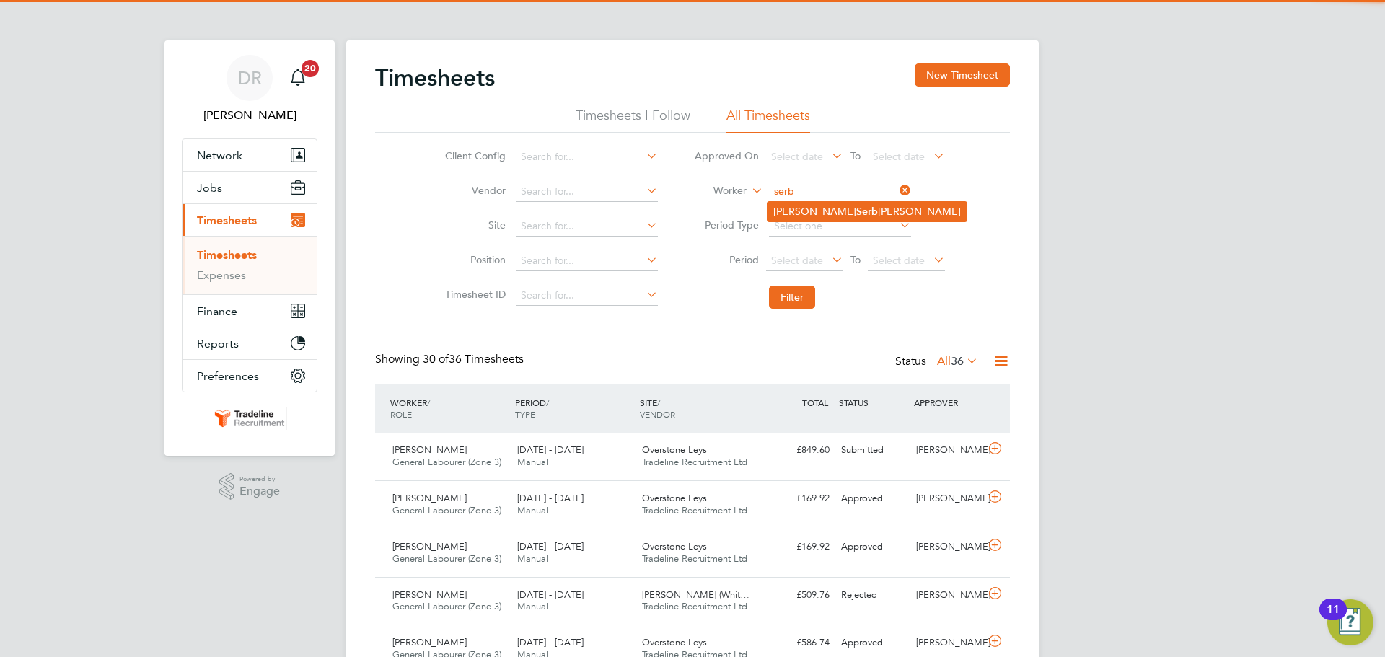
click at [856, 210] on b "Serb" at bounding box center [867, 212] width 22 height 12
type input "[PERSON_NAME]"
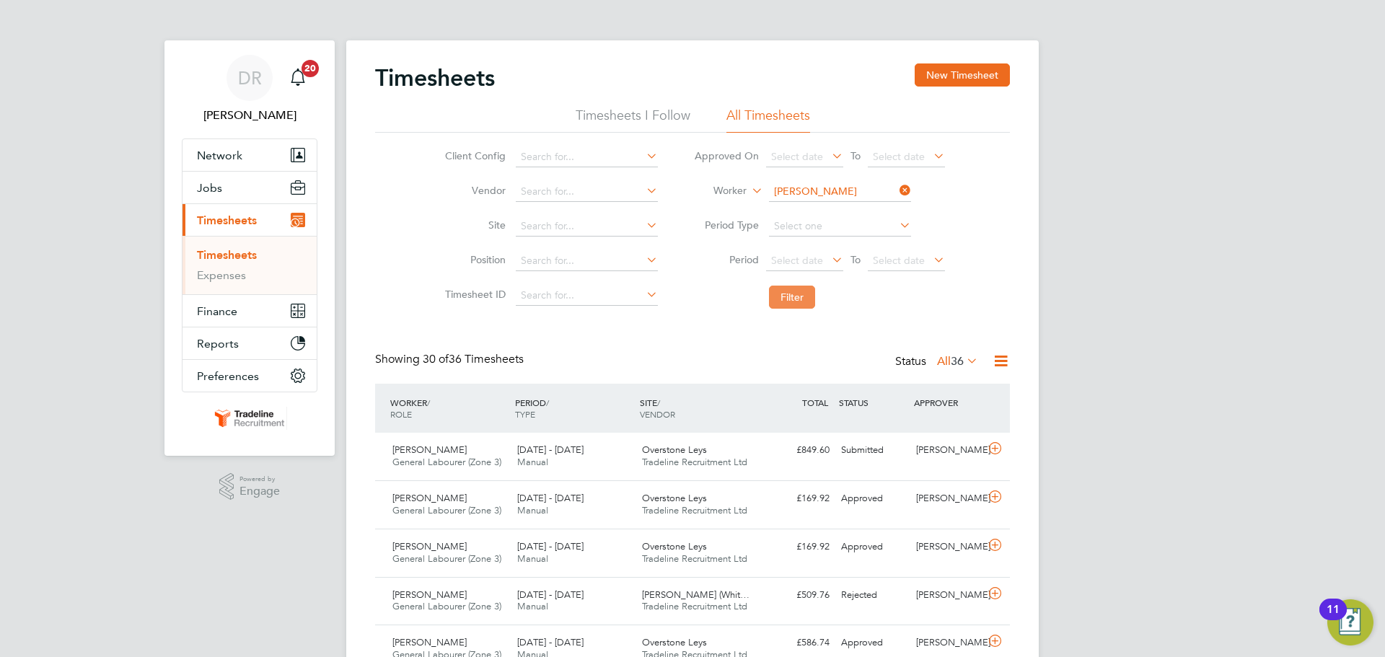
click at [793, 293] on button "Filter" at bounding box center [792, 297] width 46 height 23
click at [816, 186] on input at bounding box center [840, 192] width 142 height 20
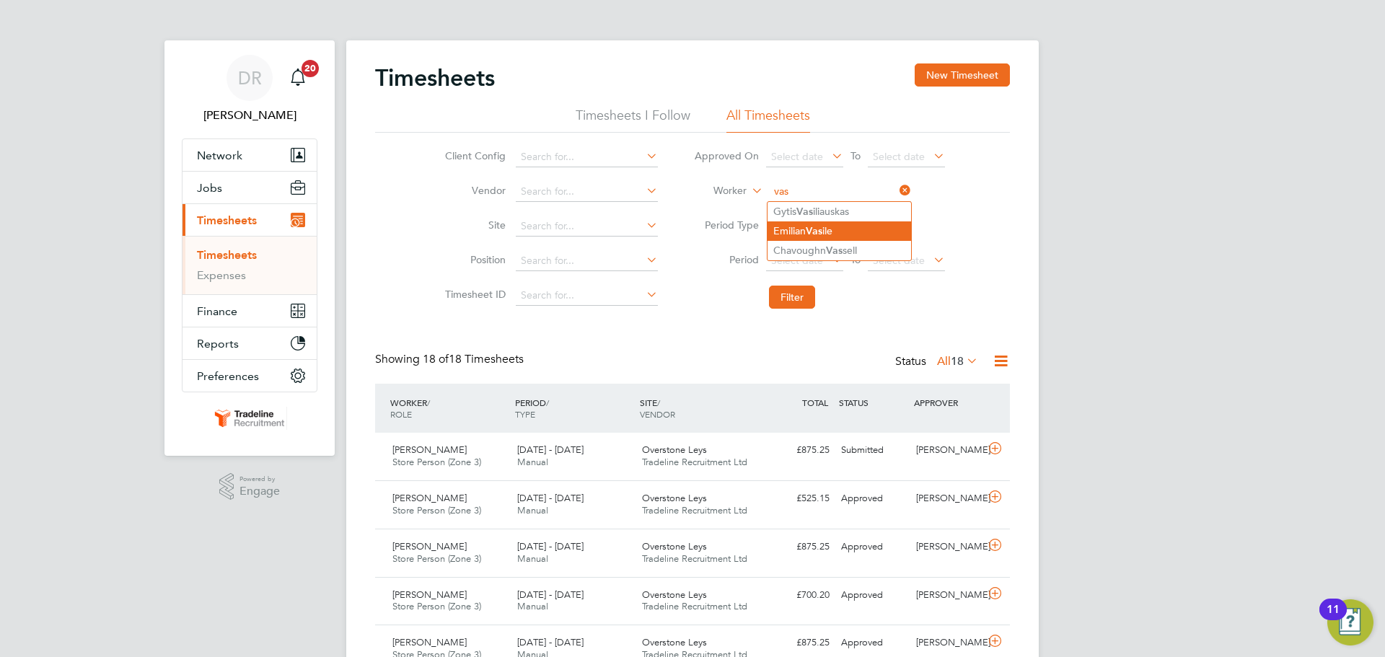
click at [808, 227] on li "[PERSON_NAME] ile" at bounding box center [839, 230] width 144 height 19
type input "[PERSON_NAME]"
click at [785, 303] on button "Filter" at bounding box center [792, 297] width 46 height 23
click at [799, 189] on input at bounding box center [840, 192] width 142 height 20
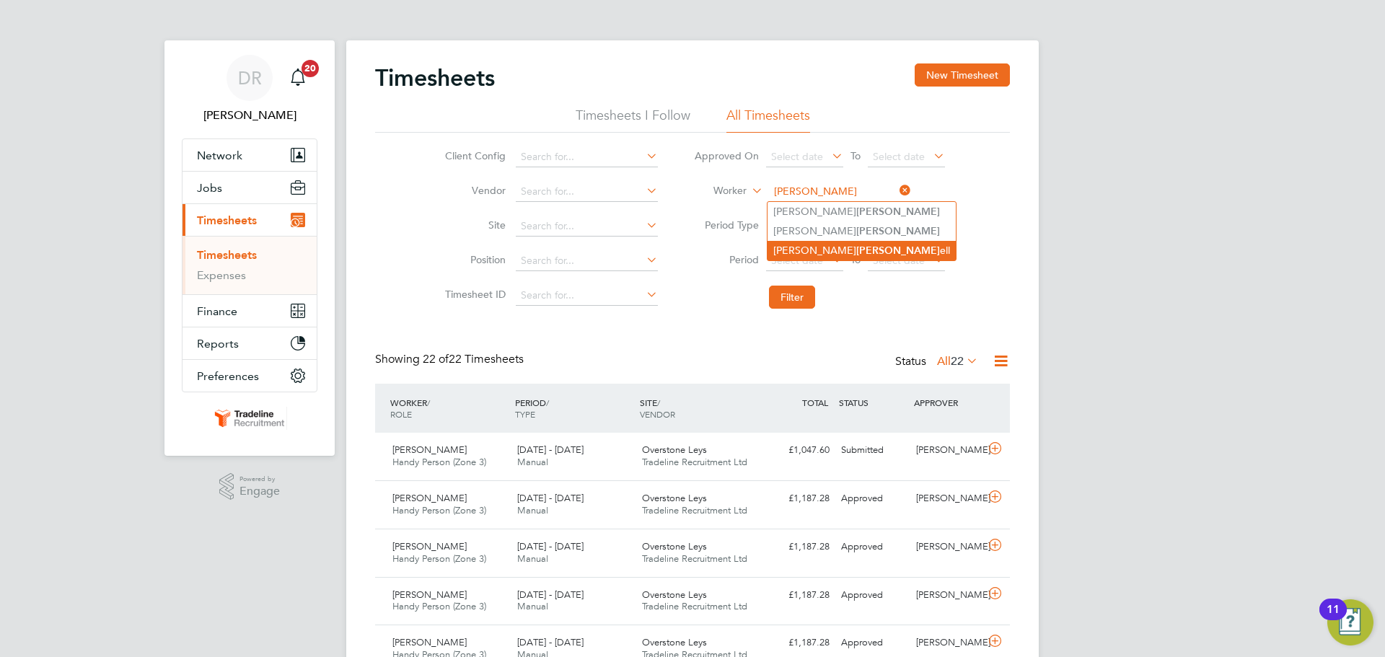
click at [856, 247] on b "[PERSON_NAME]" at bounding box center [898, 251] width 84 height 12
type input "[PERSON_NAME]"
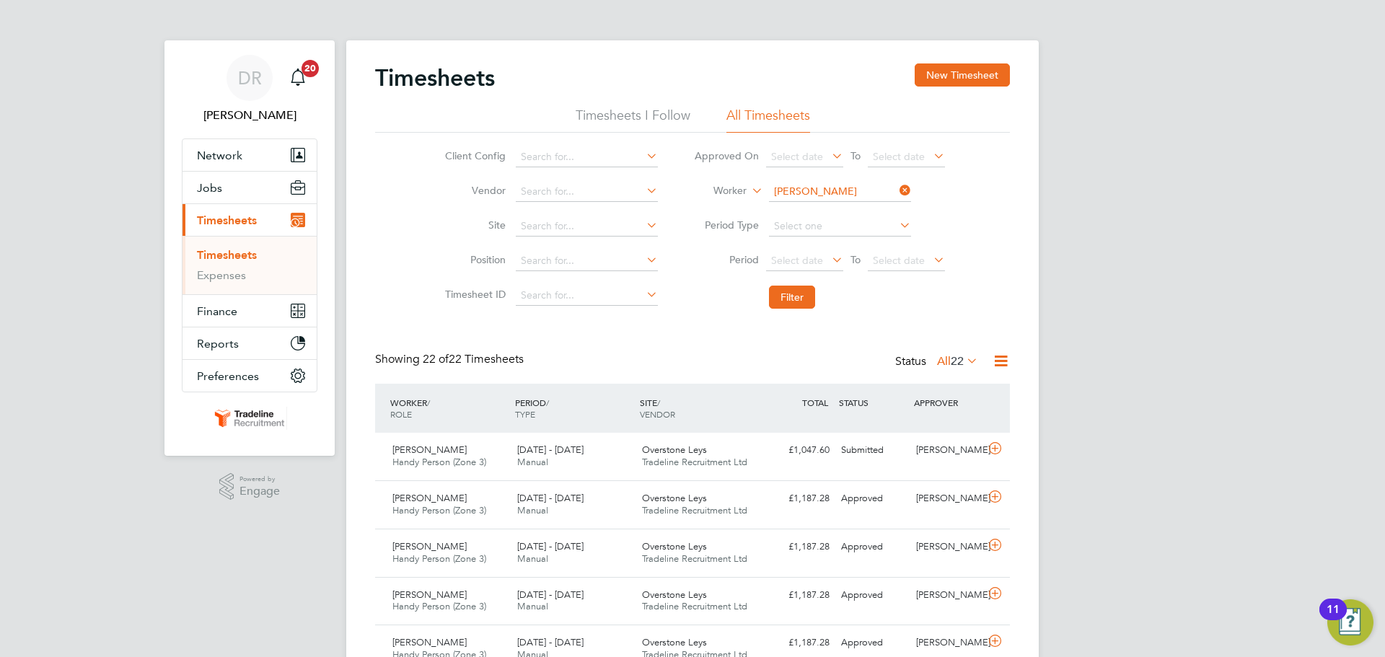
drag, startPoint x: 806, startPoint y: 306, endPoint x: 811, endPoint y: 273, distance: 32.8
click at [806, 306] on button "Filter" at bounding box center [792, 297] width 46 height 23
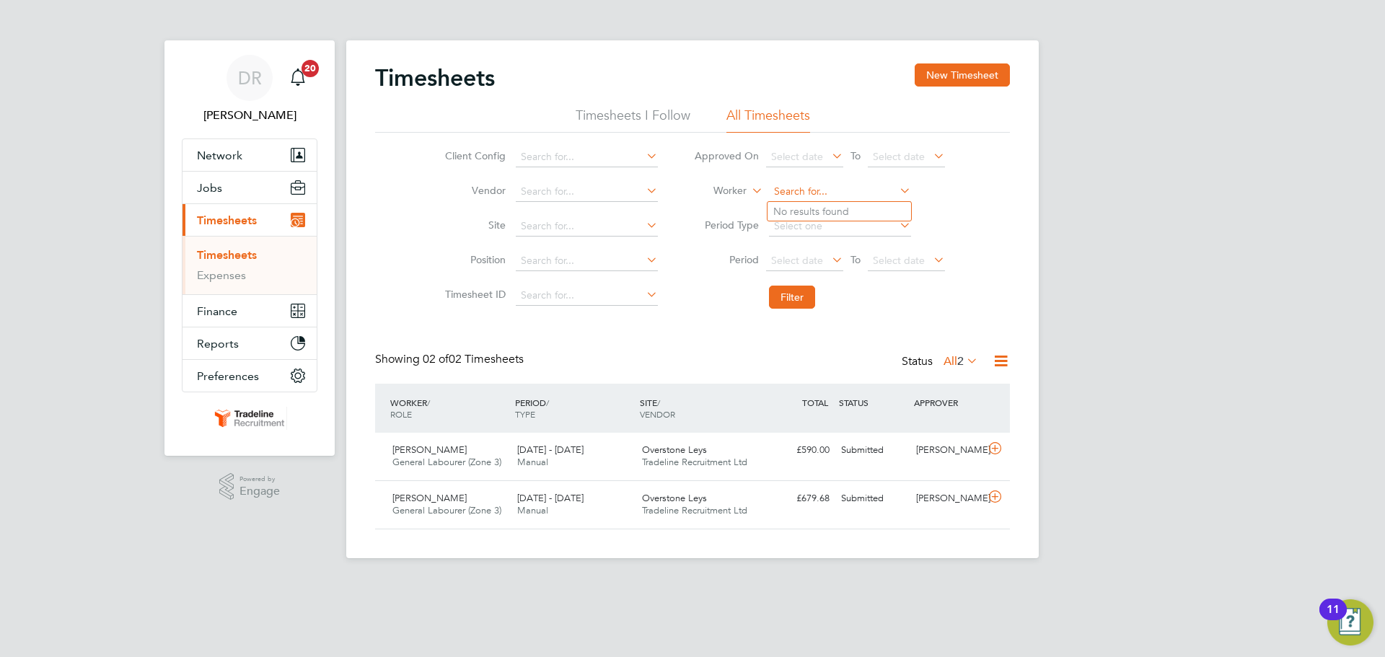
click at [824, 189] on input at bounding box center [840, 192] width 142 height 20
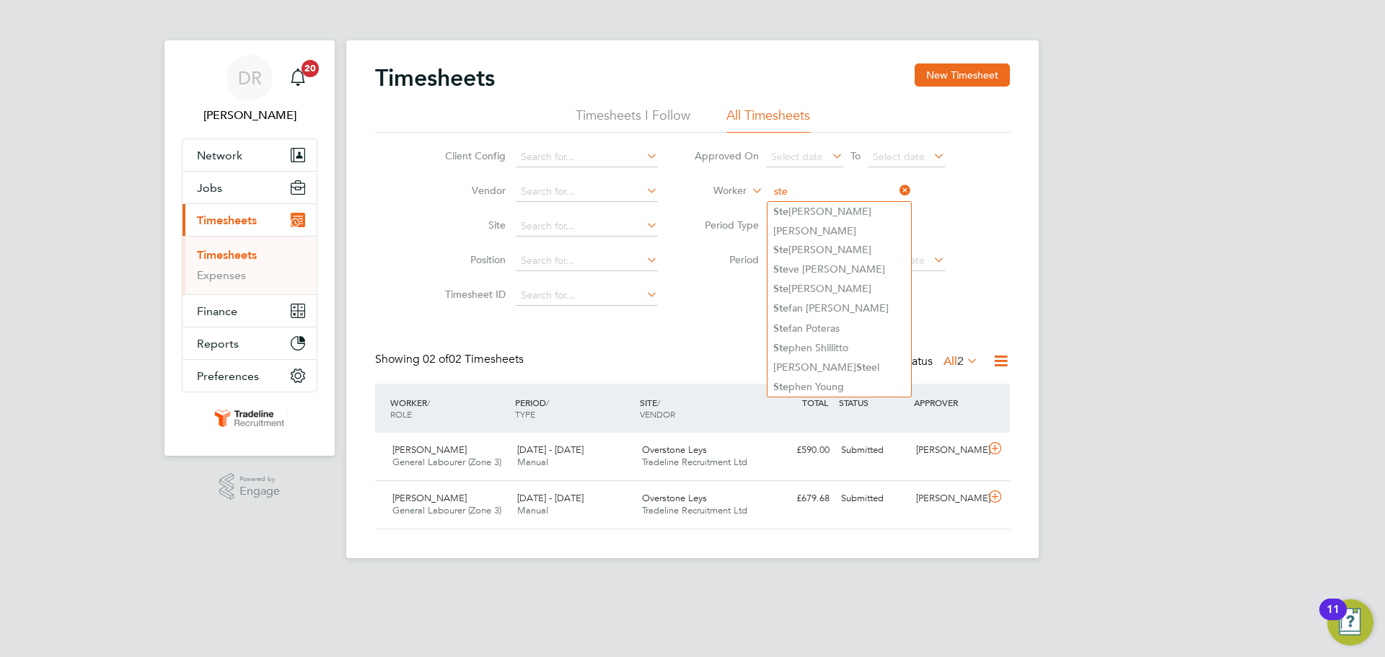
drag, startPoint x: 809, startPoint y: 191, endPoint x: 767, endPoint y: 191, distance: 41.8
click at [767, 191] on li "Worker ste" at bounding box center [819, 192] width 287 height 35
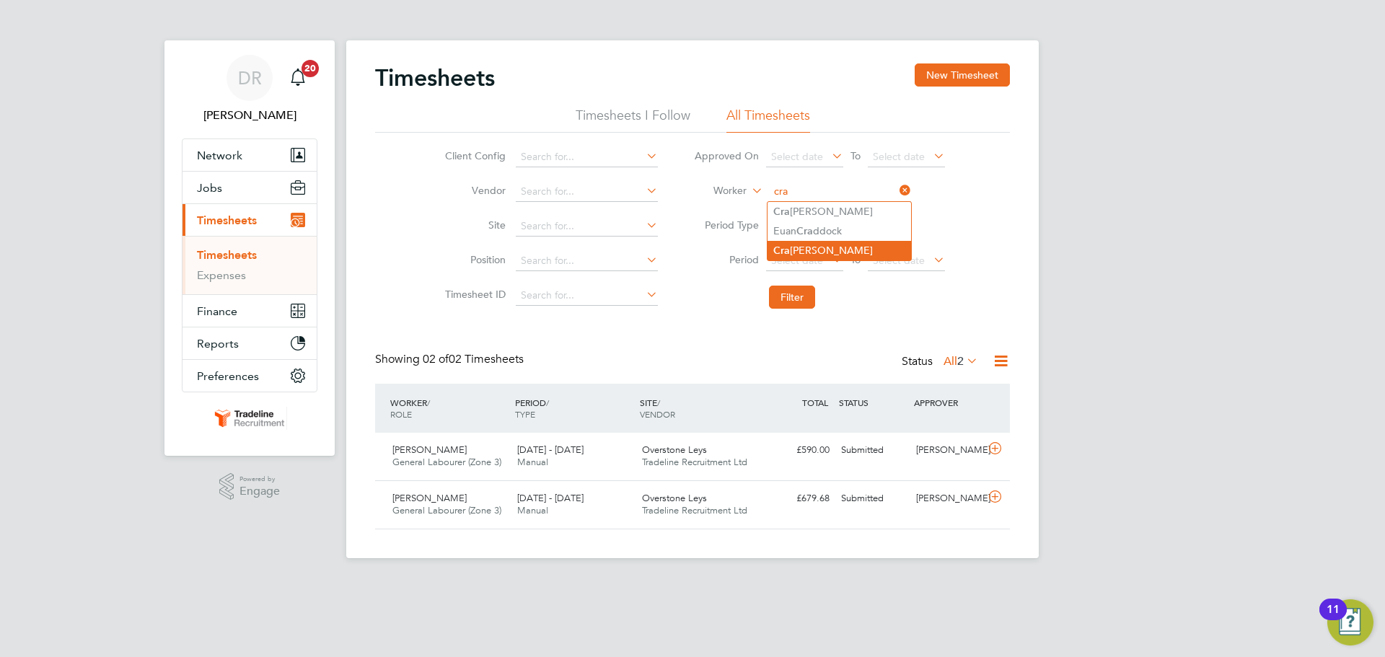
click at [831, 244] on li "Cra [PERSON_NAME]" at bounding box center [839, 250] width 144 height 19
type input "[PERSON_NAME]"
click at [797, 295] on button "Filter" at bounding box center [792, 297] width 46 height 23
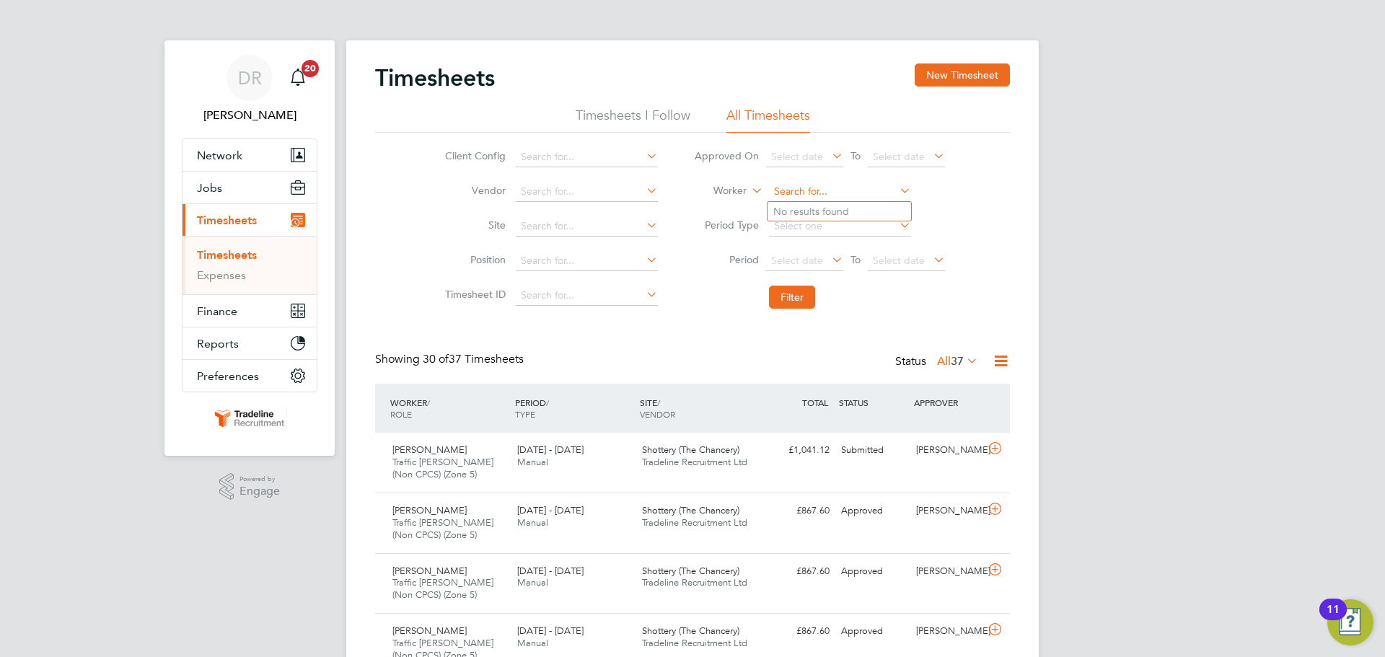
click at [814, 186] on input at bounding box center [840, 192] width 142 height 20
click at [818, 212] on li "[PERSON_NAME]" at bounding box center [856, 211] width 178 height 19
type input "[PERSON_NAME]"
drag, startPoint x: 804, startPoint y: 304, endPoint x: 802, endPoint y: 278, distance: 26.1
click at [803, 304] on button "Filter" at bounding box center [792, 297] width 46 height 23
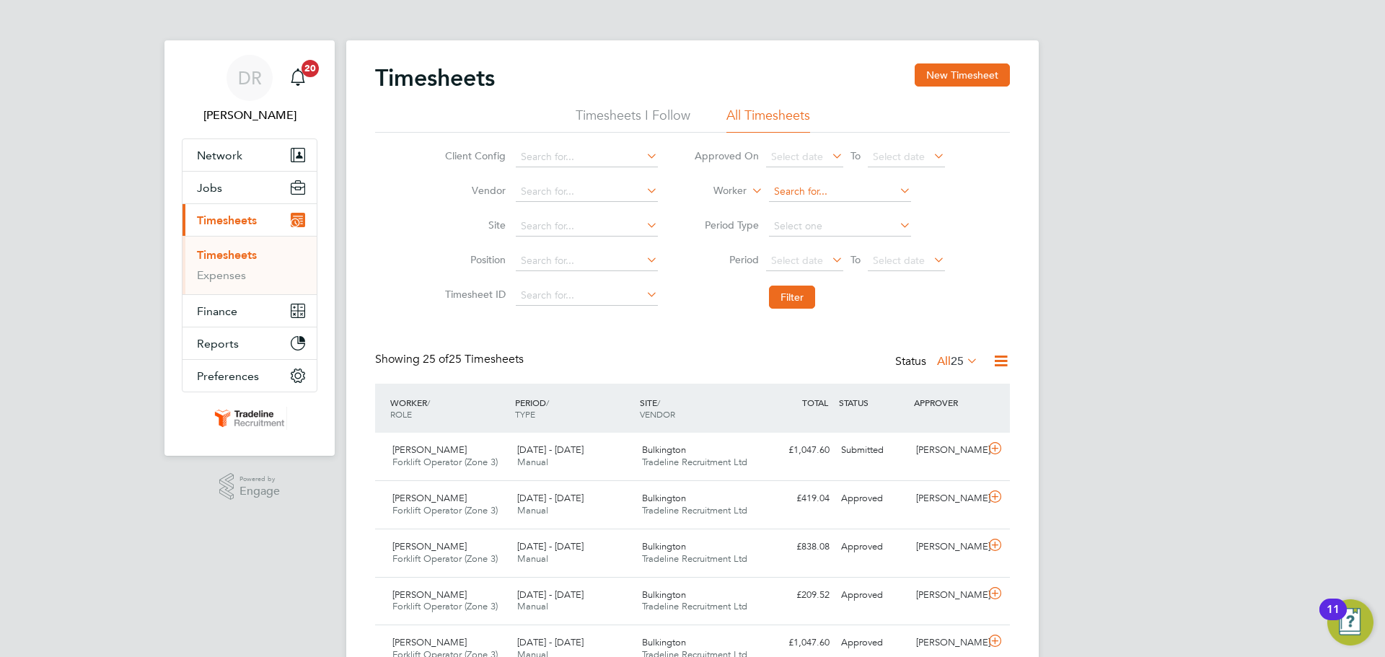
click at [814, 193] on input at bounding box center [840, 192] width 142 height 20
click at [816, 204] on li "[PERSON_NAME]" at bounding box center [856, 211] width 178 height 19
type input "[PERSON_NAME]"
click at [791, 296] on button "Filter" at bounding box center [792, 297] width 46 height 23
click at [801, 191] on input at bounding box center [840, 192] width 142 height 20
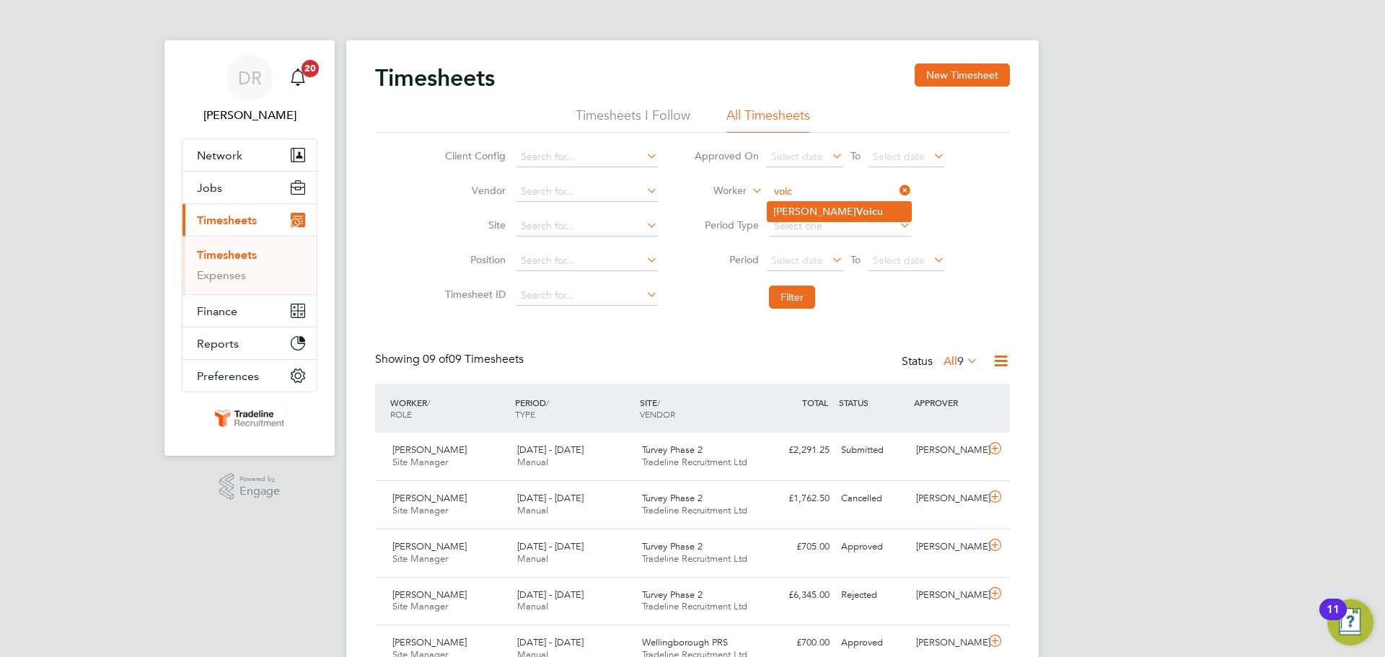
click at [856, 208] on b "Voic" at bounding box center [866, 212] width 21 height 12
type input "[PERSON_NAME]"
click at [783, 296] on button "Filter" at bounding box center [792, 297] width 46 height 23
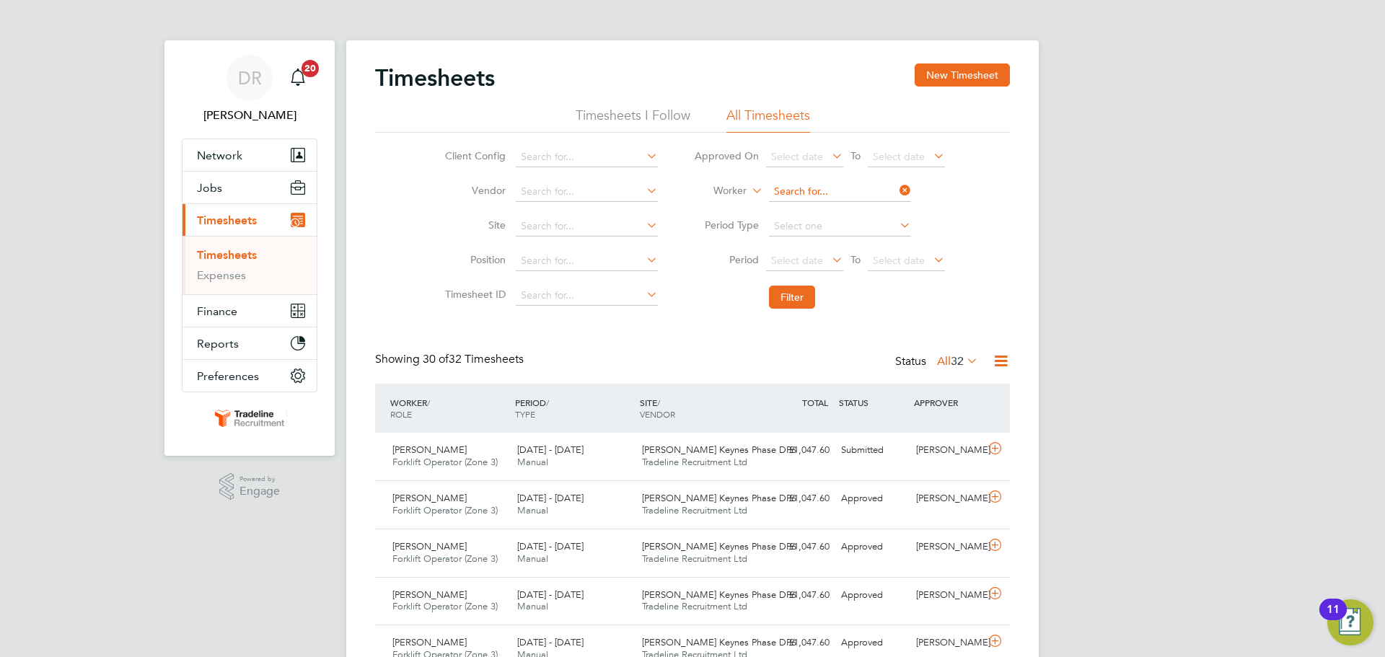
click at [821, 193] on input at bounding box center [840, 192] width 142 height 20
click at [838, 212] on li "[PERSON_NAME] [PERSON_NAME]" at bounding box center [866, 211] width 199 height 19
type input "[PERSON_NAME]"
click at [816, 298] on li "Filter" at bounding box center [819, 297] width 287 height 38
click at [805, 299] on button "Filter" at bounding box center [792, 297] width 46 height 23
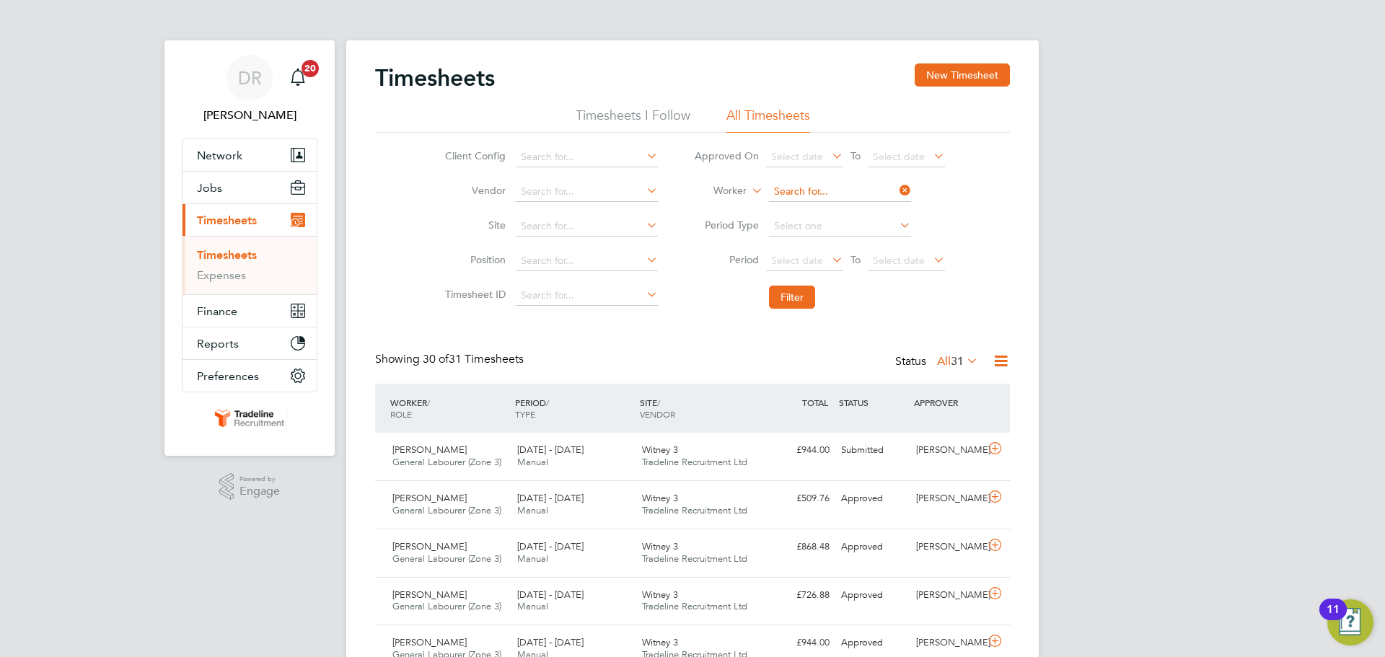
click at [801, 188] on input at bounding box center [840, 192] width 142 height 20
click at [856, 287] on b "Emm" at bounding box center [868, 289] width 24 height 12
type input "[PERSON_NAME]"
click at [806, 300] on button "Filter" at bounding box center [792, 297] width 46 height 23
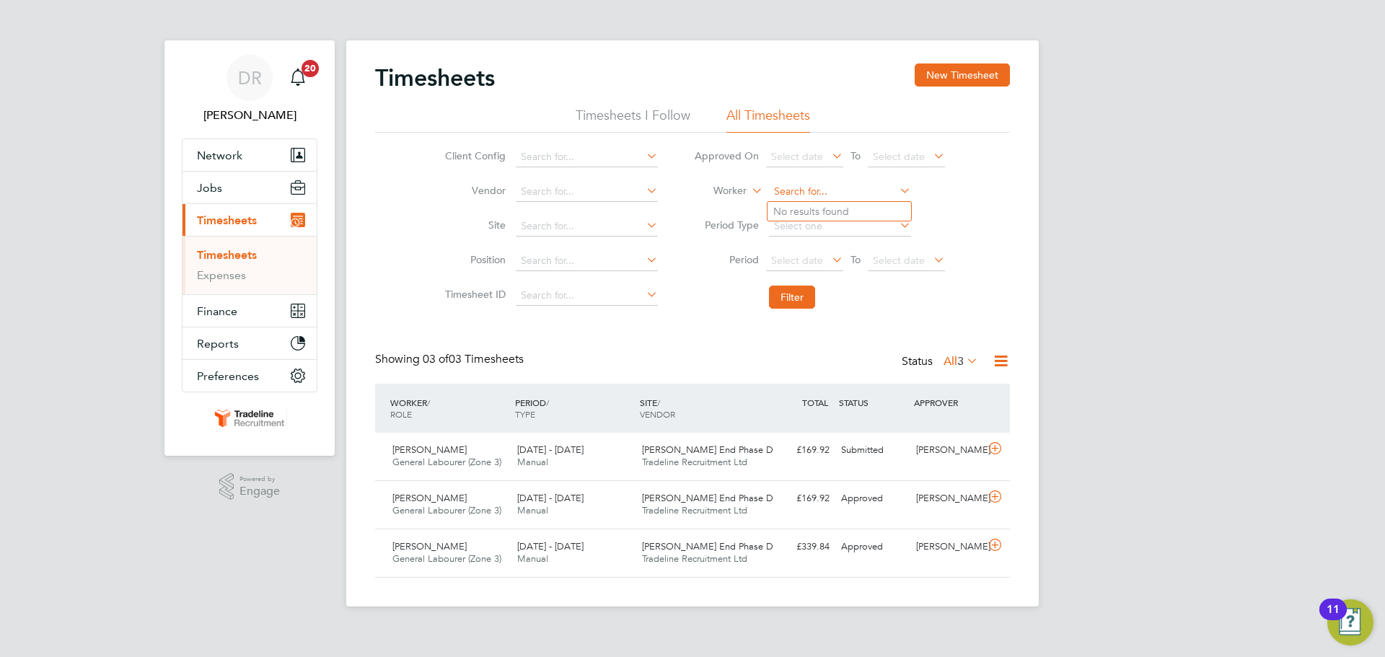
click at [831, 196] on input at bounding box center [840, 192] width 142 height 20
click at [819, 216] on li "[PERSON_NAME] is" at bounding box center [859, 211] width 185 height 19
type input "[PERSON_NAME]"
click at [806, 291] on button "Filter" at bounding box center [792, 297] width 46 height 23
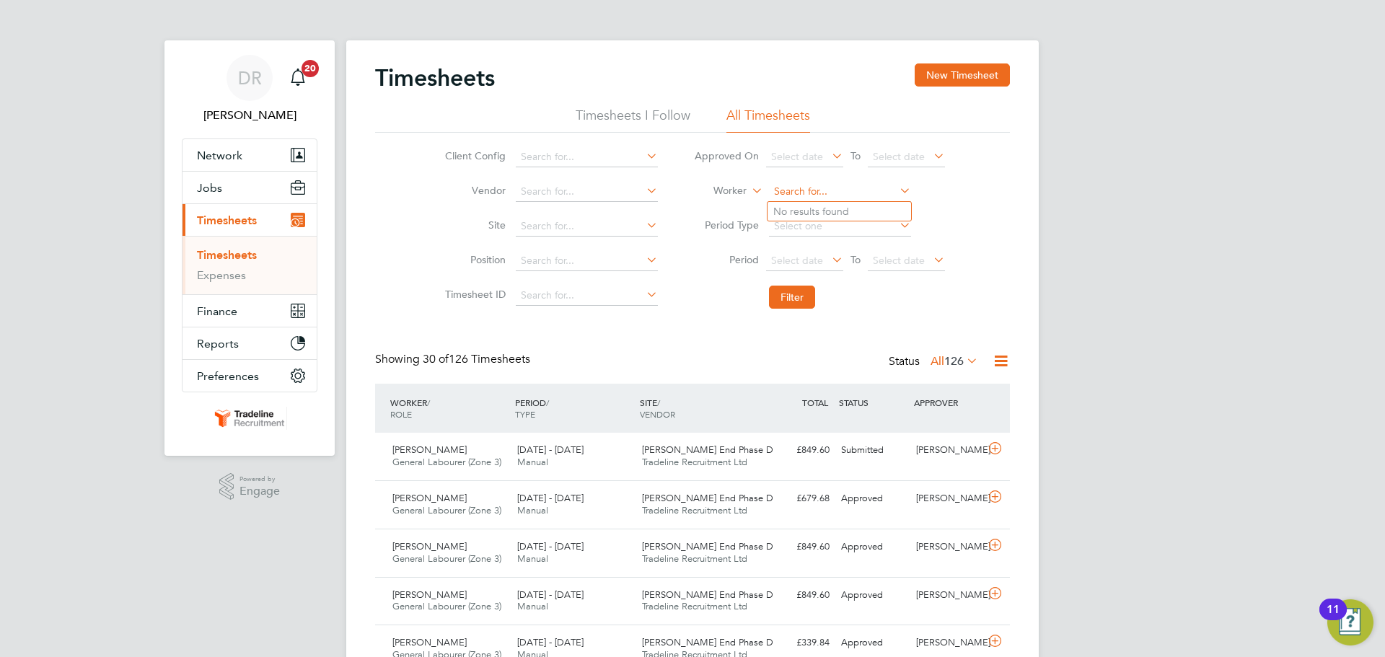
click at [822, 195] on input at bounding box center [840, 192] width 142 height 20
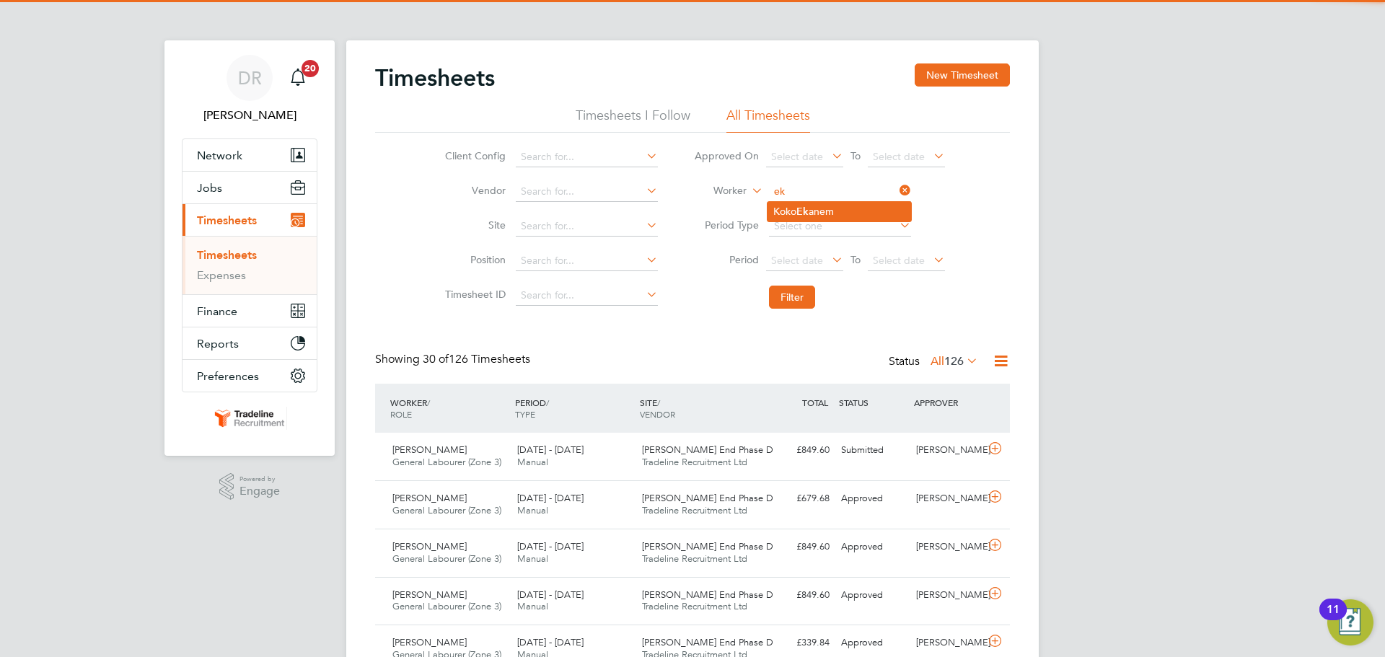
click at [819, 209] on li "Koko Ek anem" at bounding box center [839, 211] width 144 height 19
type input "[PERSON_NAME]"
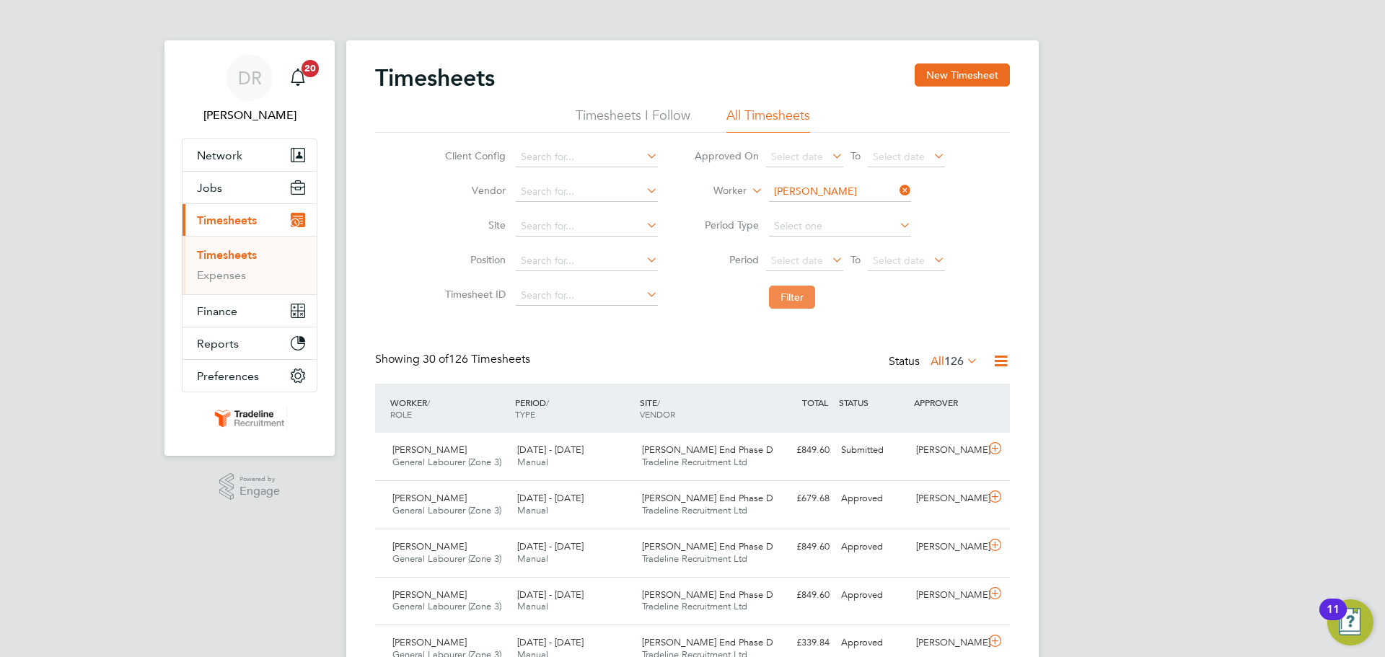
click at [795, 302] on button "Filter" at bounding box center [792, 297] width 46 height 23
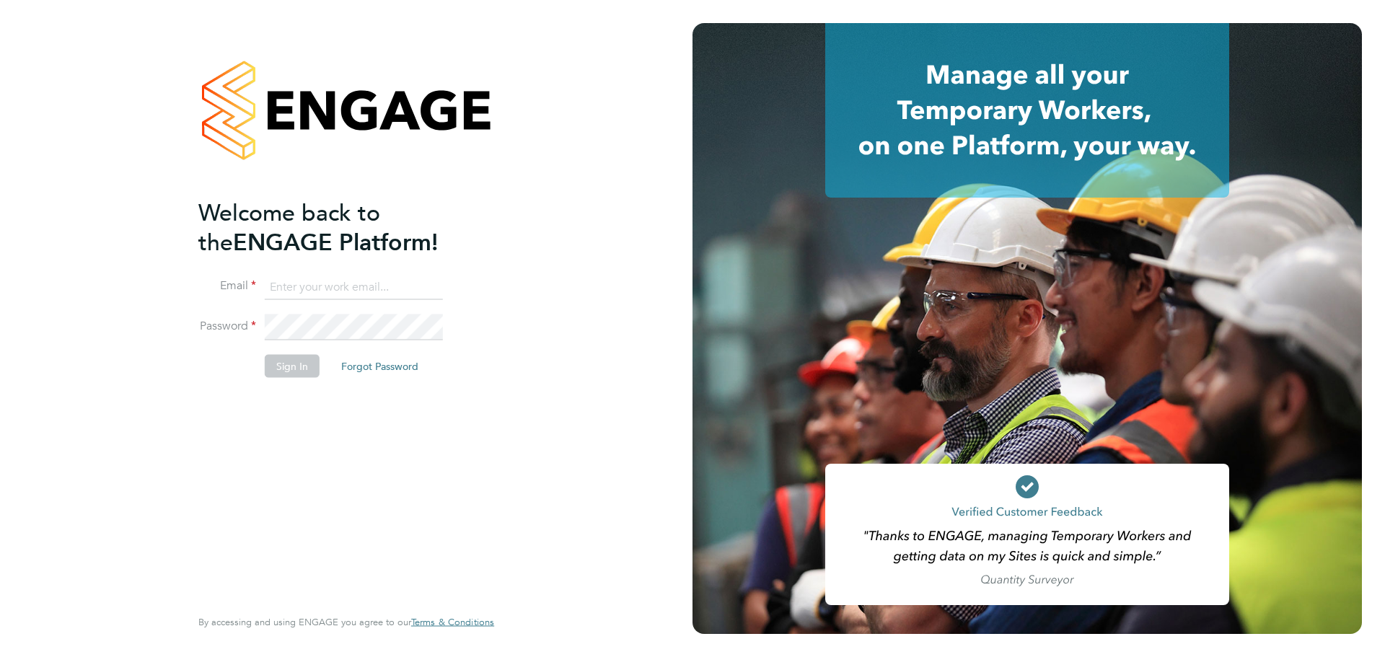
click at [324, 278] on input at bounding box center [354, 287] width 178 height 26
type input "demi@tradelinerecruitment.co.uk"
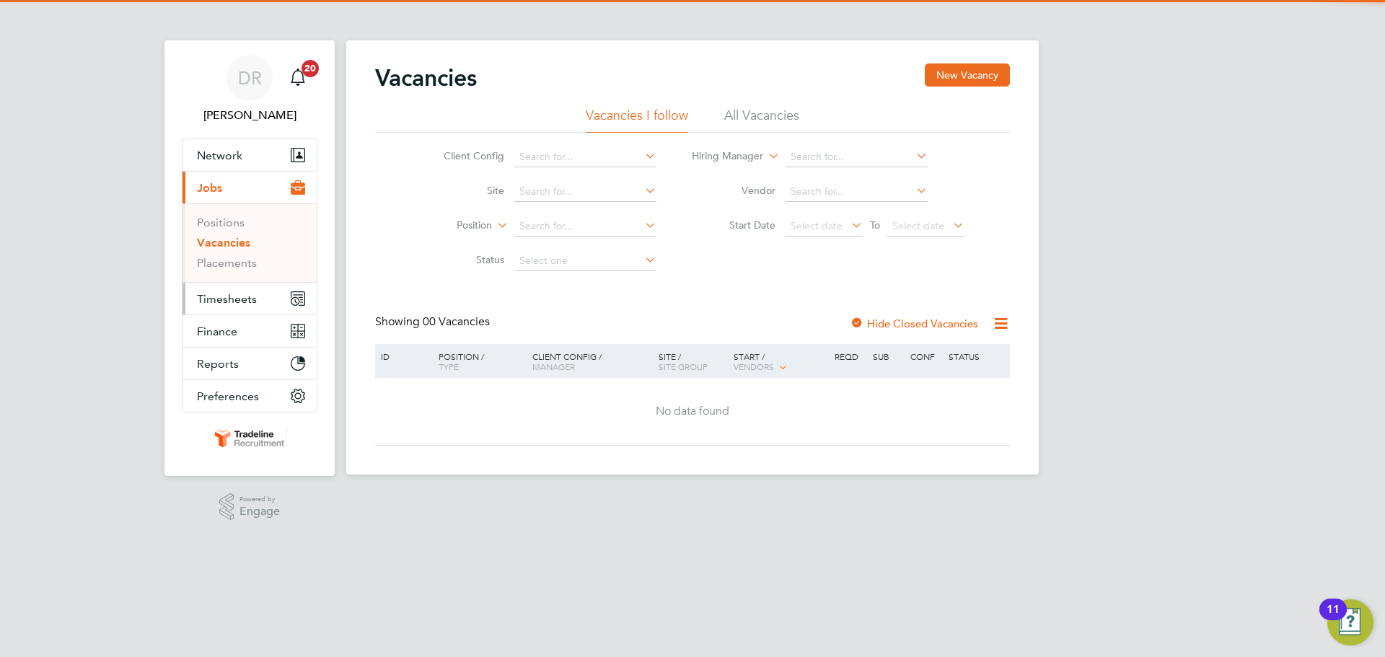
click at [243, 292] on span "Timesheets" at bounding box center [227, 299] width 60 height 14
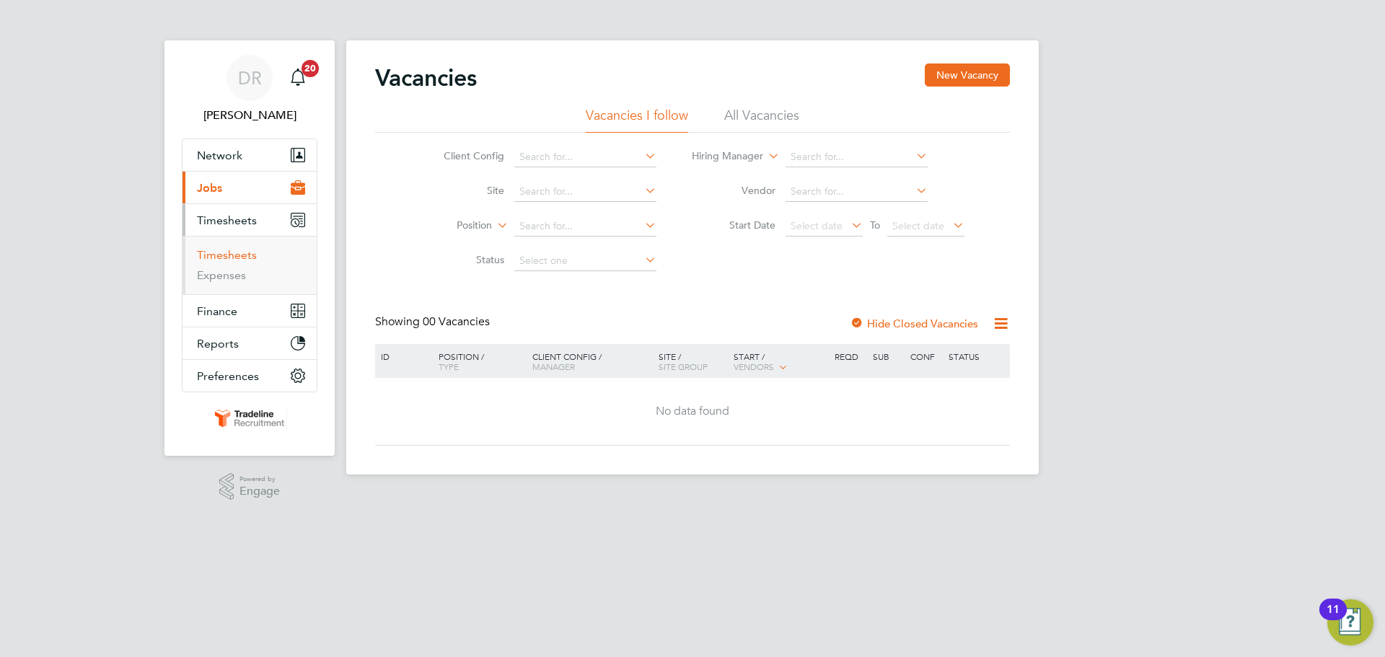
click at [229, 258] on link "Timesheets" at bounding box center [227, 255] width 60 height 14
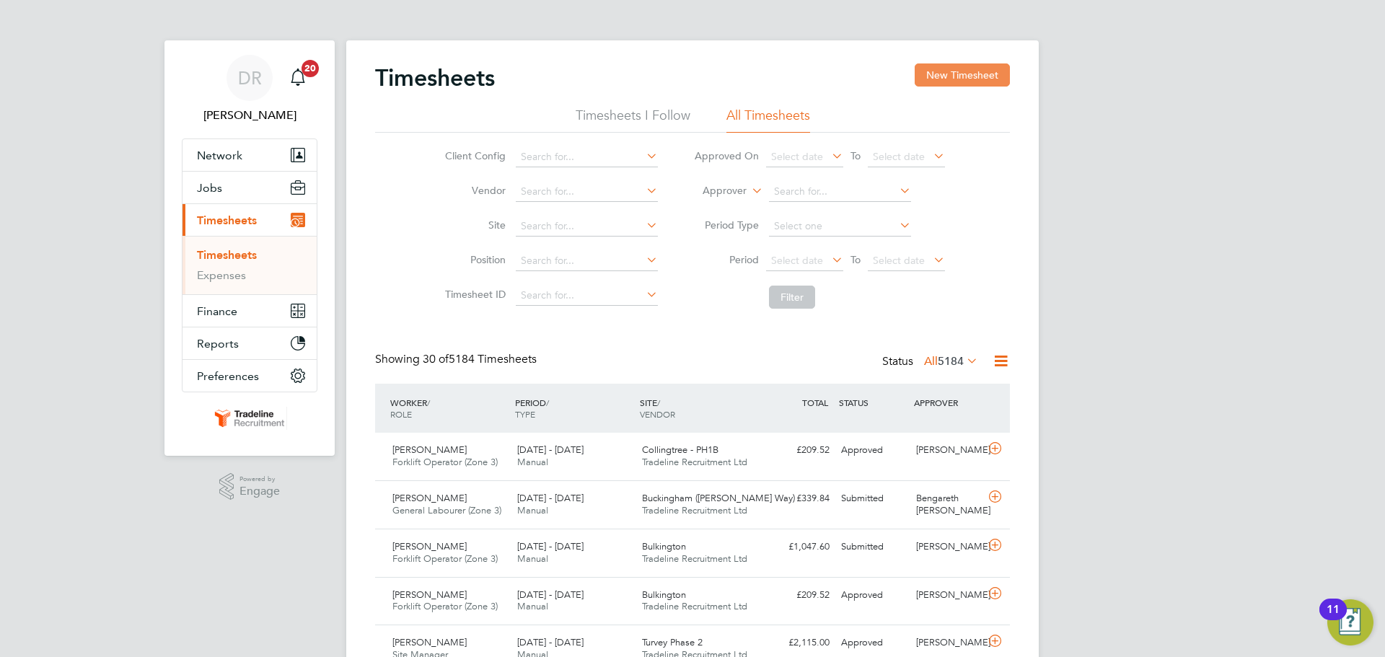
click at [972, 76] on button "New Timesheet" at bounding box center [962, 74] width 95 height 23
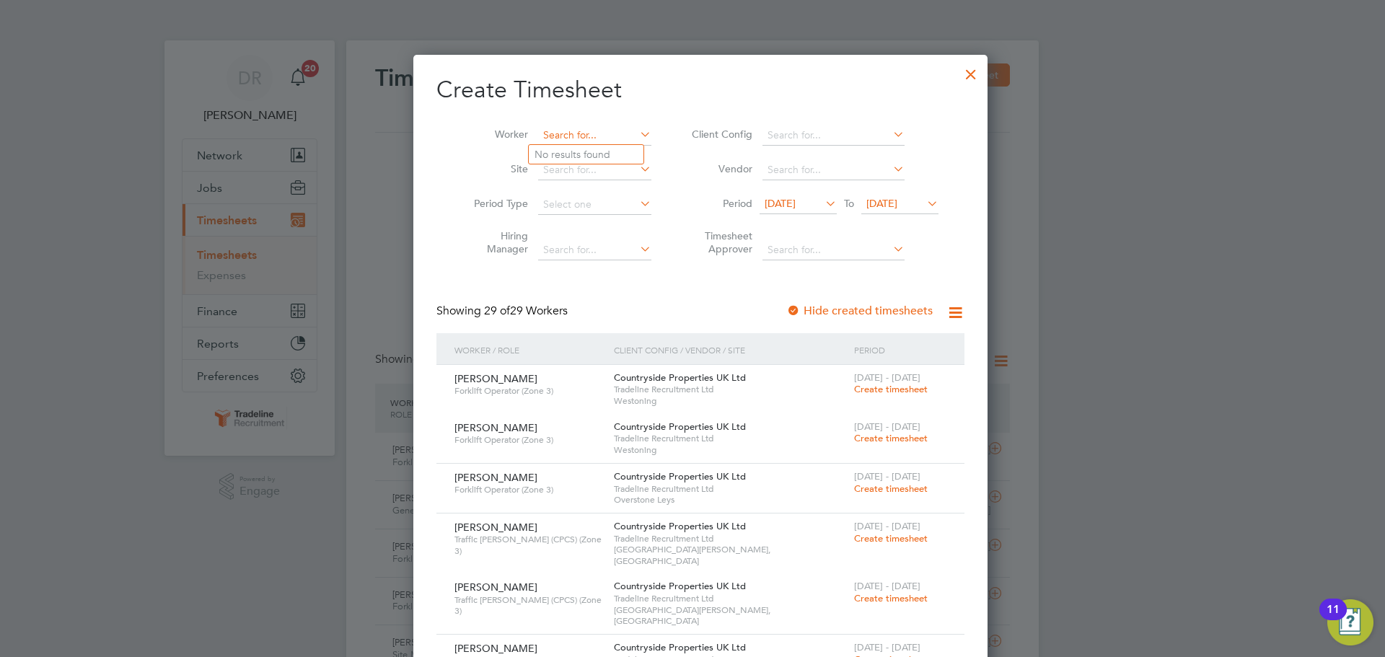
click at [574, 131] on input at bounding box center [594, 136] width 113 height 20
type input "m"
click at [581, 159] on b "Omo" at bounding box center [569, 155] width 24 height 12
type input "[PERSON_NAME]"
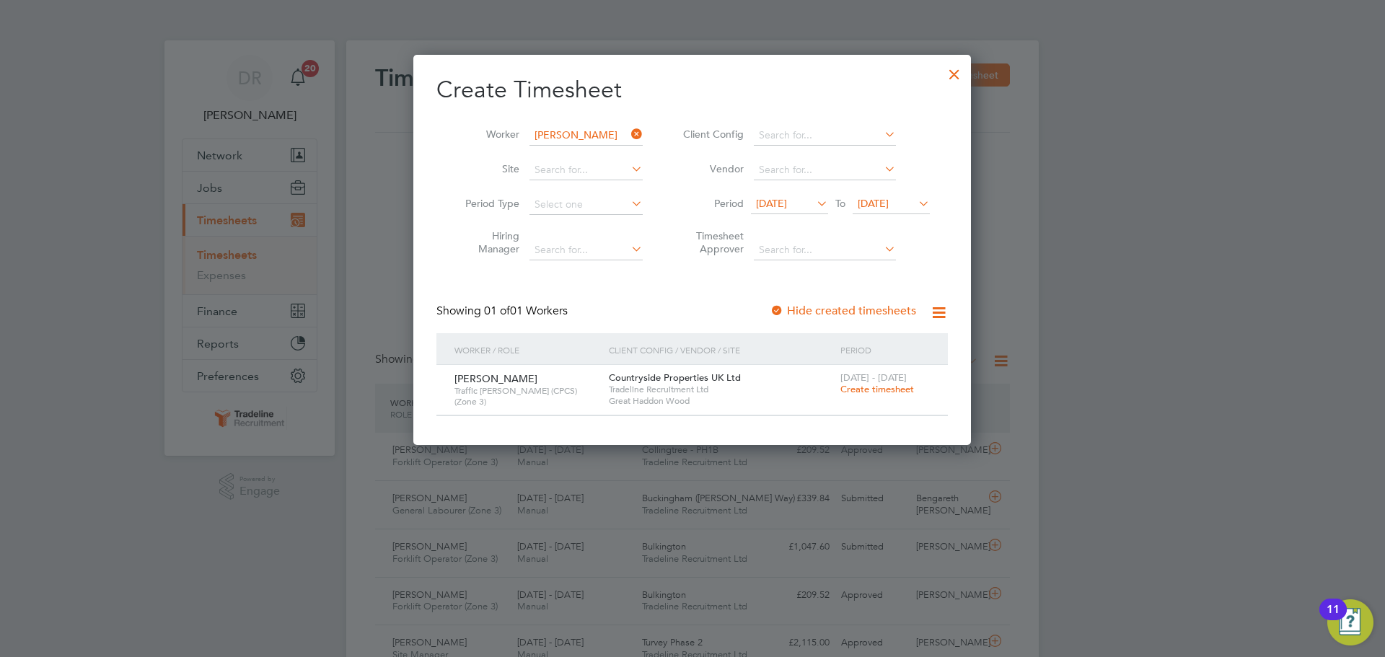
click at [884, 385] on span "Create timesheet" at bounding box center [877, 389] width 74 height 12
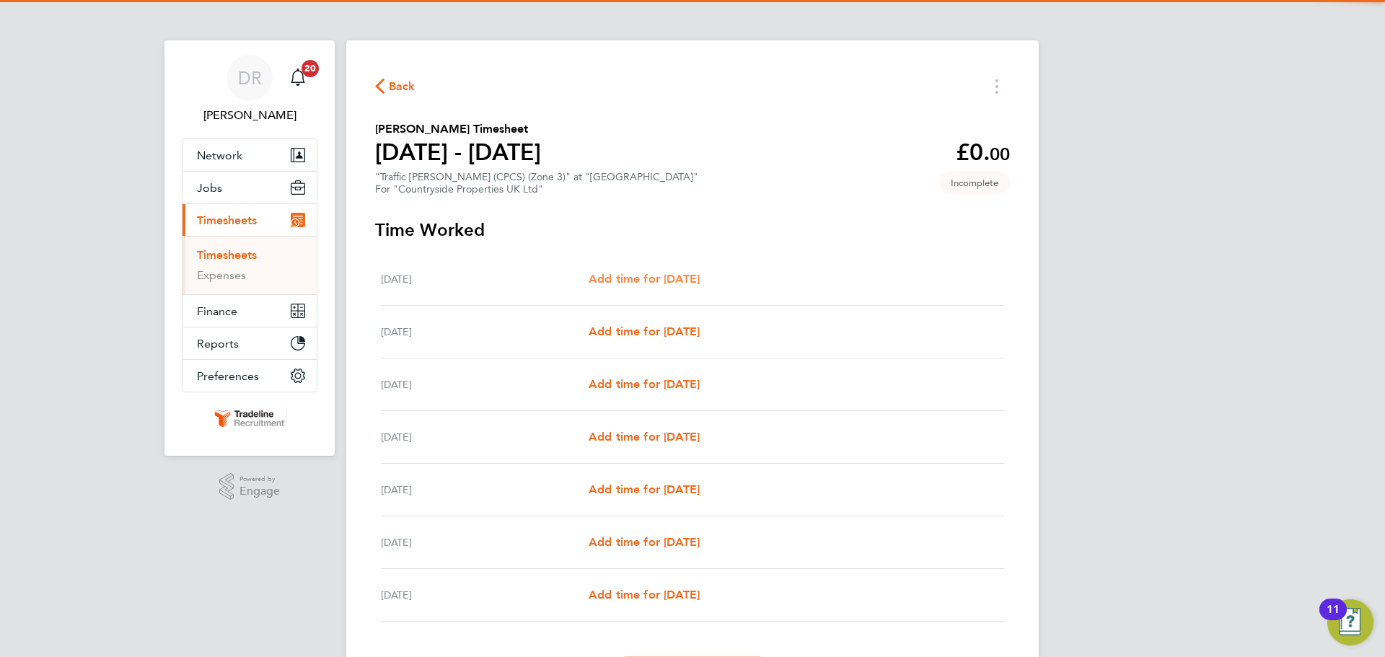
click at [700, 283] on span "Add time for [DATE]" at bounding box center [644, 279] width 111 height 14
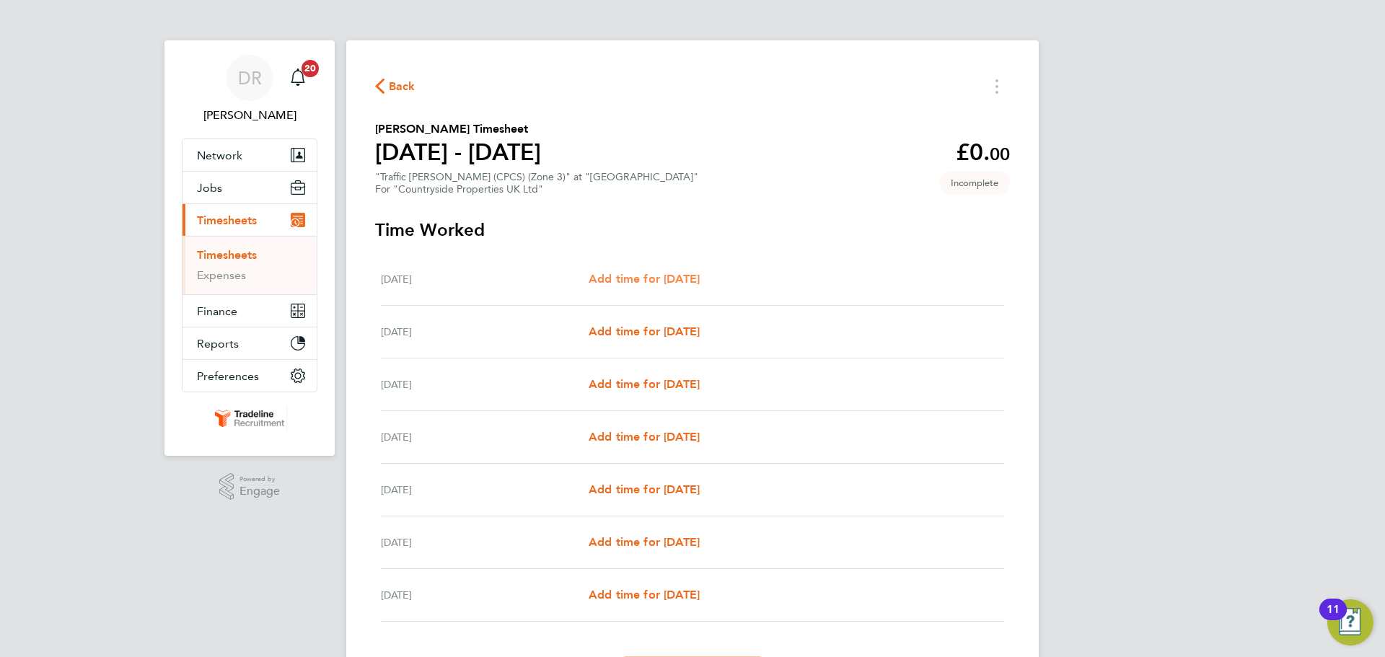
select select "30"
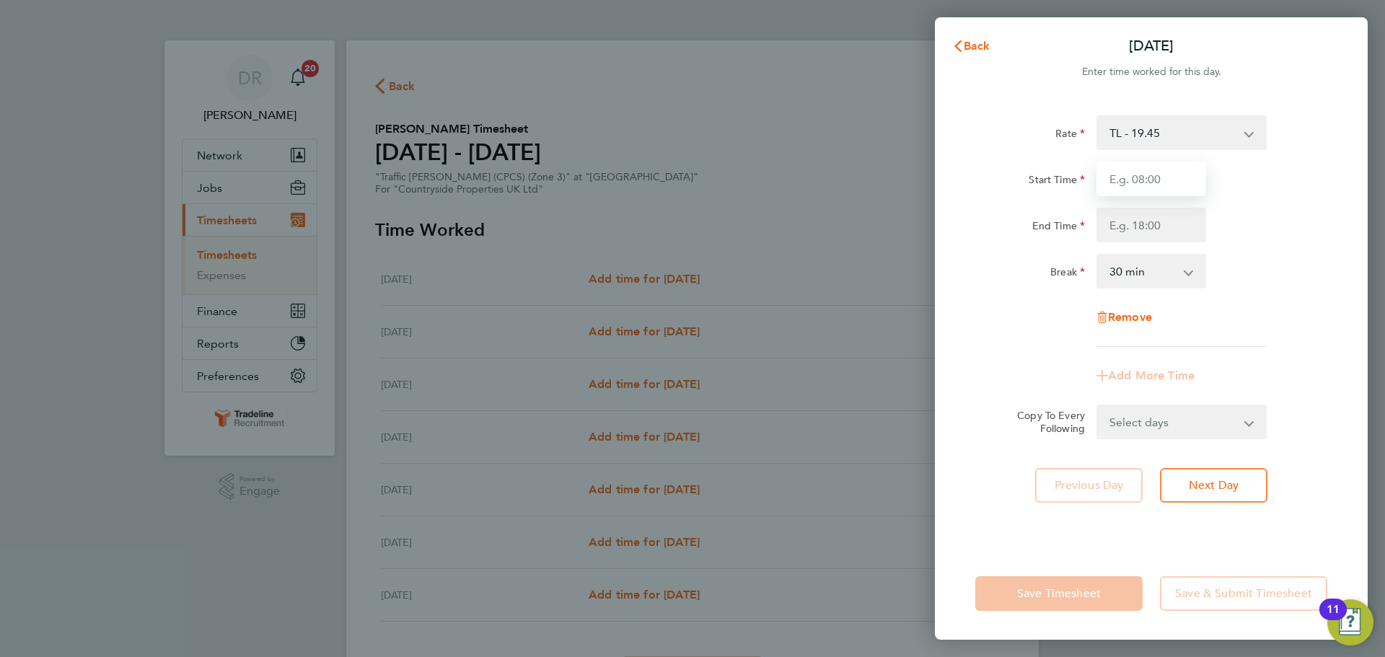
click at [1122, 177] on input "Start Time" at bounding box center [1151, 179] width 110 height 35
type input "07:00"
click at [1140, 231] on input "End Time" at bounding box center [1151, 225] width 110 height 35
type input "16:30"
click at [1244, 243] on div "Rate TL - 19.45 Start Time 07:00 End Time 16:30 Break 0 min 15 min 30 min 45 mi…" at bounding box center [1151, 231] width 352 height 232
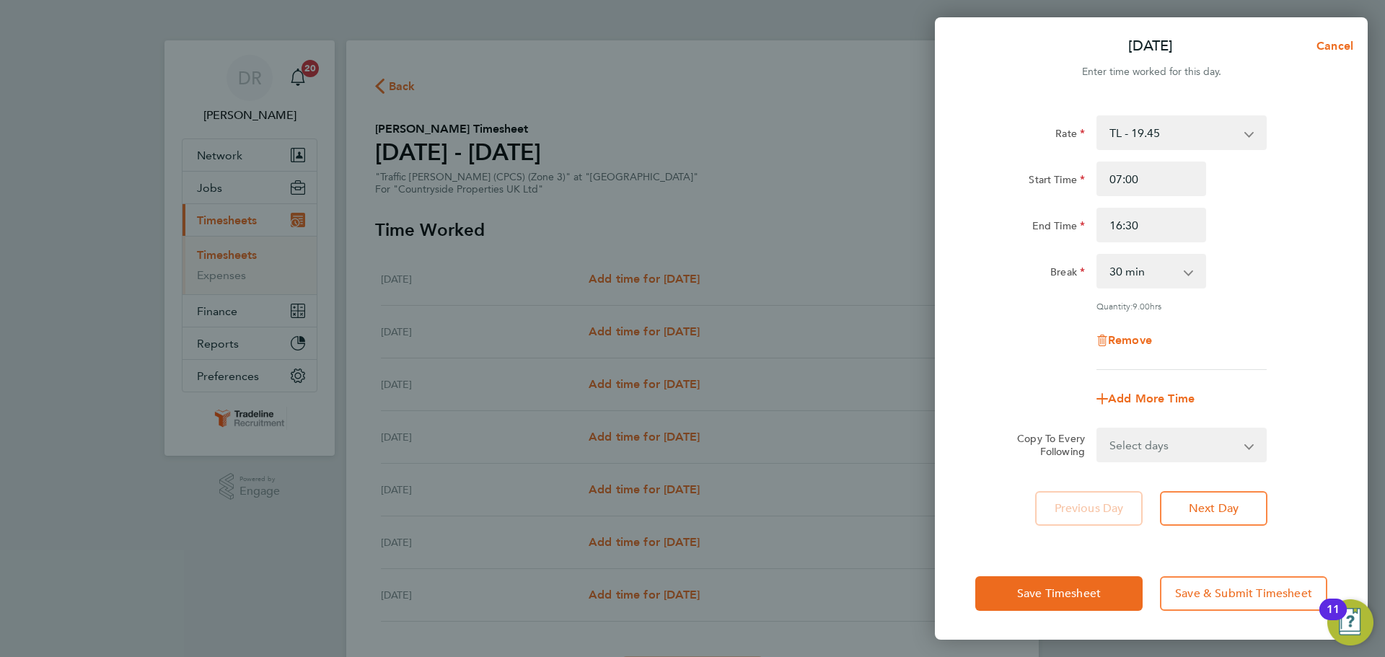
drag, startPoint x: 1211, startPoint y: 444, endPoint x: 1207, endPoint y: 453, distance: 9.7
click at [1211, 444] on select "Select days Day Weekday (Mon-Fri) Weekend (Sat-Sun) Tuesday Wednesday Thursday …" at bounding box center [1173, 445] width 151 height 32
select select "WEEKDAY"
click at [1098, 429] on select "Select days Day Weekday (Mon-Fri) Weekend (Sat-Sun) Tuesday Wednesday Thursday …" at bounding box center [1173, 445] width 151 height 32
select select "2025-08-24"
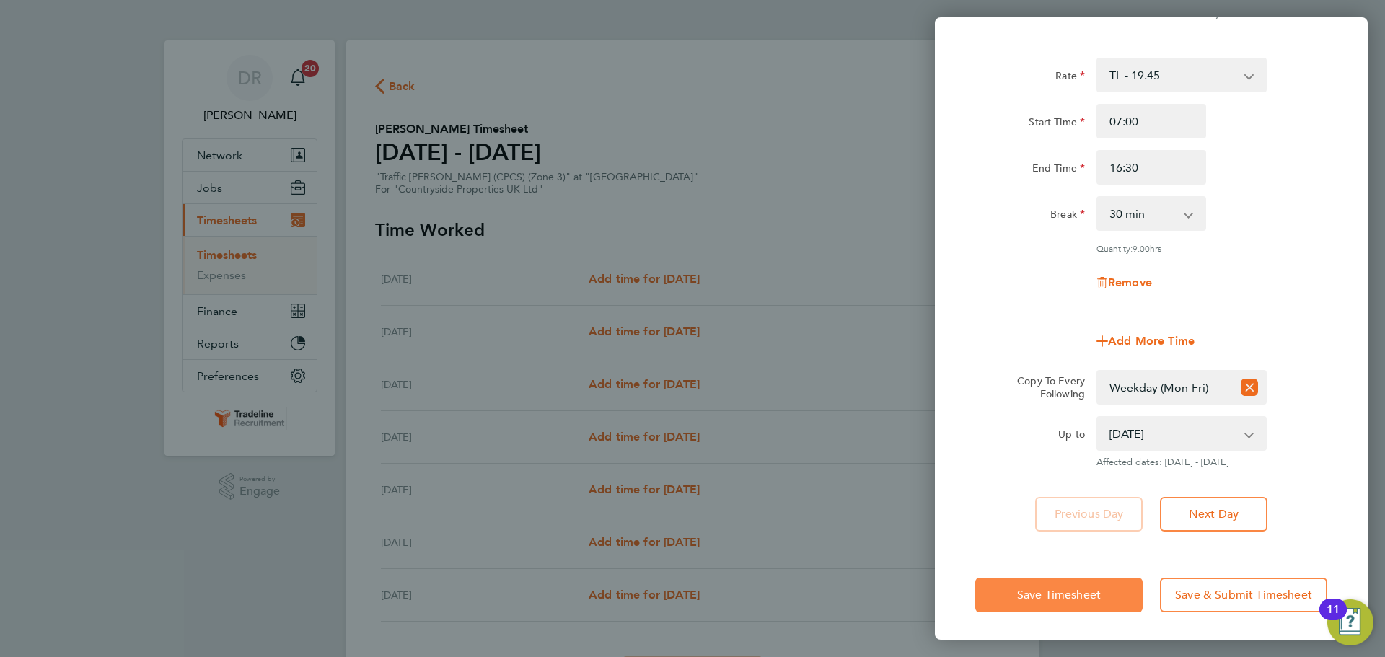
click at [1082, 609] on button "Save Timesheet" at bounding box center [1058, 595] width 167 height 35
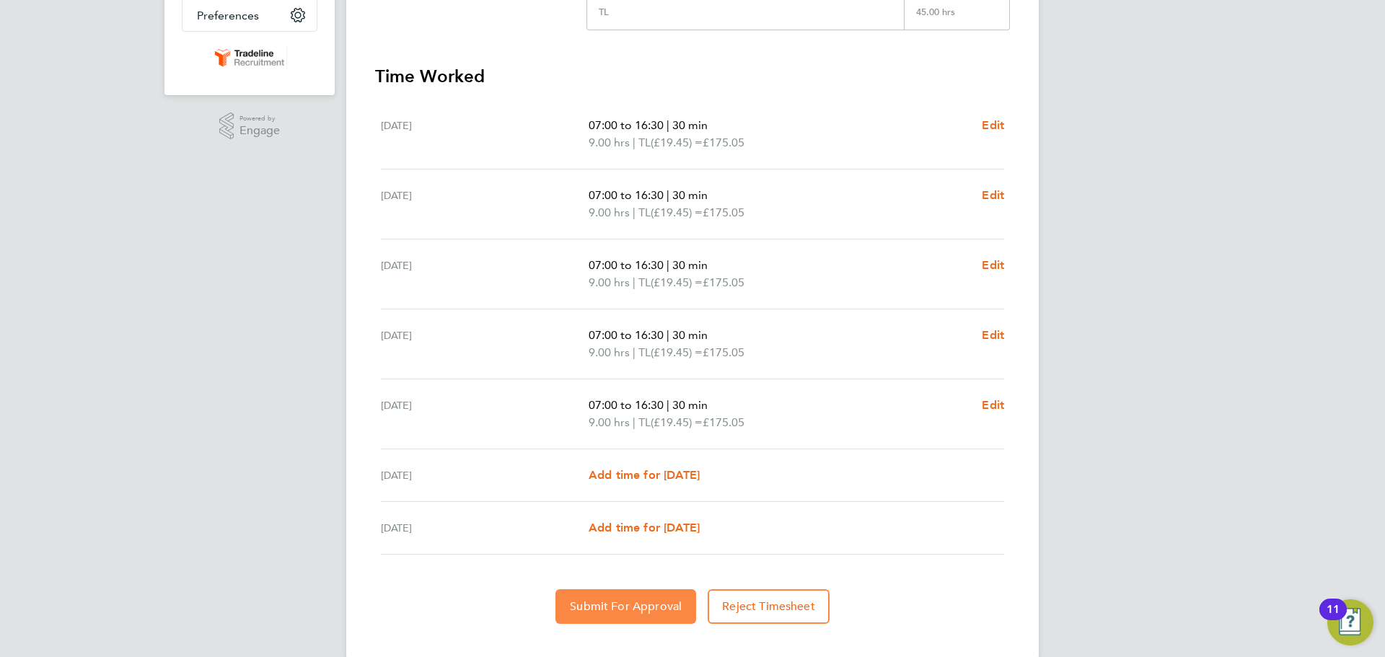
click at [608, 623] on button "Submit For Approval" at bounding box center [625, 606] width 141 height 35
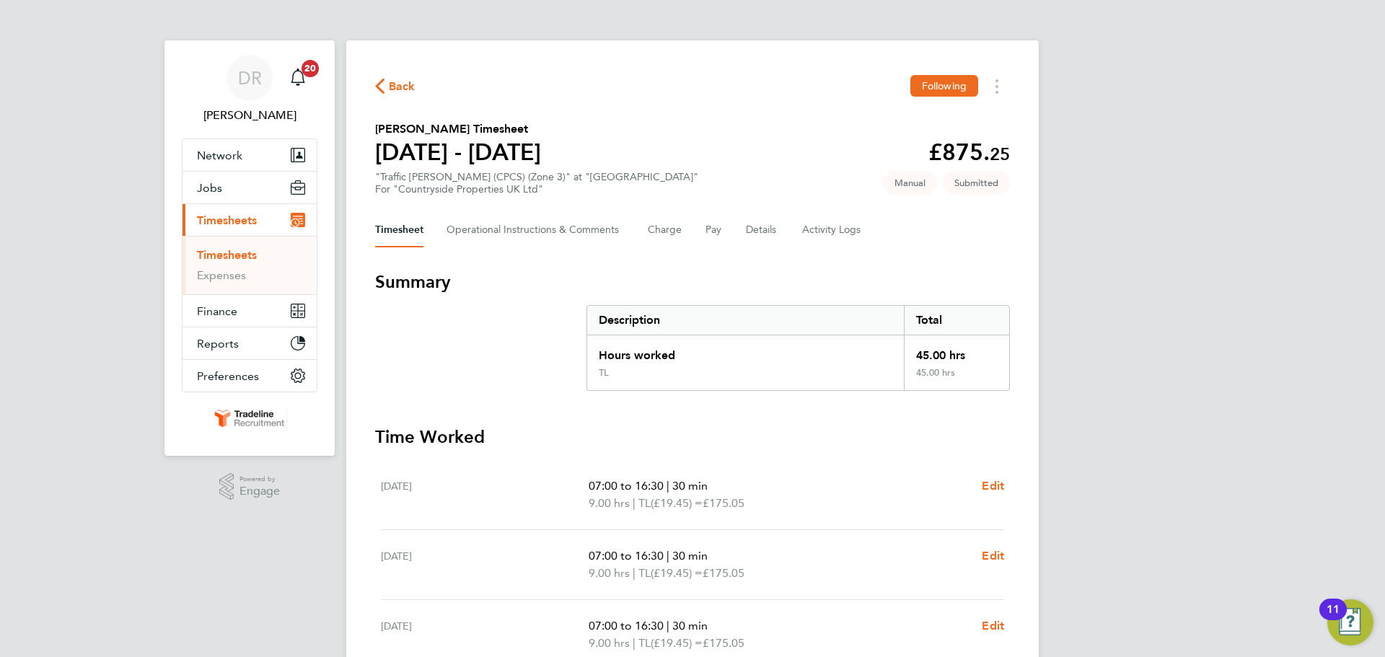
drag, startPoint x: 240, startPoint y: 255, endPoint x: 43, endPoint y: 260, distance: 197.0
click at [240, 255] on link "Timesheets" at bounding box center [227, 255] width 60 height 14
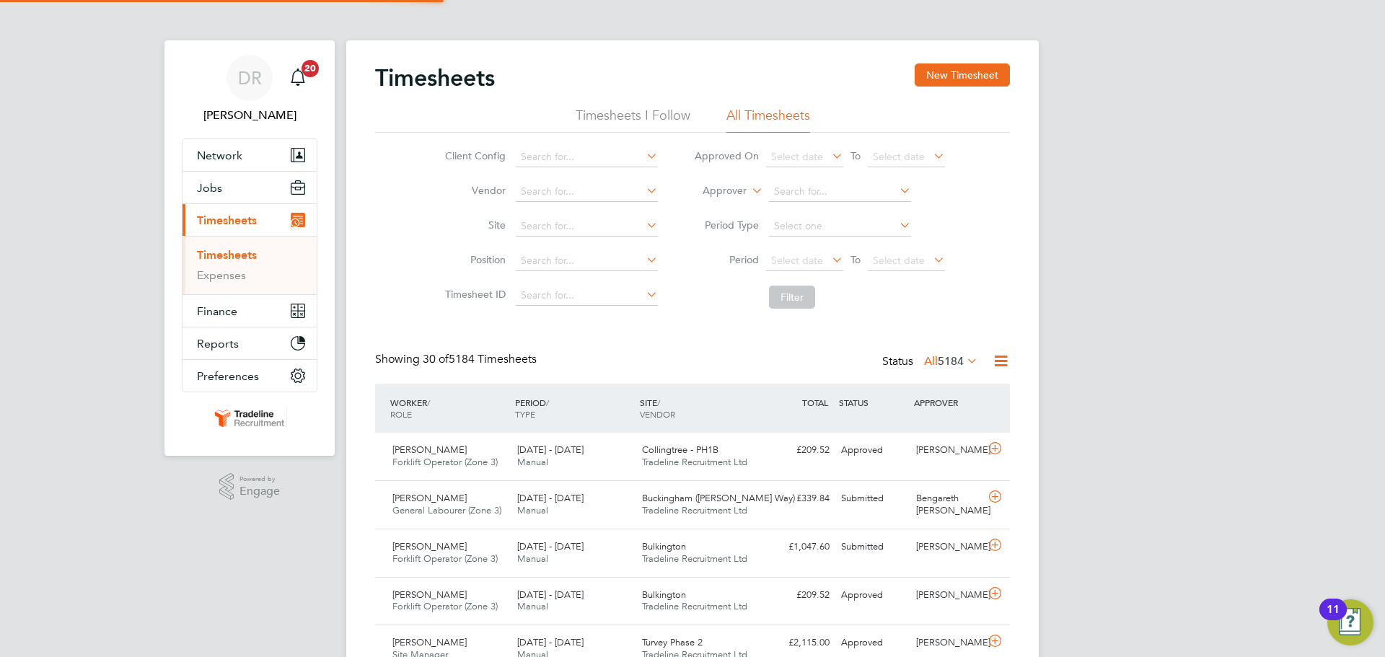
scroll to position [37, 126]
click at [959, 66] on button "New Timesheet" at bounding box center [962, 74] width 95 height 23
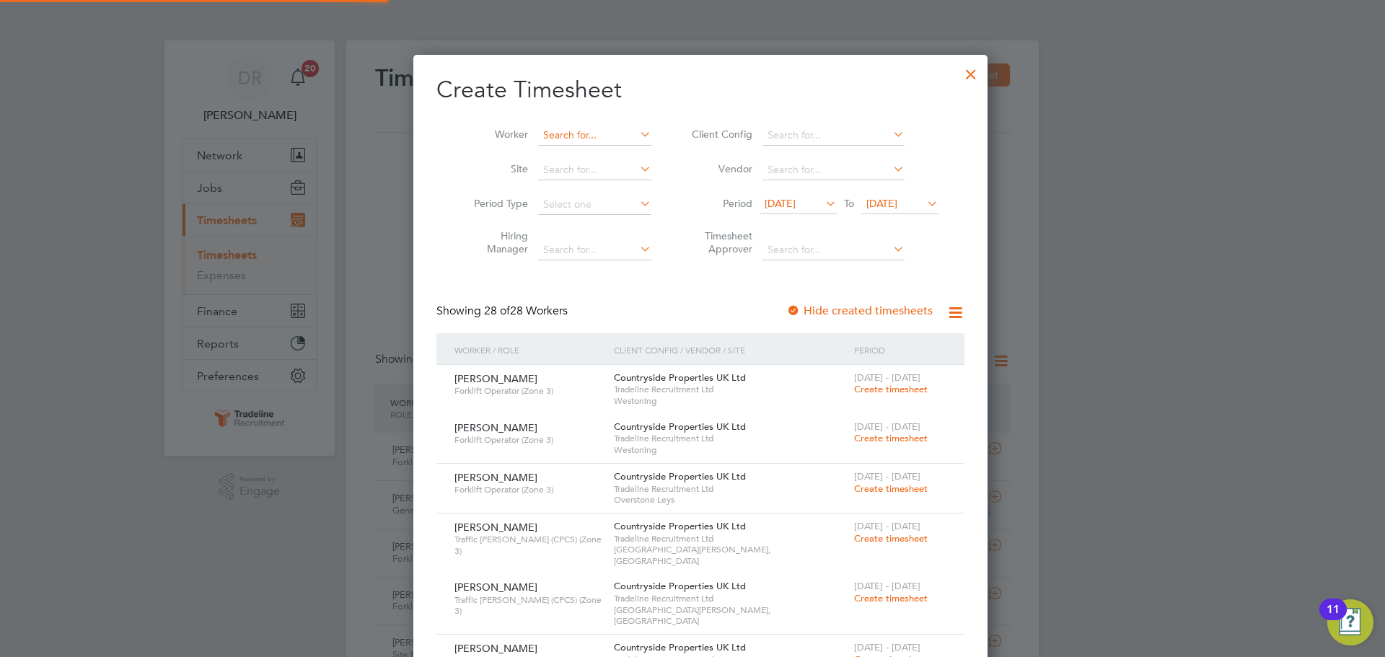
click at [547, 139] on input at bounding box center [594, 136] width 113 height 20
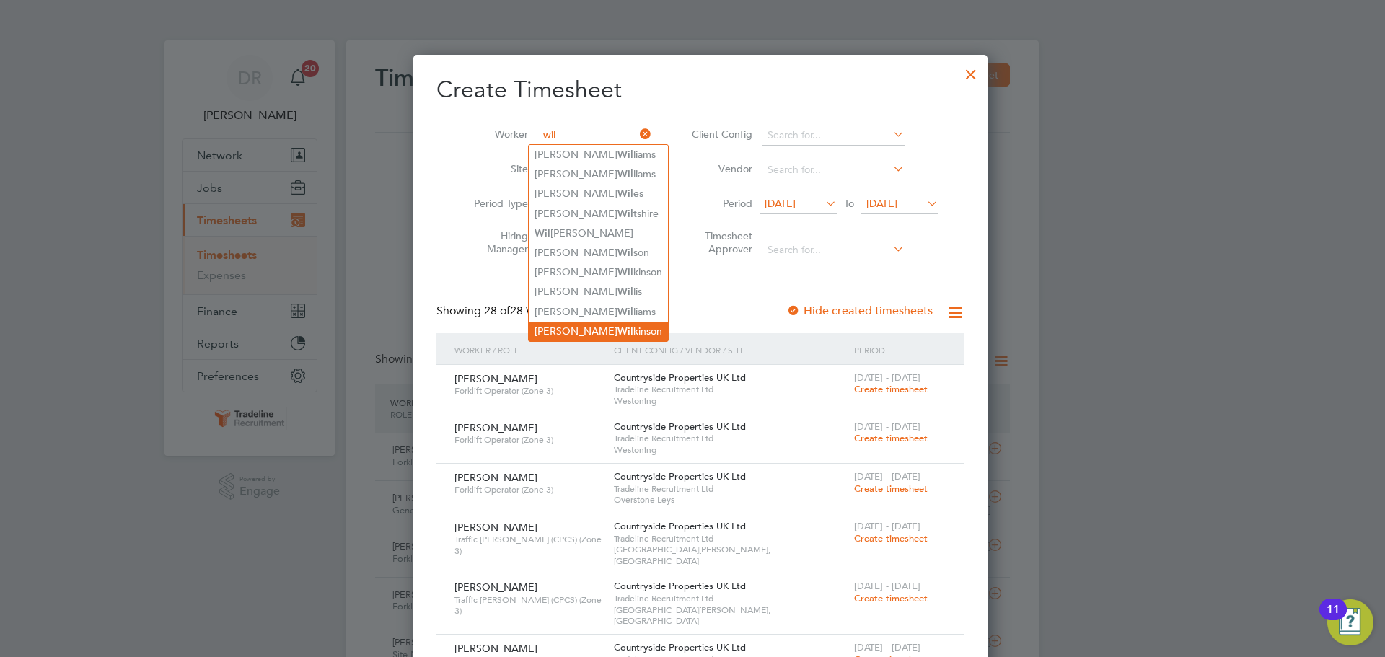
click at [604, 322] on li "Louis Wil kinson" at bounding box center [598, 331] width 139 height 19
type input "[PERSON_NAME]"
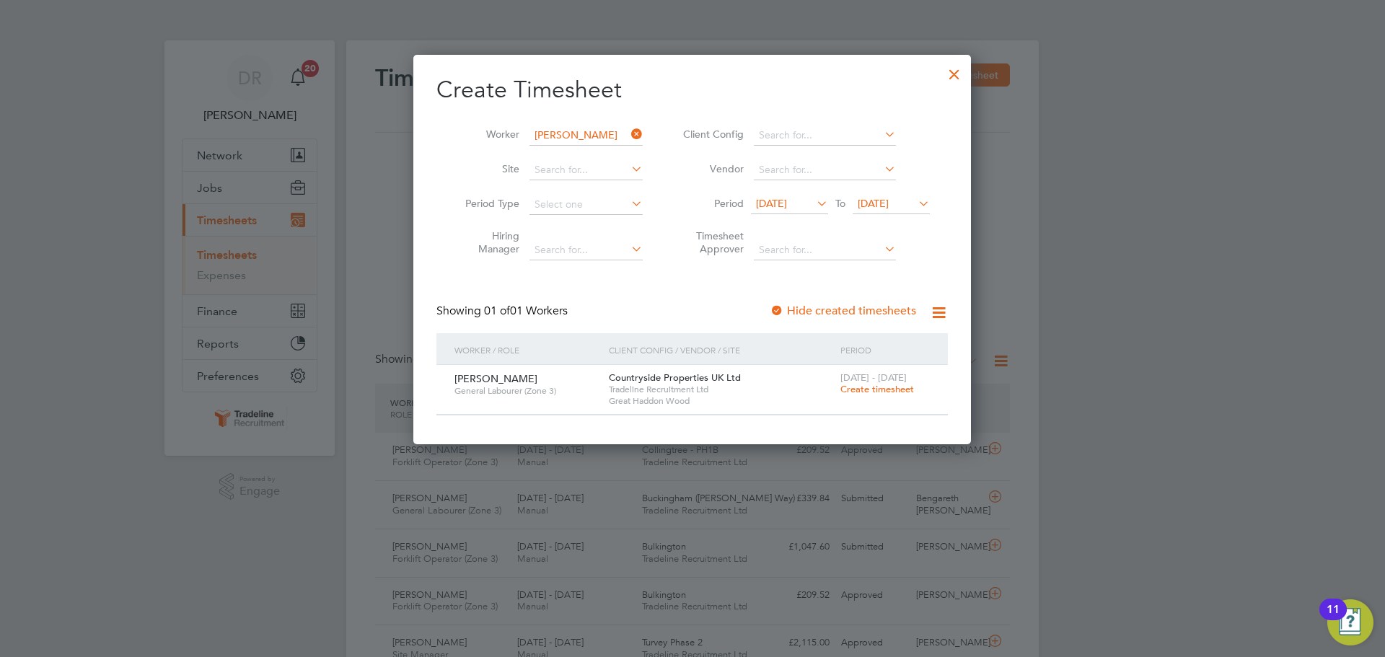
click at [883, 382] on span "[DATE] - [DATE]" at bounding box center [873, 377] width 66 height 12
click at [884, 391] on span "Create timesheet" at bounding box center [877, 389] width 74 height 12
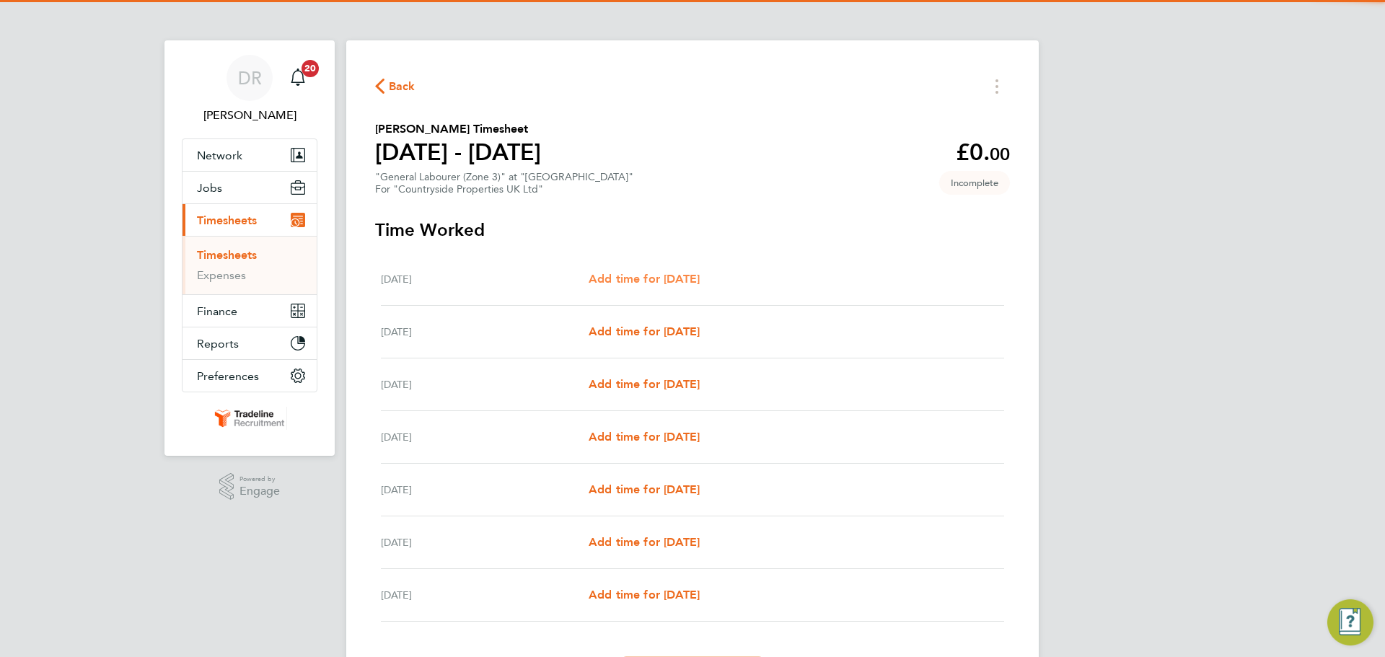
click at [649, 273] on span "Add time for [DATE]" at bounding box center [644, 279] width 111 height 14
select select "30"
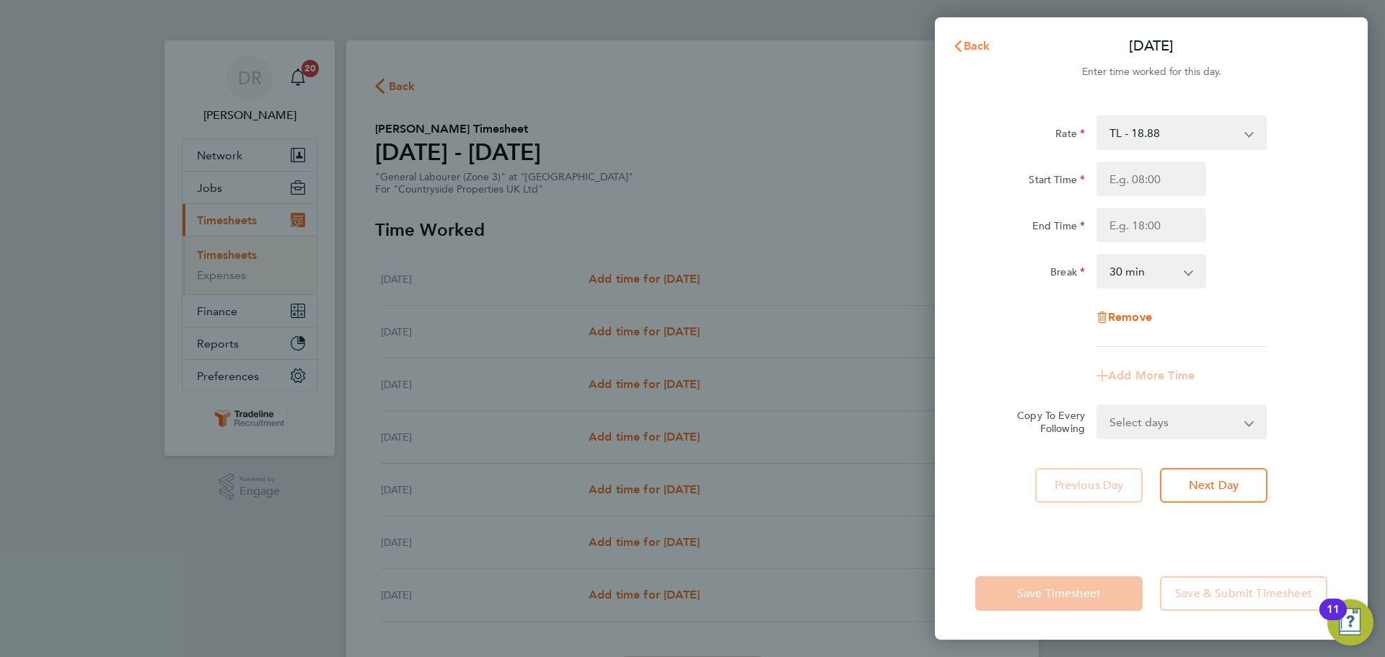
drag, startPoint x: 988, startPoint y: 54, endPoint x: 964, endPoint y: 54, distance: 24.5
click at [988, 54] on button "Back" at bounding box center [971, 46] width 67 height 29
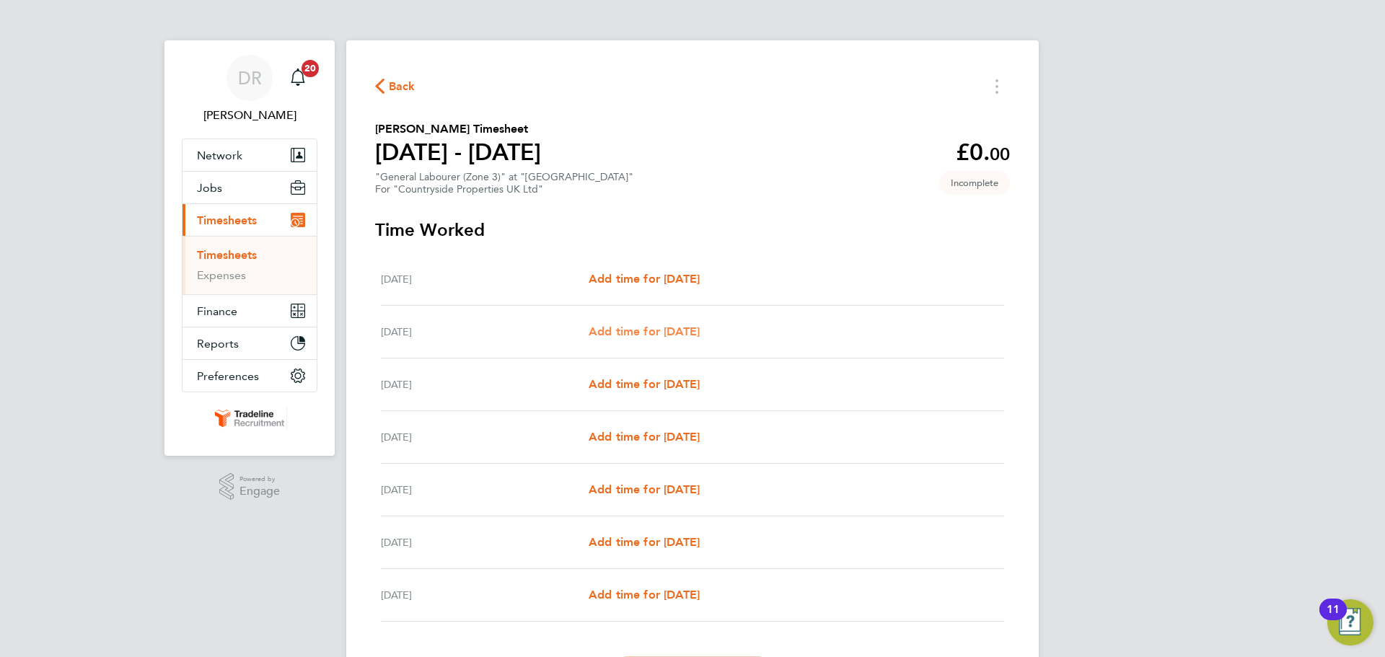
click at [625, 338] on link "Add time for [DATE]" at bounding box center [644, 331] width 111 height 17
select select "30"
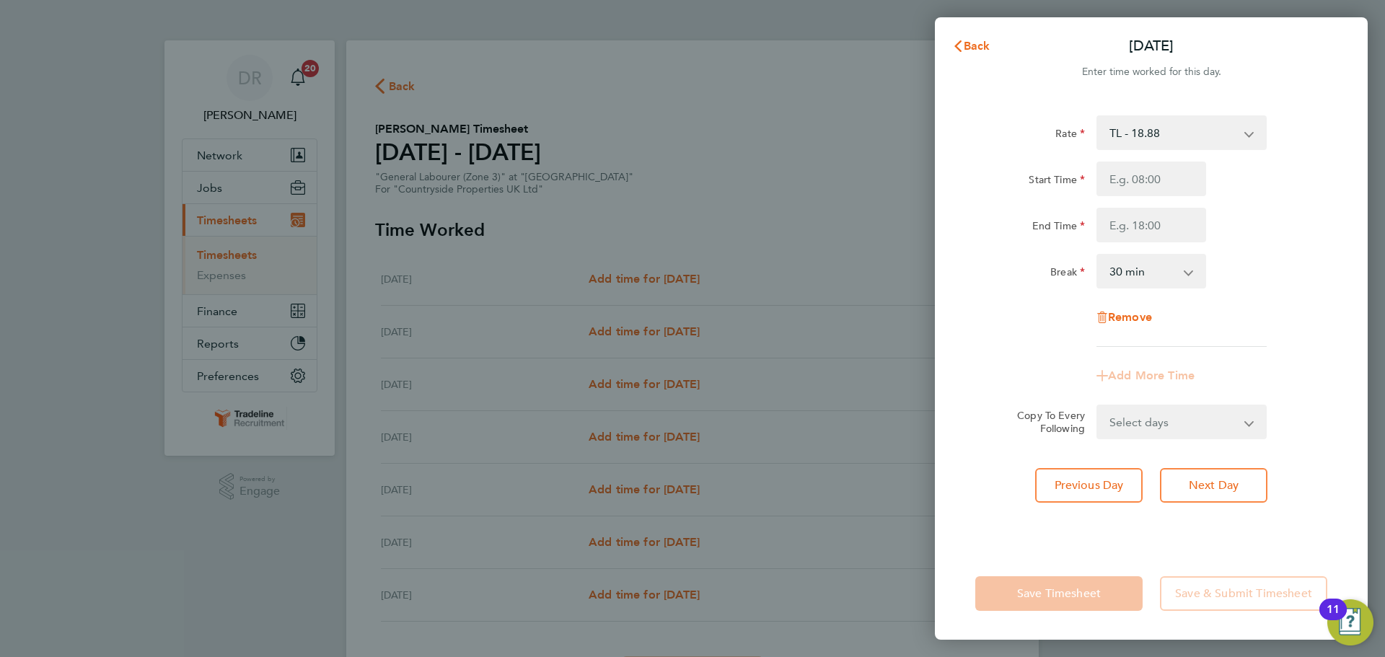
click at [1171, 160] on div "Rate TL - 18.88 Start Time End Time Break 0 min 15 min 30 min 45 min 60 min 75 …" at bounding box center [1151, 231] width 352 height 232
click at [1171, 182] on input "Start Time" at bounding box center [1151, 179] width 110 height 35
type input "07:00"
click at [1150, 230] on input "End Time" at bounding box center [1151, 225] width 110 height 35
type input "16:30"
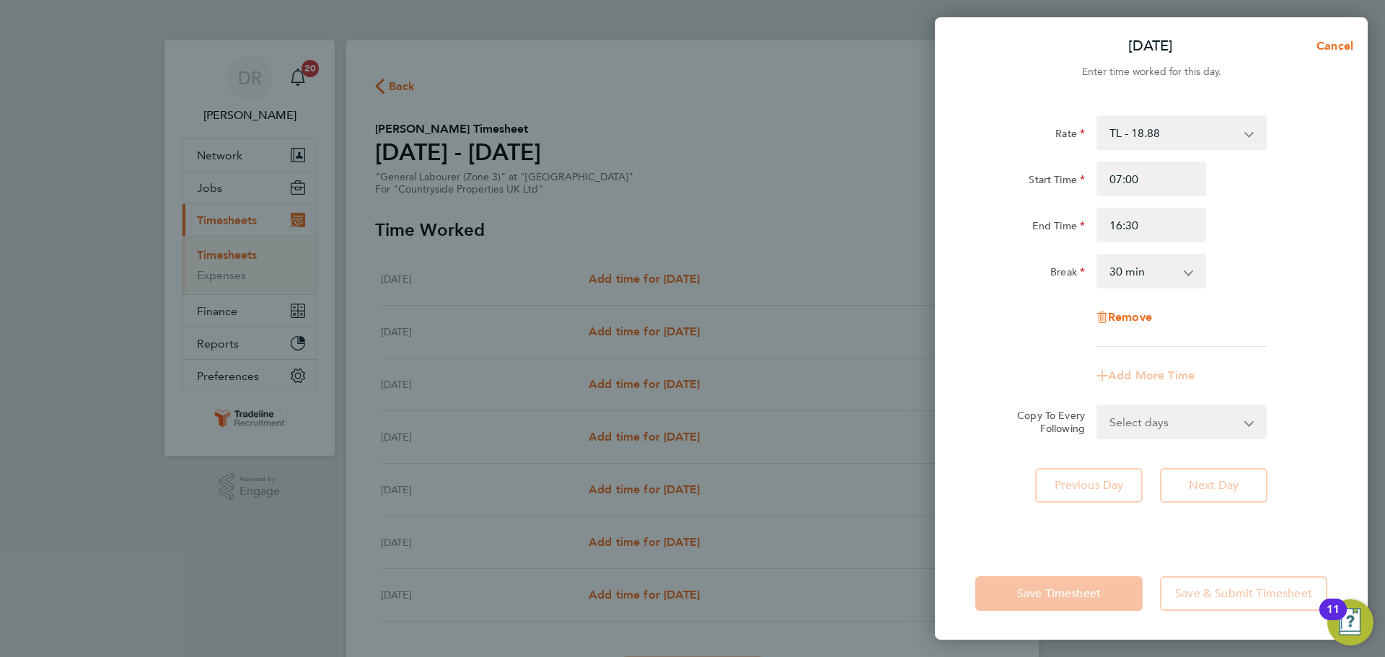
drag, startPoint x: 1235, startPoint y: 271, endPoint x: 1230, endPoint y: 329, distance: 57.9
click at [1236, 272] on div "Break 0 min 15 min 30 min 45 min 60 min 75 min 90 min" at bounding box center [1151, 271] width 364 height 35
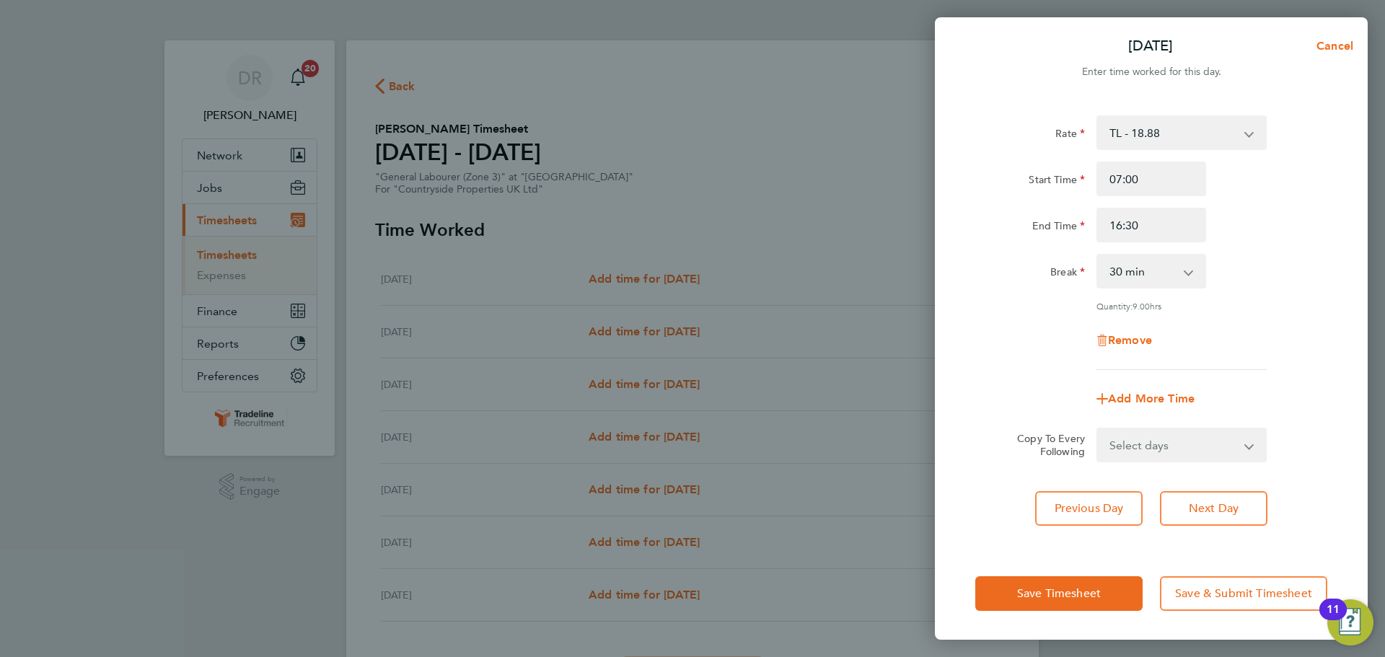
click at [1192, 430] on select "Select days Day Weekday (Mon-Fri) Weekend (Sat-Sun) Wednesday Thursday Friday S…" at bounding box center [1173, 445] width 151 height 32
select select "WEEKDAY"
click at [1098, 429] on select "Select days Day Weekday (Mon-Fri) Weekend (Sat-Sun) Wednesday Thursday Friday S…" at bounding box center [1173, 445] width 151 height 32
select select "2025-08-24"
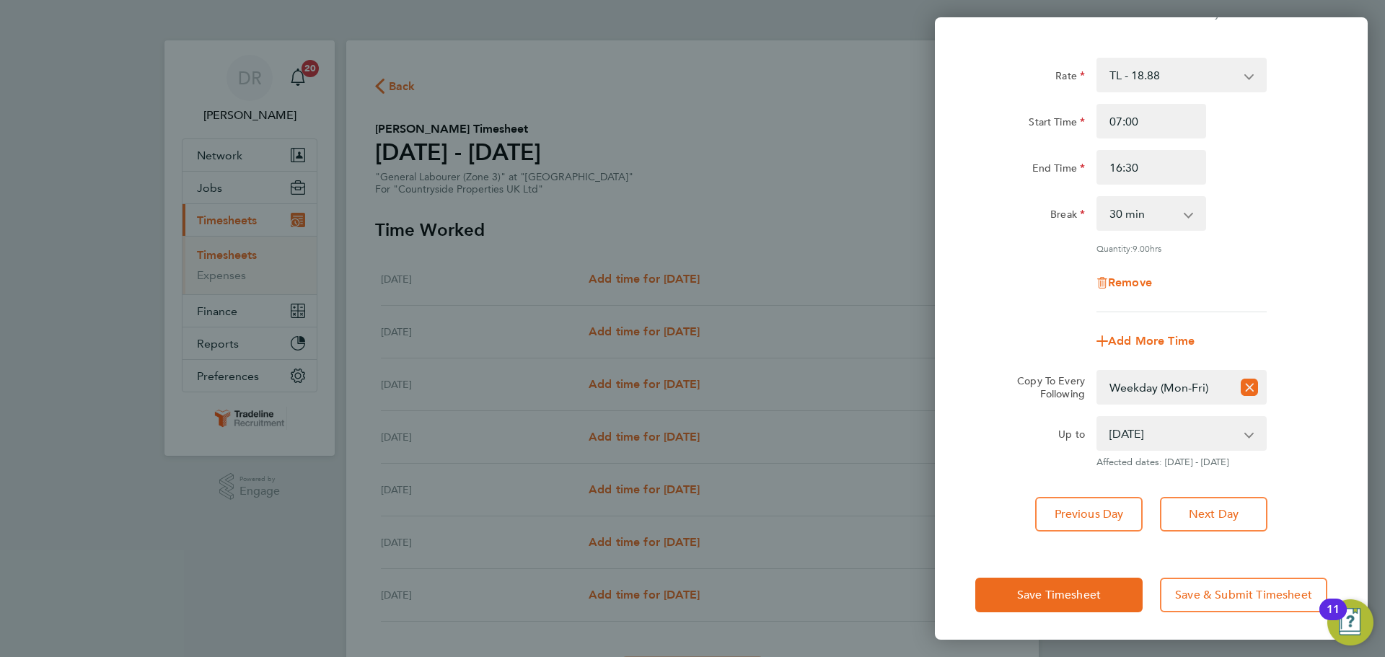
click at [1106, 614] on div "Save Timesheet Save & Submit Timesheet" at bounding box center [1151, 595] width 433 height 92
click at [1101, 593] on span "Save Timesheet" at bounding box center [1059, 595] width 84 height 14
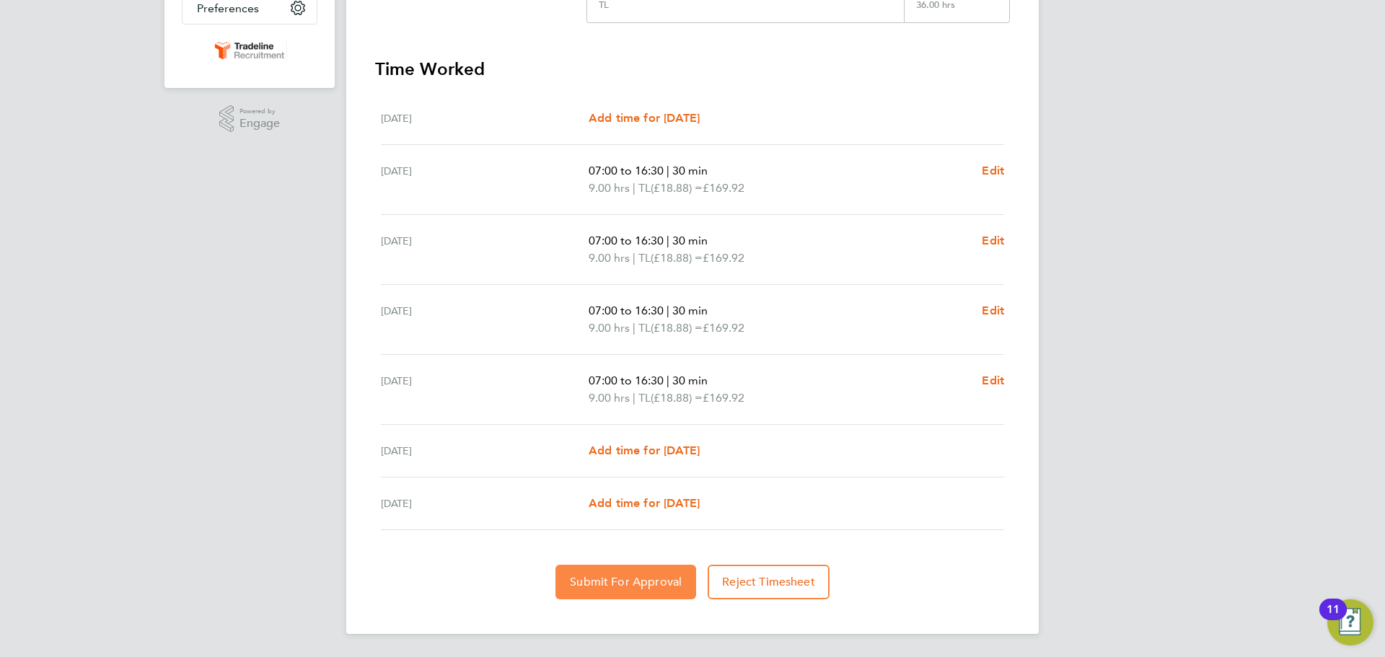
click at [657, 590] on button "Submit For Approval" at bounding box center [625, 582] width 141 height 35
